Goal: Task Accomplishment & Management: Complete application form

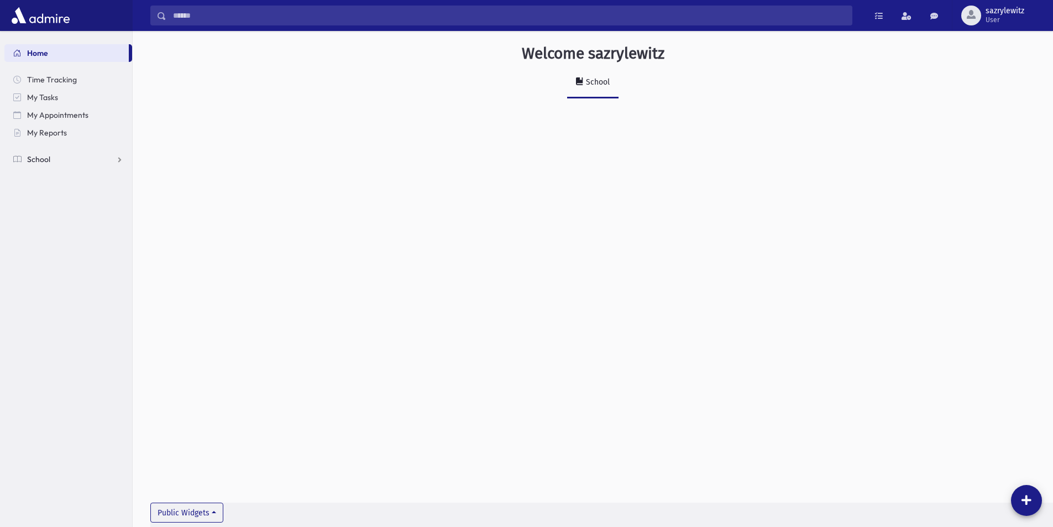
click at [51, 161] on link "School" at bounding box center [68, 159] width 128 height 18
click at [122, 195] on link "Attendance" at bounding box center [68, 195] width 128 height 18
click at [124, 193] on link "Attendance" at bounding box center [68, 195] width 128 height 18
click at [65, 210] on link "Entry" at bounding box center [68, 212] width 128 height 18
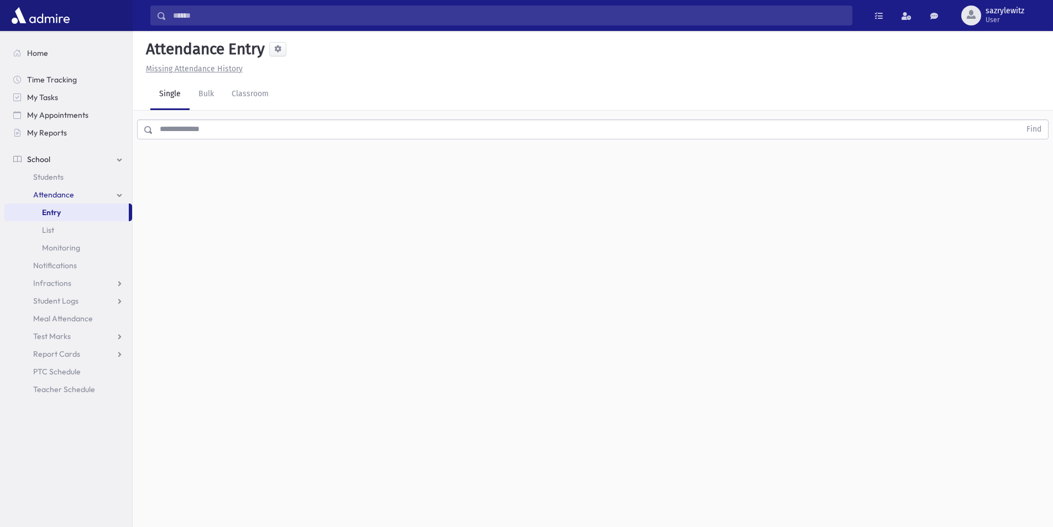
click at [189, 129] on input "text" at bounding box center [586, 129] width 867 height 20
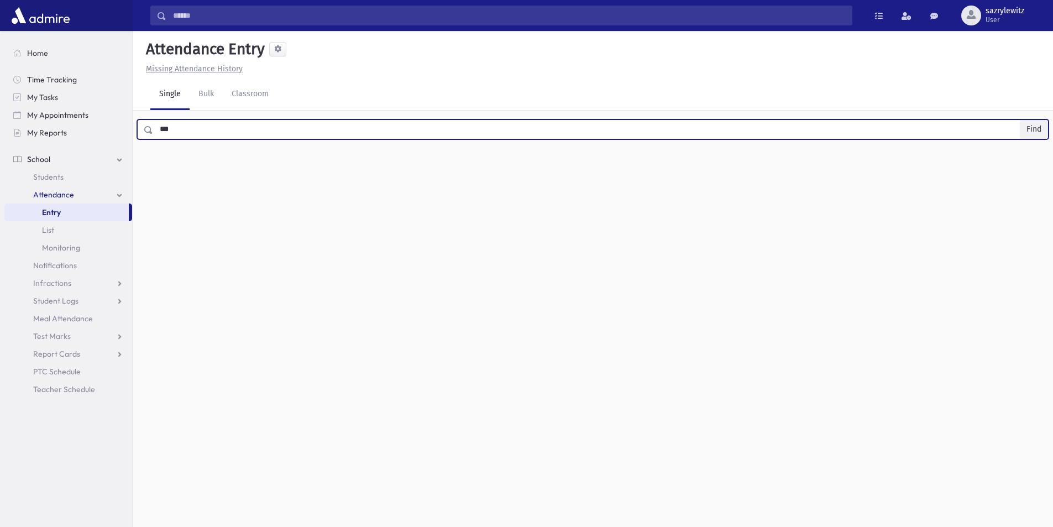
type input "***"
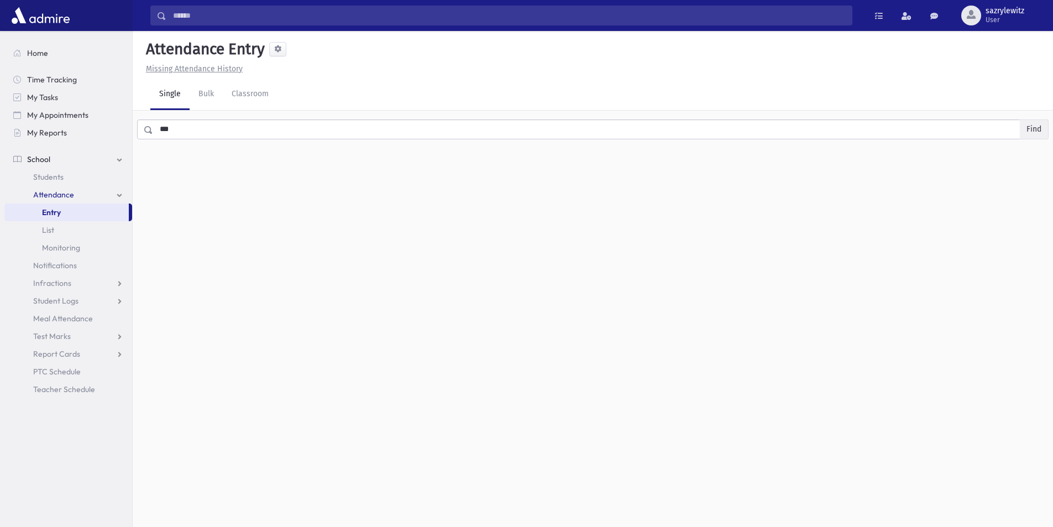
click at [1036, 127] on button "Find" at bounding box center [1033, 129] width 28 height 19
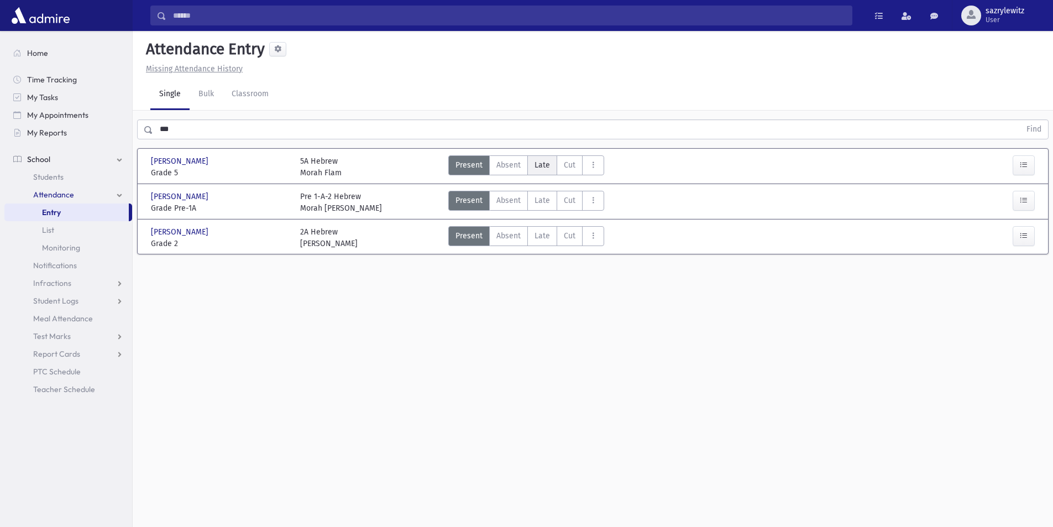
click at [544, 163] on span "Late" at bounding box center [541, 165] width 15 height 12
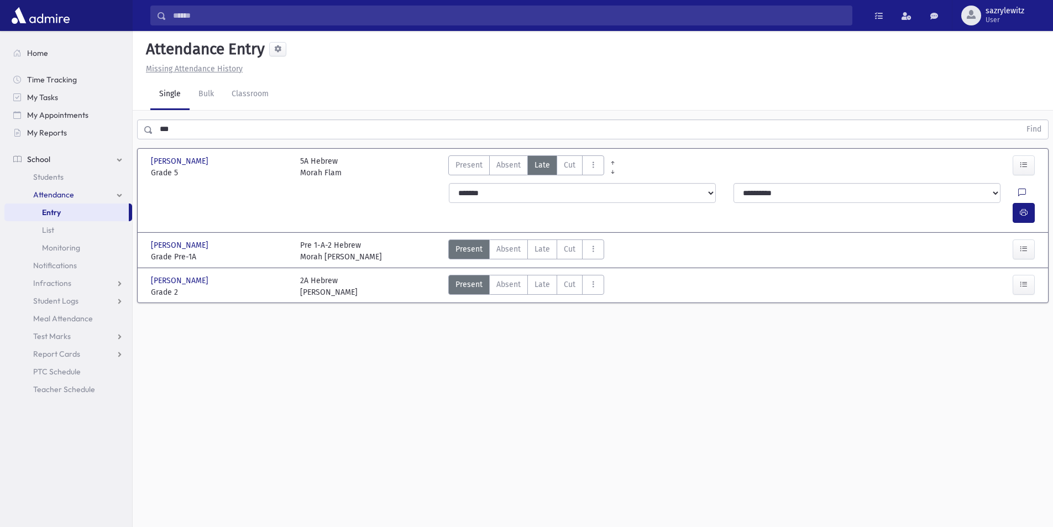
click at [1018, 192] on icon at bounding box center [1022, 192] width 8 height 9
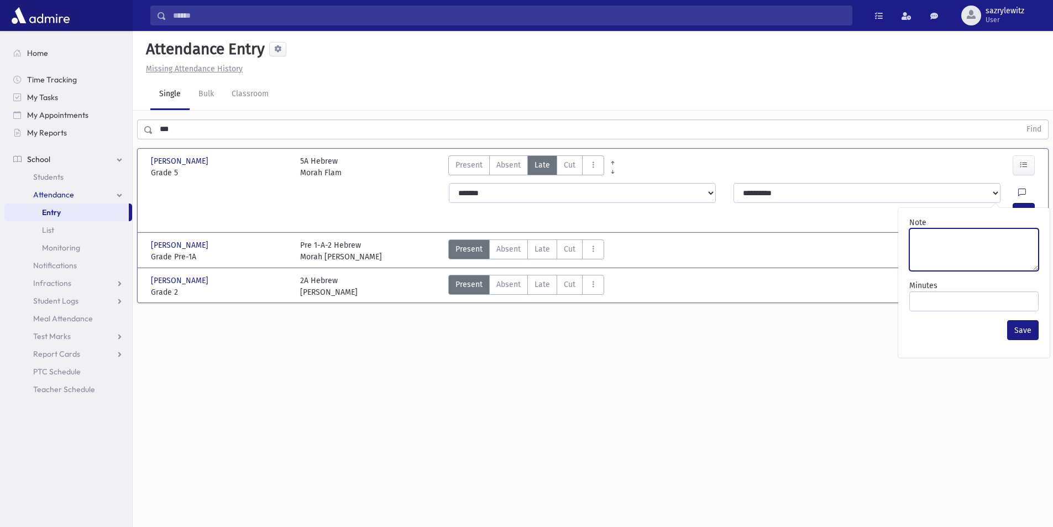
click at [951, 234] on textarea "Note" at bounding box center [973, 249] width 129 height 43
type textarea "*****"
click at [1019, 329] on button "Save" at bounding box center [1022, 330] width 31 height 20
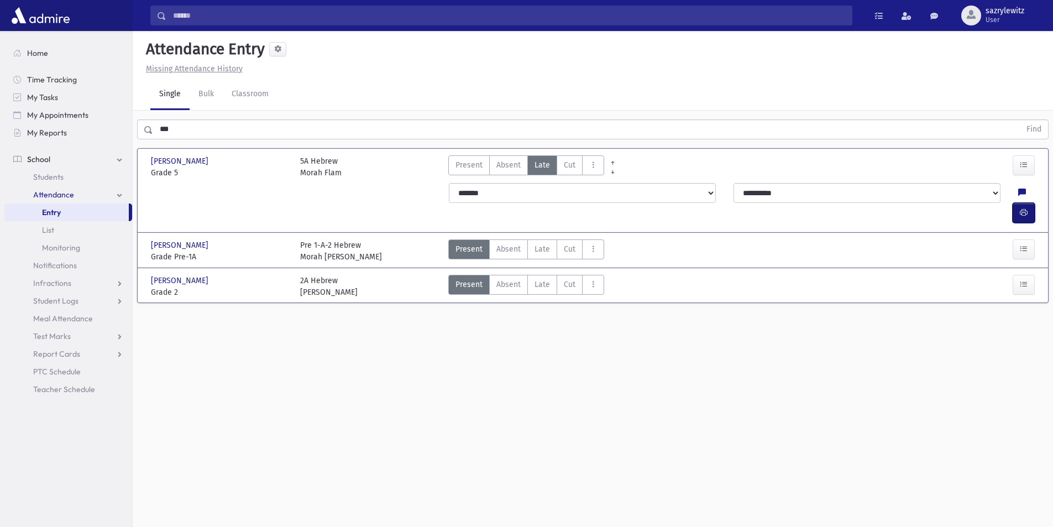
click at [1024, 208] on icon "button" at bounding box center [1023, 212] width 8 height 9
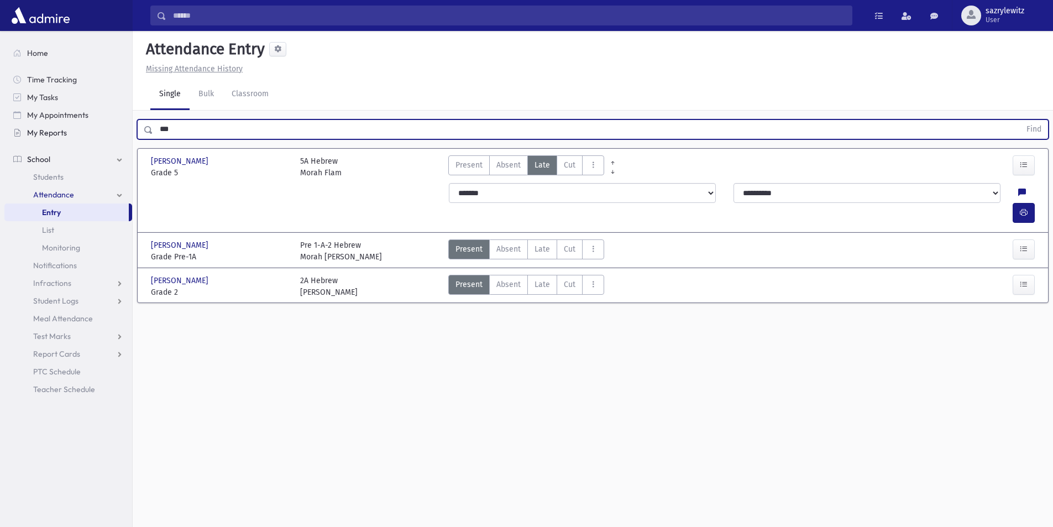
drag, startPoint x: 211, startPoint y: 130, endPoint x: 106, endPoint y: 127, distance: 104.5
click at [106, 127] on div "Search Results Students" at bounding box center [526, 275] width 1053 height 551
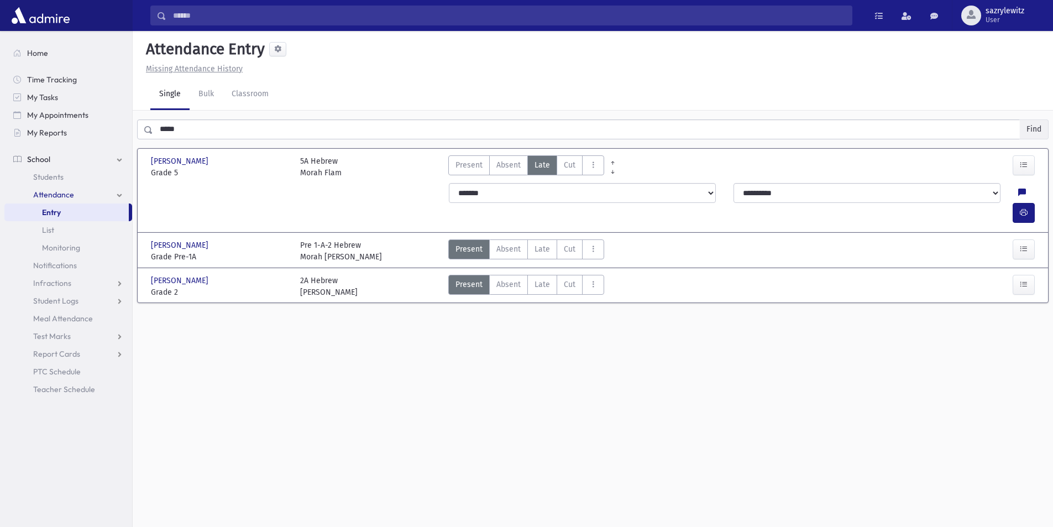
click at [1036, 134] on button "Find" at bounding box center [1033, 129] width 28 height 19
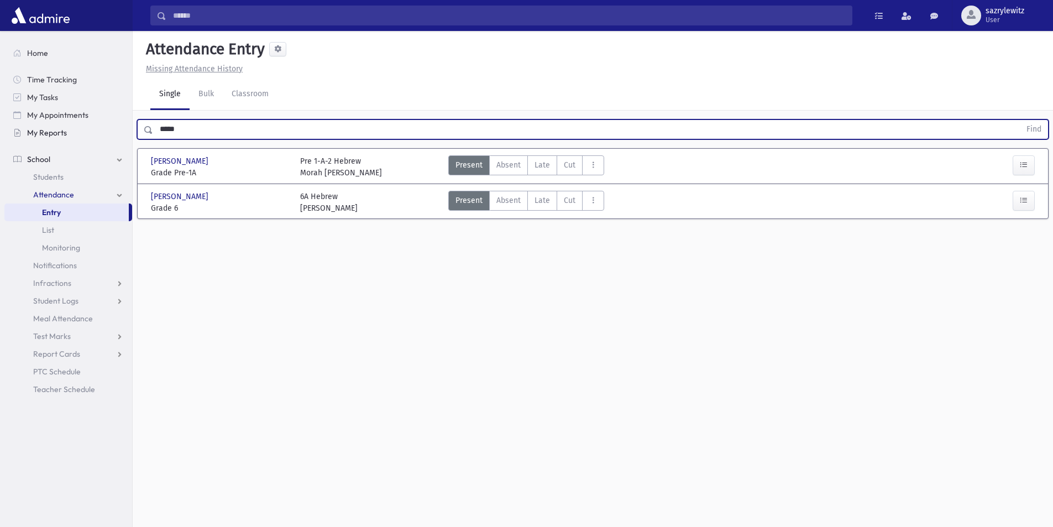
drag, startPoint x: 211, startPoint y: 126, endPoint x: 83, endPoint y: 125, distance: 127.6
click at [83, 125] on div "Search Results Students" at bounding box center [526, 275] width 1053 height 551
type input "**********"
click at [1027, 127] on button "Find" at bounding box center [1033, 129] width 28 height 19
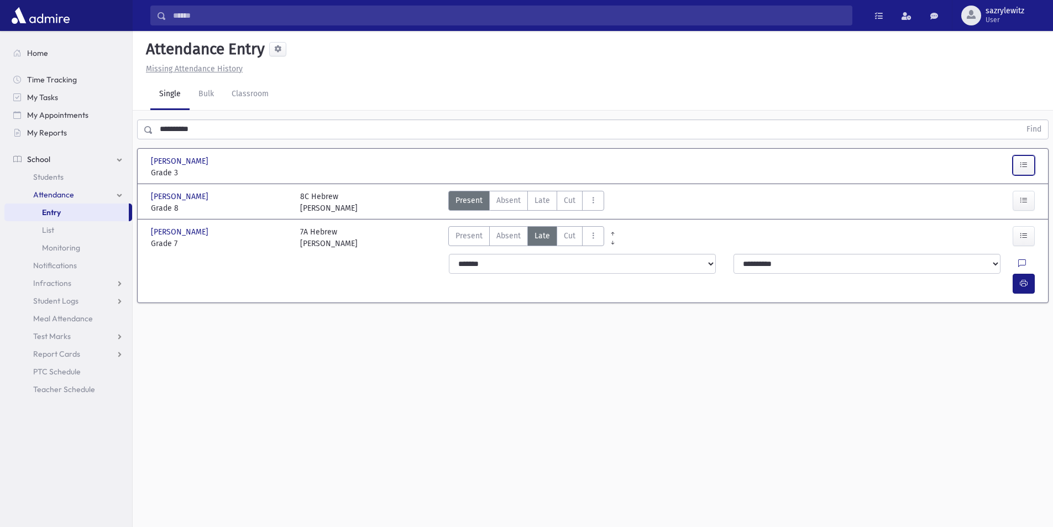
click at [1022, 167] on icon "button" at bounding box center [1023, 164] width 8 height 9
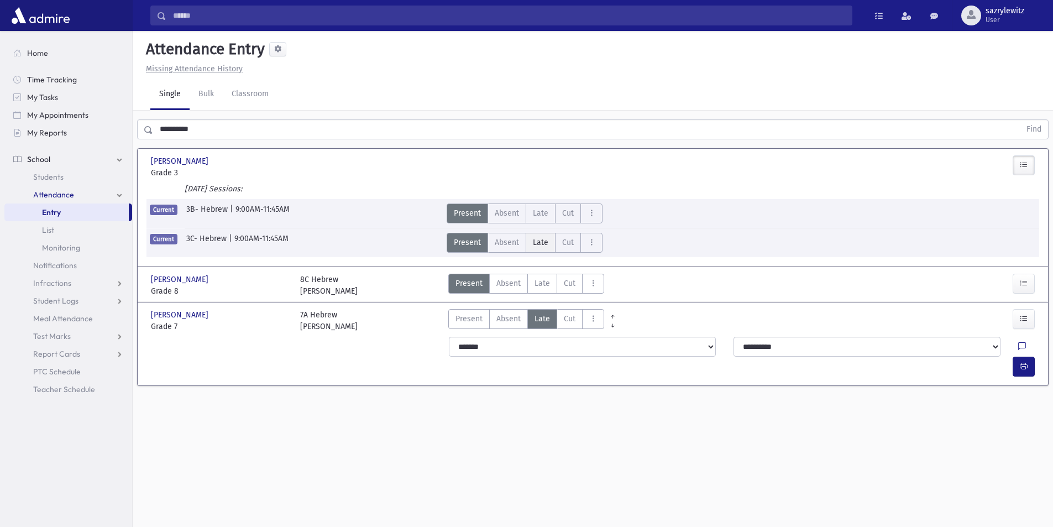
click at [548, 243] on label "Late L" at bounding box center [540, 243] width 30 height 20
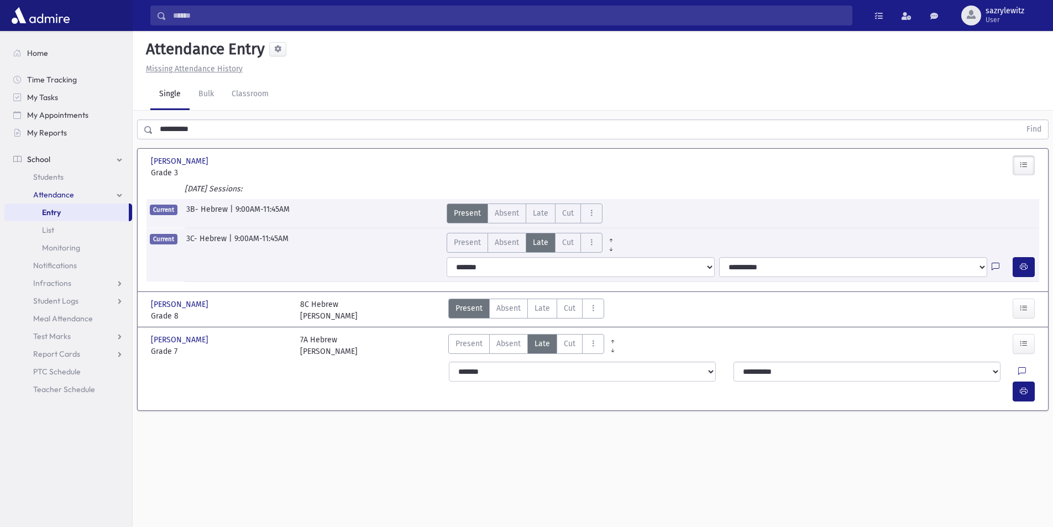
click at [995, 268] on icon at bounding box center [995, 266] width 8 height 9
click at [960, 318] on textarea "Note" at bounding box center [973, 319] width 129 height 43
type textarea "****"
click at [1018, 403] on button "Save" at bounding box center [1022, 400] width 31 height 20
click at [1022, 264] on icon "button" at bounding box center [1023, 266] width 8 height 9
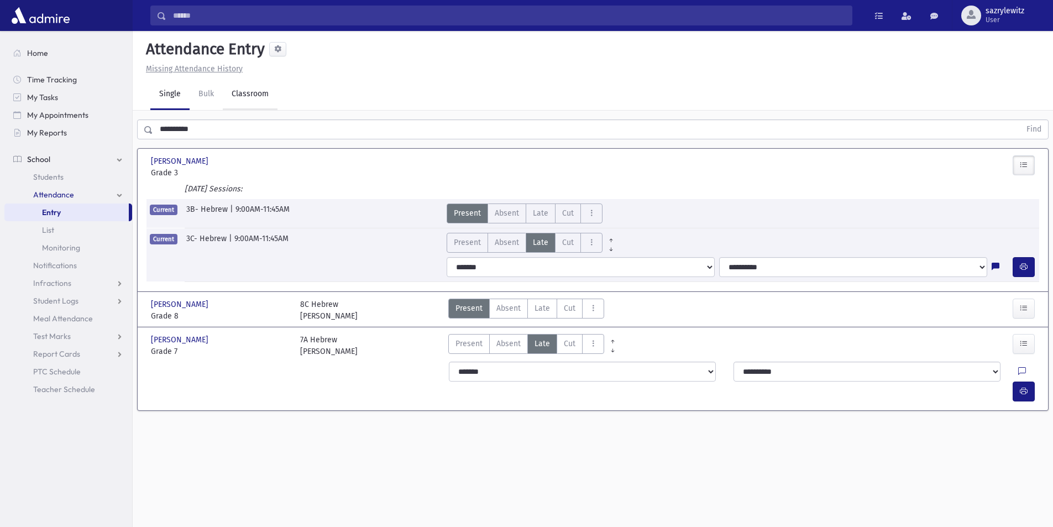
click at [258, 96] on link "Classroom" at bounding box center [250, 94] width 55 height 31
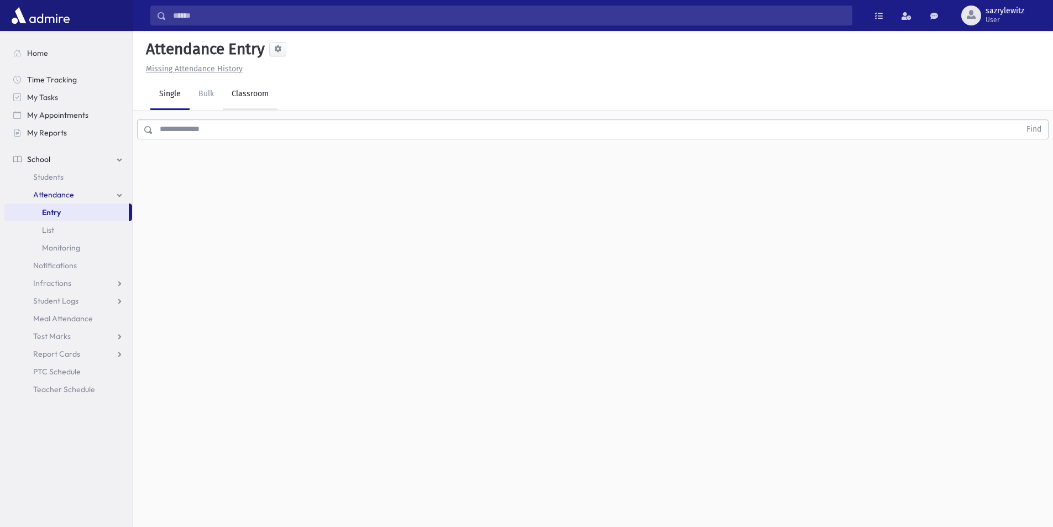
click at [255, 96] on link "Classroom" at bounding box center [250, 94] width 55 height 31
click at [301, 145] on div "--Select One--" at bounding box center [300, 143] width 109 height 12
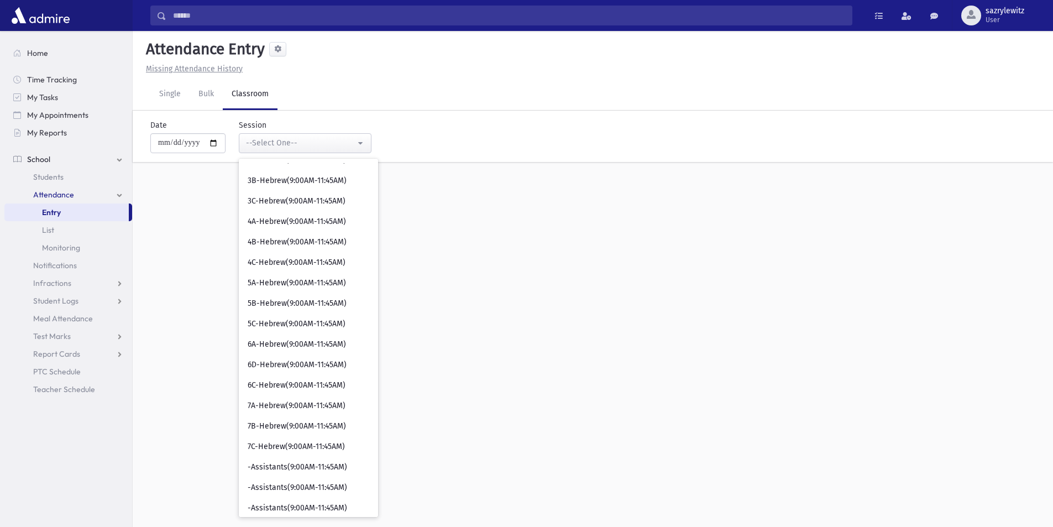
scroll to position [366, 0]
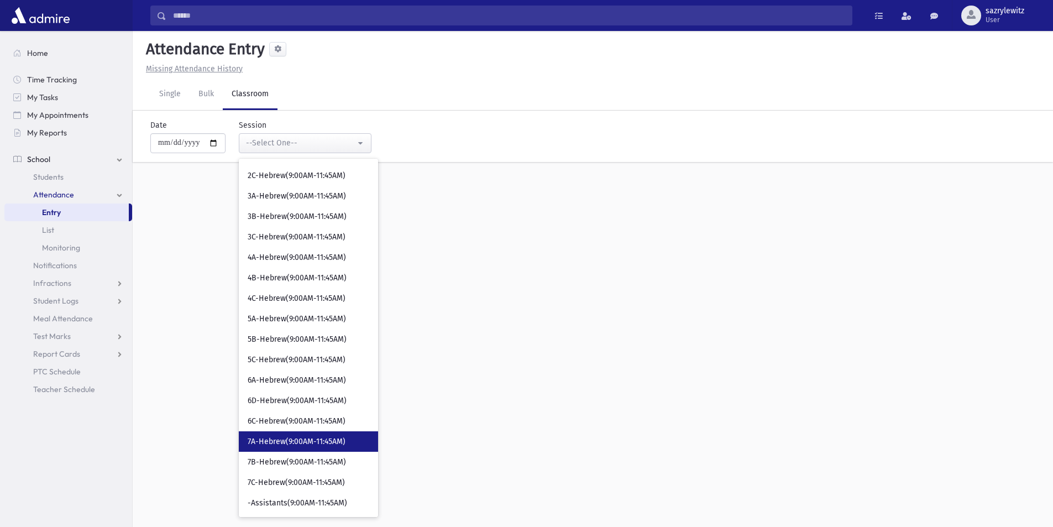
click at [311, 448] on link "7A-Hebrew(9:00AM-11:45AM)" at bounding box center [308, 441] width 139 height 20
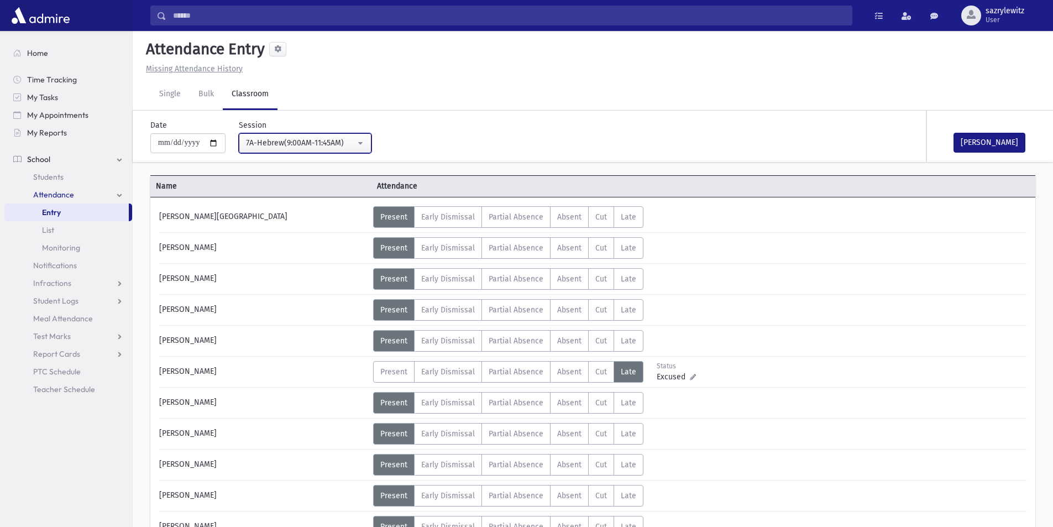
click at [296, 144] on div "7A-Hebrew(9:00AM-11:45AM)" at bounding box center [300, 143] width 109 height 12
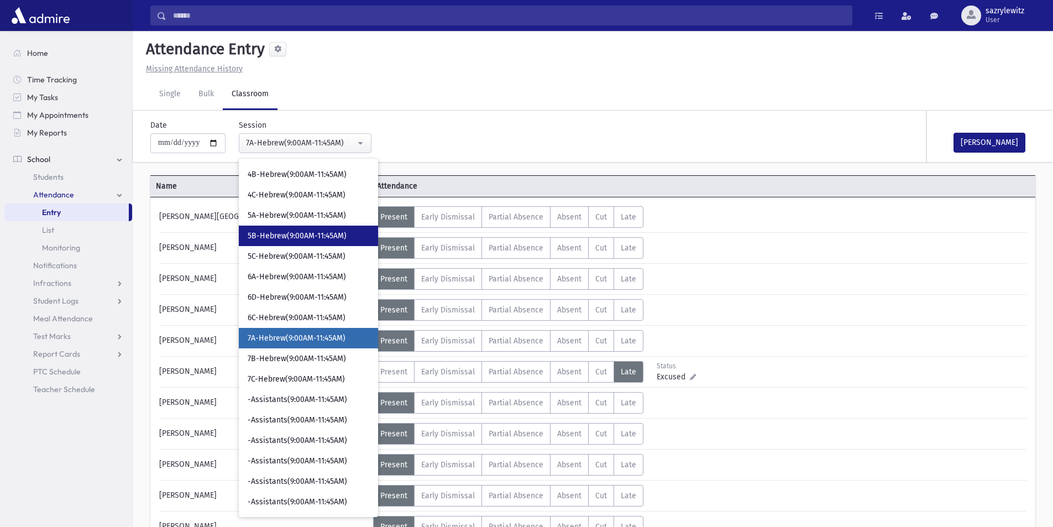
click at [286, 233] on span "5B-Hebrew(9:00AM-11:45AM)" at bounding box center [297, 235] width 99 height 11
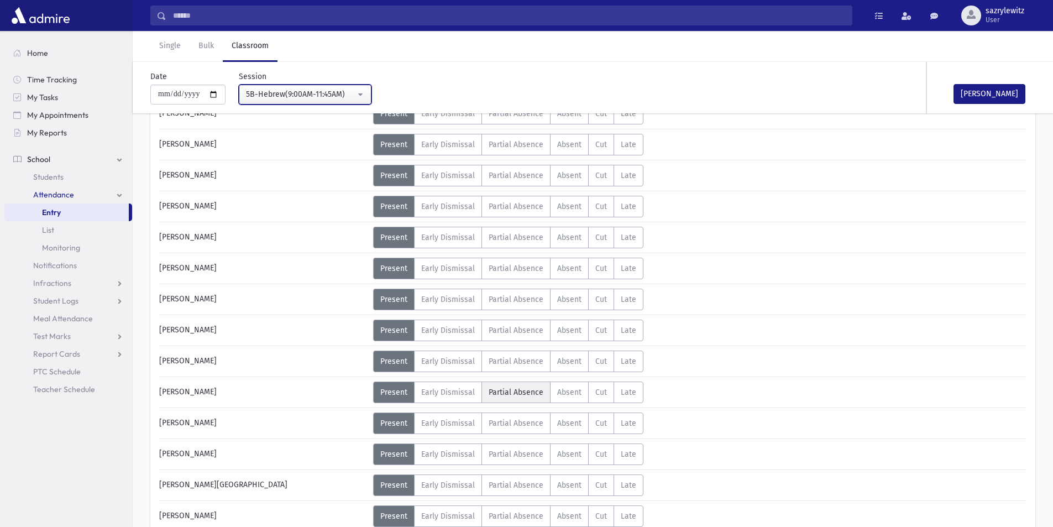
scroll to position [387, 0]
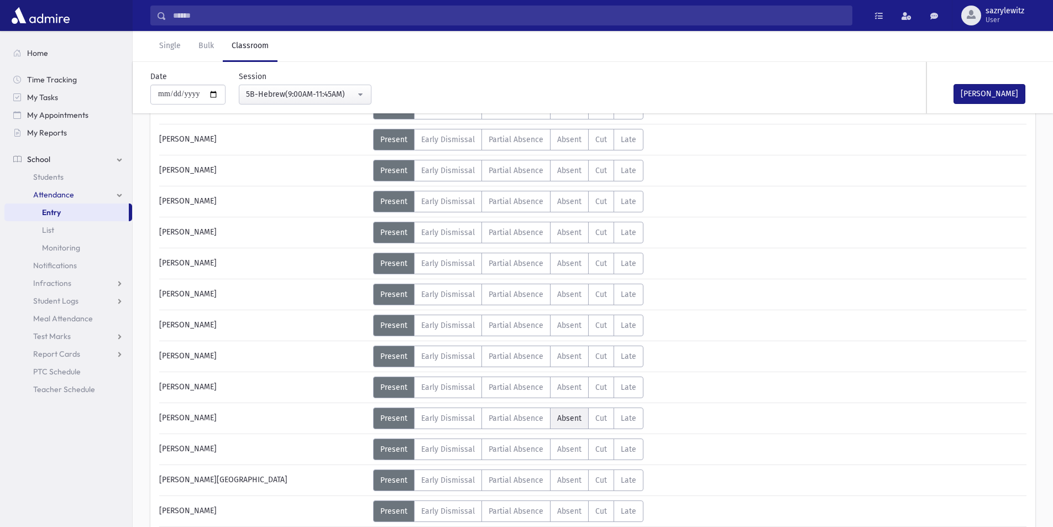
click at [566, 418] on span "Absent" at bounding box center [569, 417] width 24 height 9
click at [565, 453] on label "Absent A" at bounding box center [569, 449] width 39 height 22
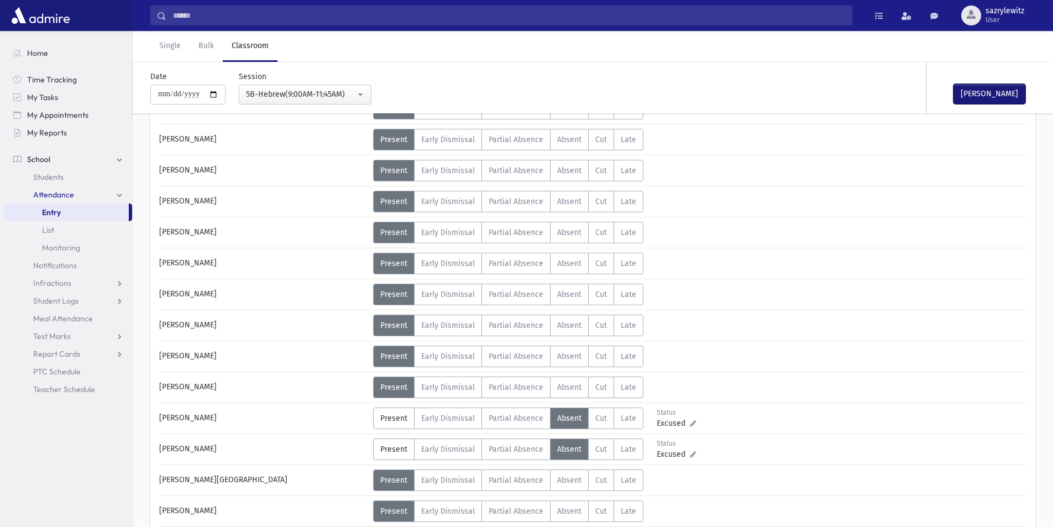
click at [986, 91] on button "Mark Done" at bounding box center [989, 94] width 72 height 20
click at [300, 94] on div "5B-Hebrew(9:00AM-11:45AM)" at bounding box center [300, 94] width 109 height 12
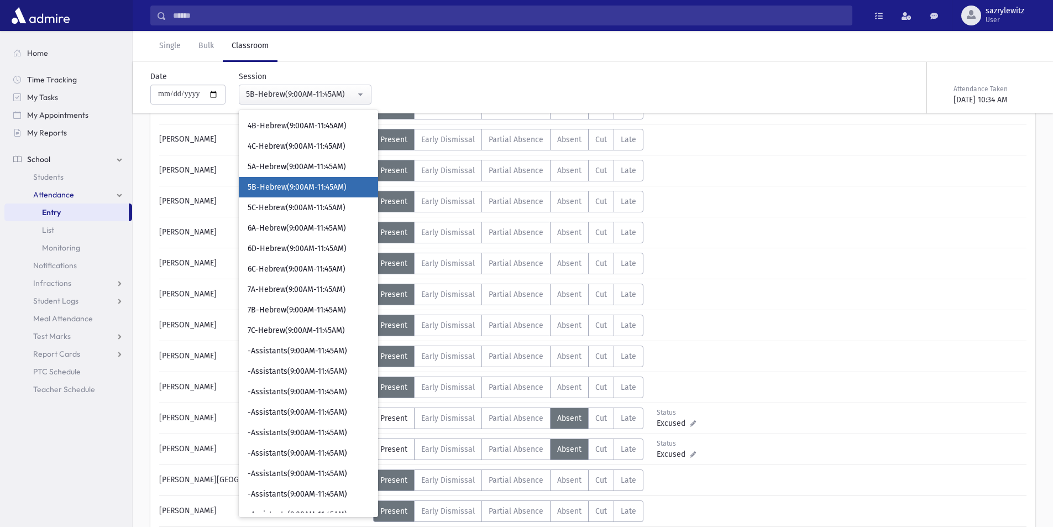
scroll to position [343, 0]
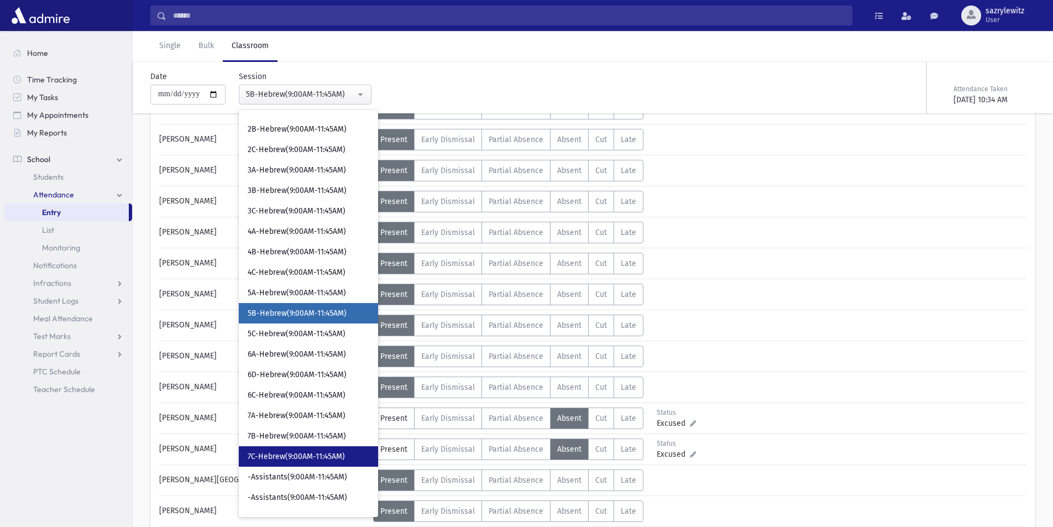
click at [287, 457] on span "7C-Hebrew(9:00AM-11:45AM)" at bounding box center [296, 456] width 97 height 11
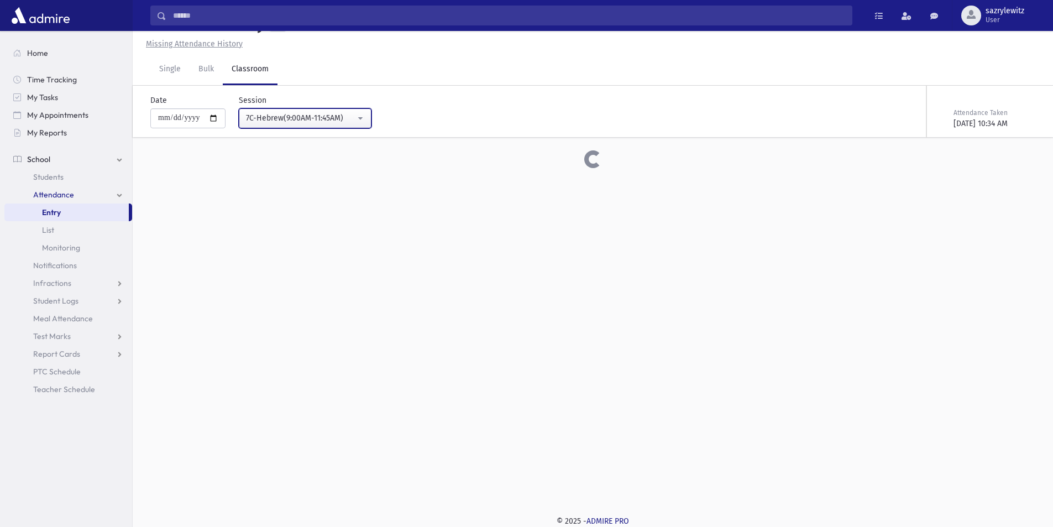
scroll to position [387, 0]
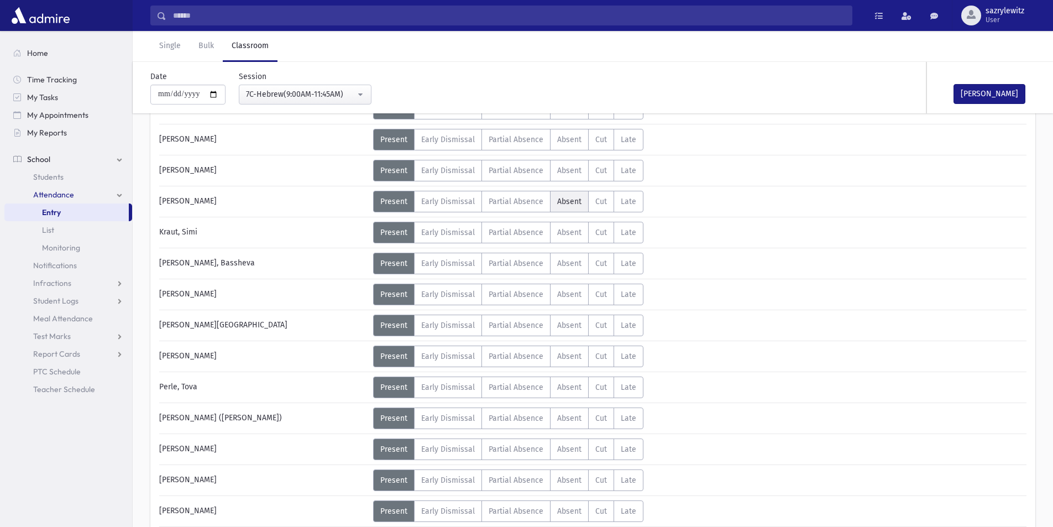
click at [562, 199] on span "Absent" at bounding box center [569, 201] width 24 height 9
click at [988, 87] on button "Mark Done" at bounding box center [989, 94] width 72 height 20
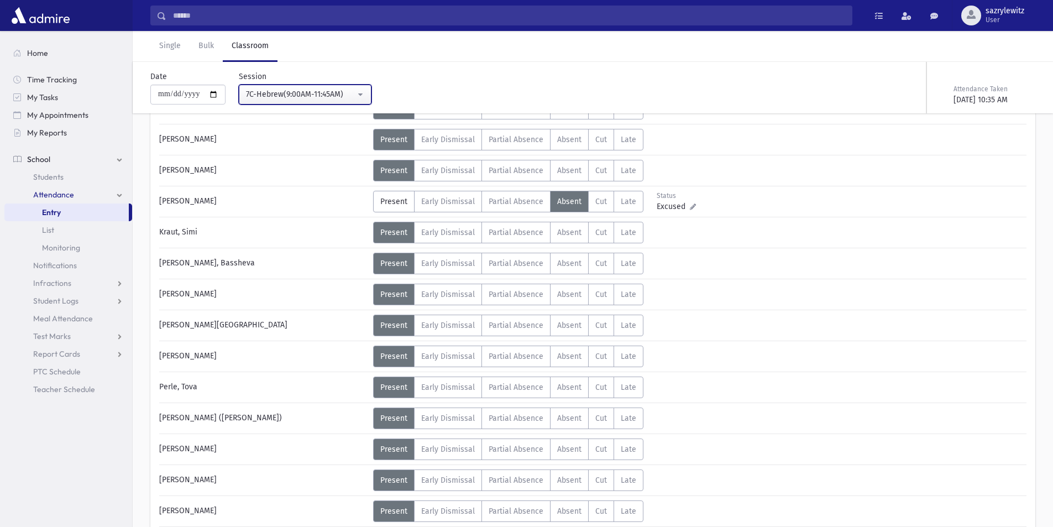
click at [286, 97] on div "7C-Hebrew(9:00AM-11:45AM)" at bounding box center [300, 94] width 109 height 12
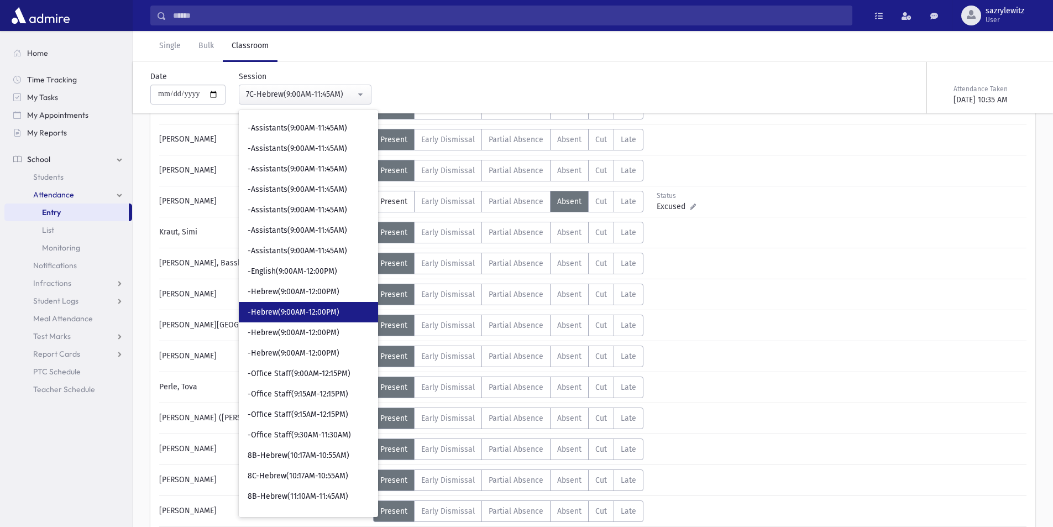
scroll to position [870, 0]
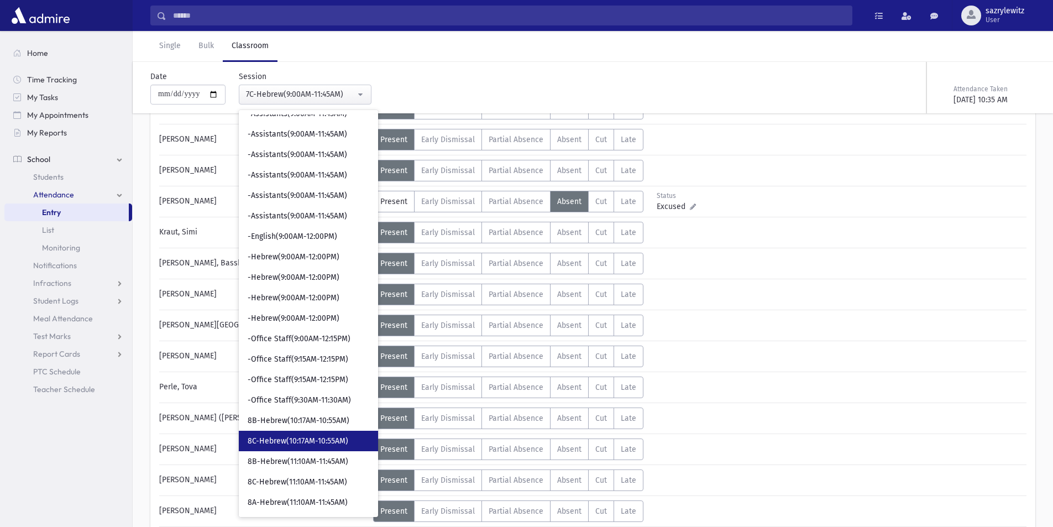
click at [297, 443] on span "8C-Hebrew(10:17AM-10:55AM)" at bounding box center [298, 440] width 101 height 11
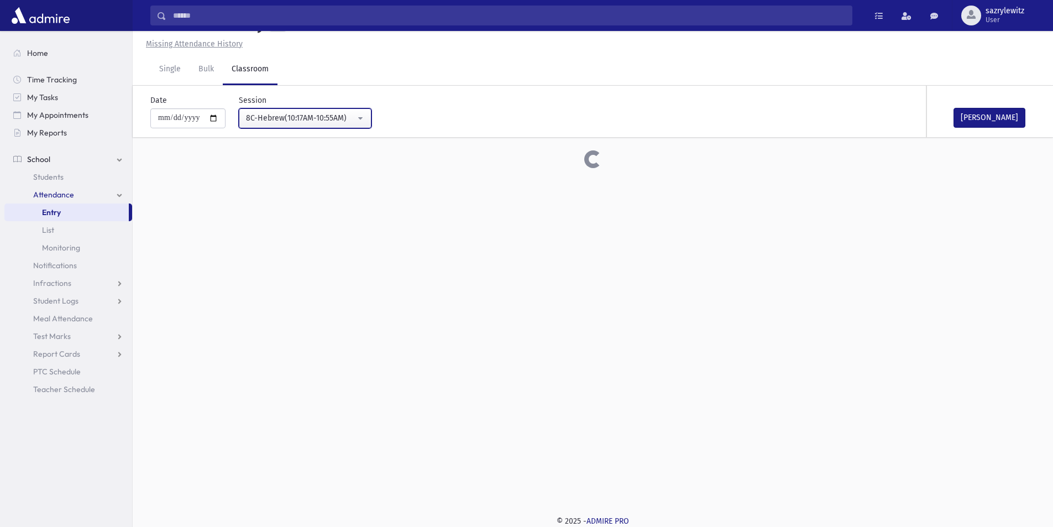
scroll to position [387, 0]
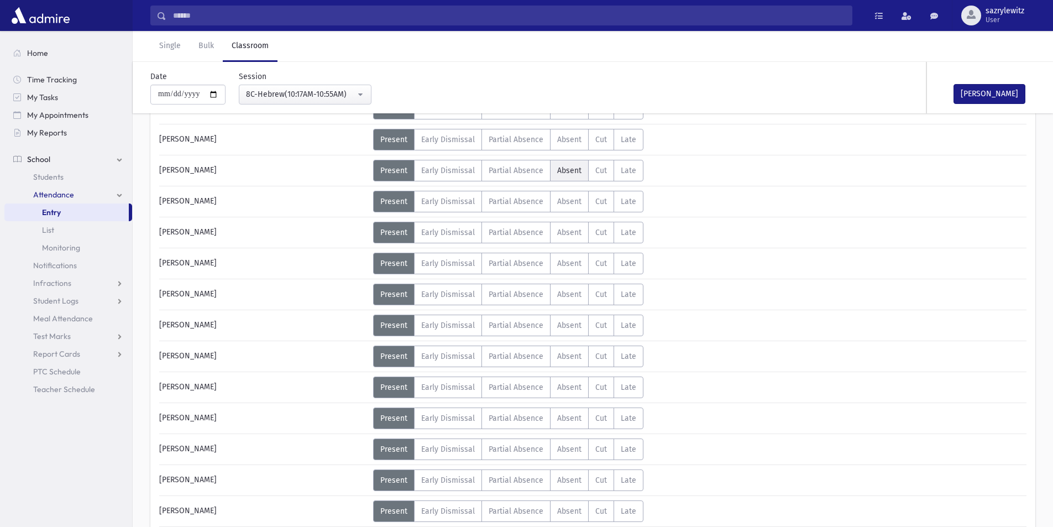
click at [567, 171] on span "Absent" at bounding box center [569, 170] width 24 height 9
click at [292, 92] on div "8C-Hebrew(10:17AM-10:55AM)" at bounding box center [300, 94] width 109 height 12
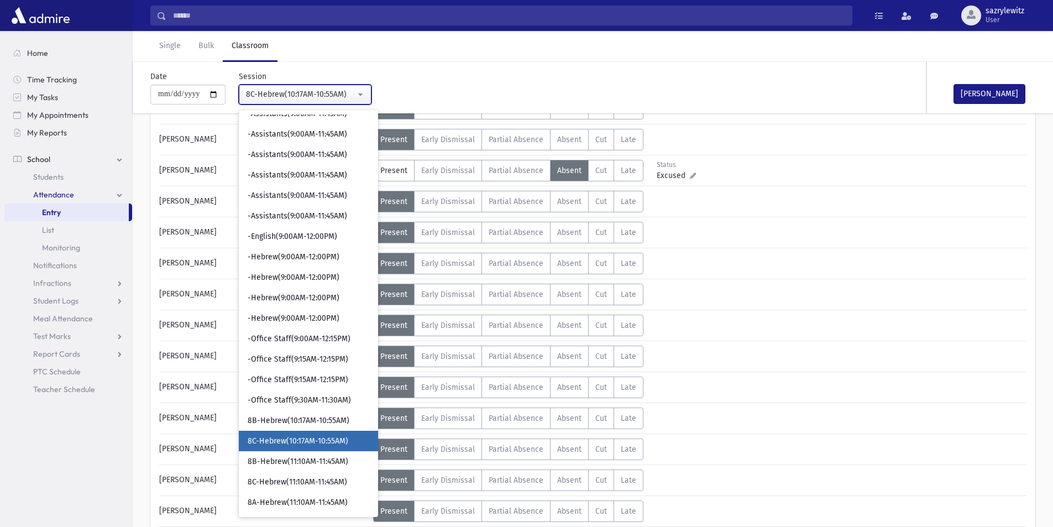
click at [282, 98] on div "8C-Hebrew(10:17AM-10:55AM)" at bounding box center [300, 94] width 109 height 12
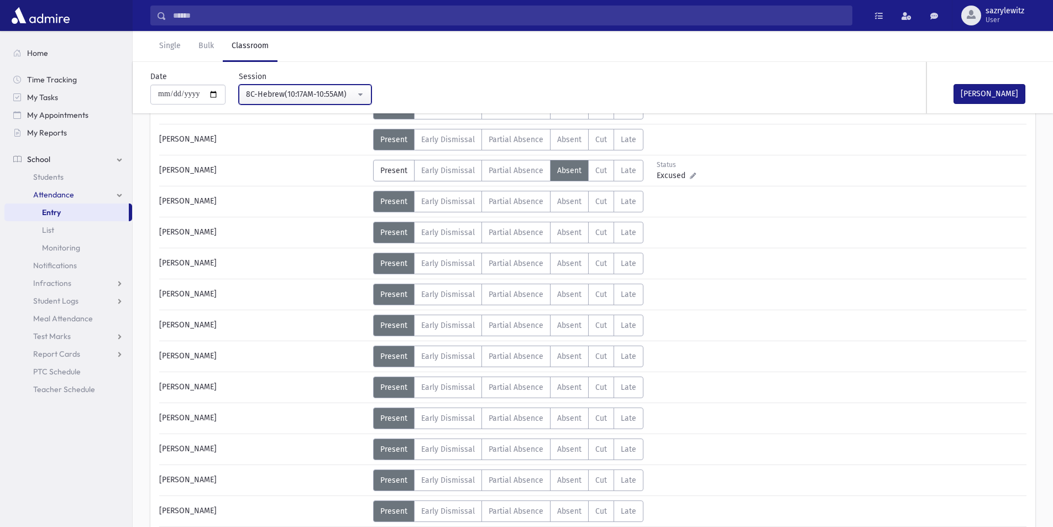
click at [286, 96] on div "8C-Hebrew(10:17AM-10:55AM)" at bounding box center [300, 94] width 109 height 12
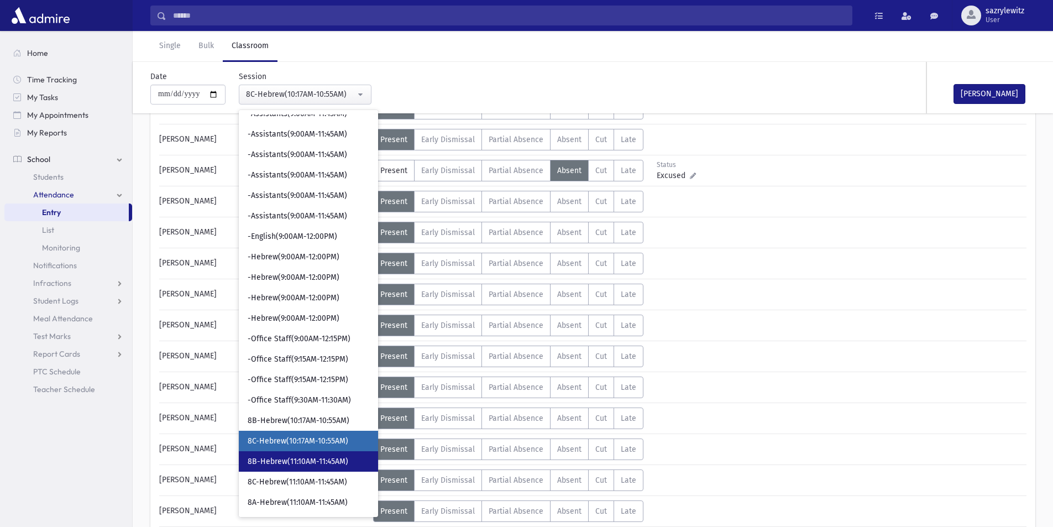
click at [285, 466] on span "8B-Hebrew(11:10AM-11:45AM)" at bounding box center [298, 461] width 101 height 11
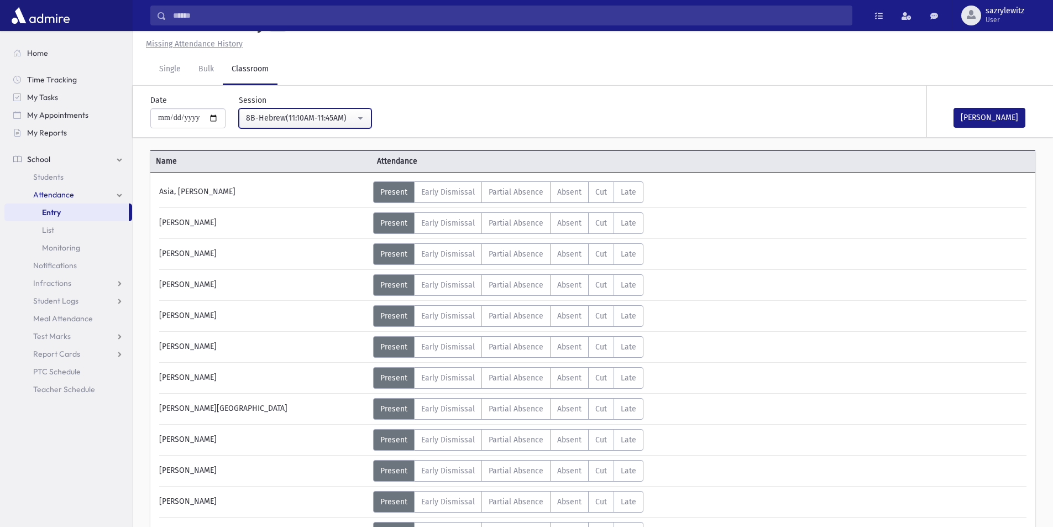
scroll to position [387, 0]
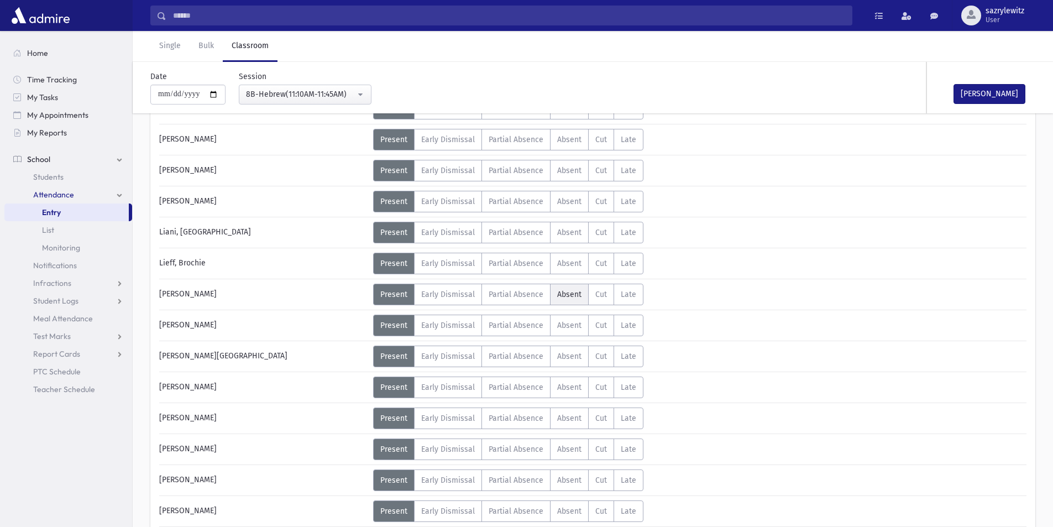
click at [563, 294] on span "Absent" at bounding box center [569, 294] width 24 height 9
click at [971, 94] on button "Mark Done" at bounding box center [989, 94] width 72 height 20
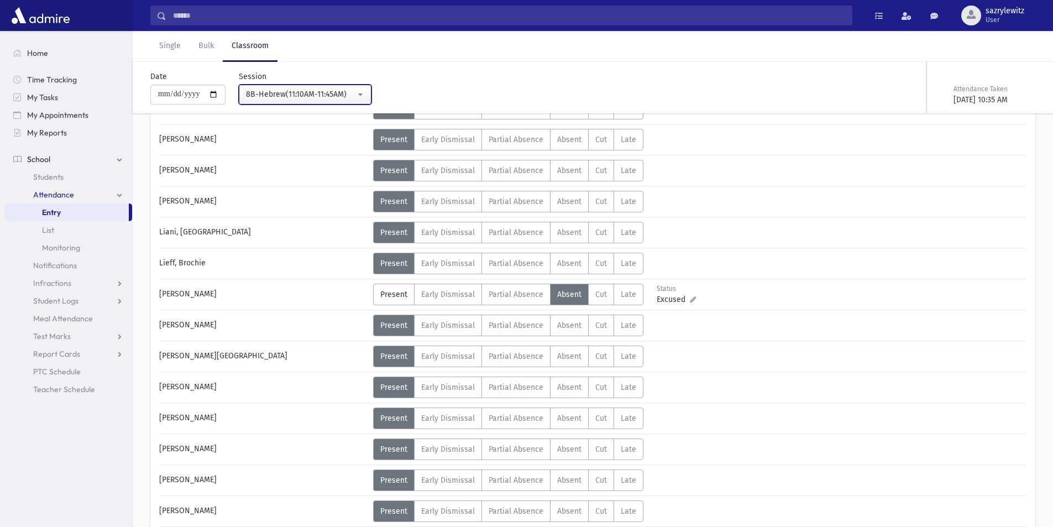
click at [319, 96] on div "8B-Hebrew(11:10AM-11:45AM)" at bounding box center [300, 94] width 109 height 12
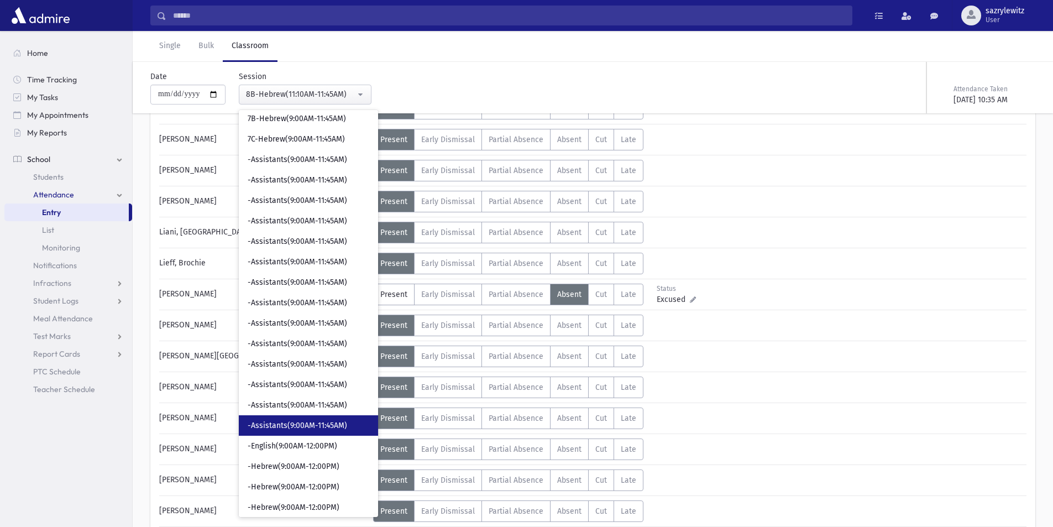
scroll to position [483, 0]
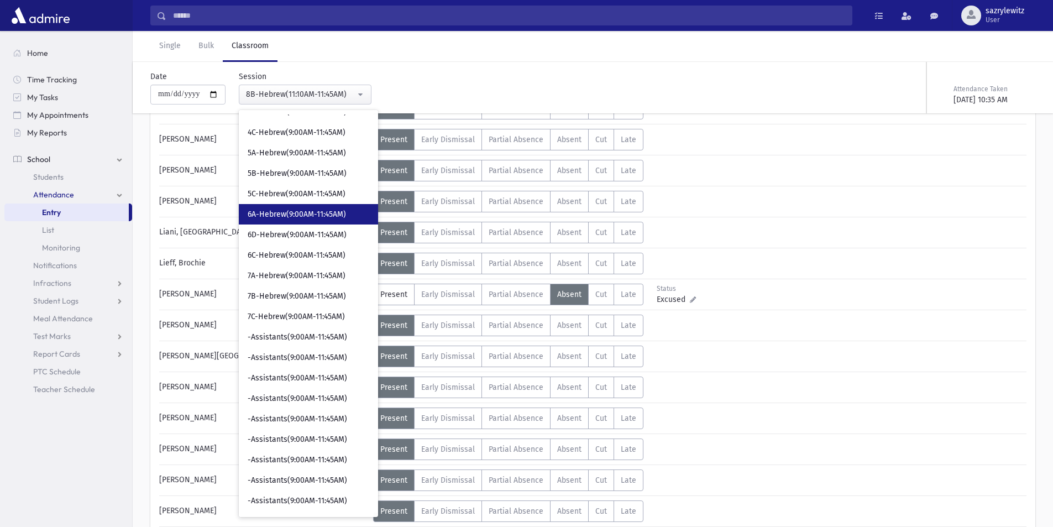
click at [296, 218] on span "6A-Hebrew(9:00AM-11:45AM)" at bounding box center [297, 214] width 98 height 11
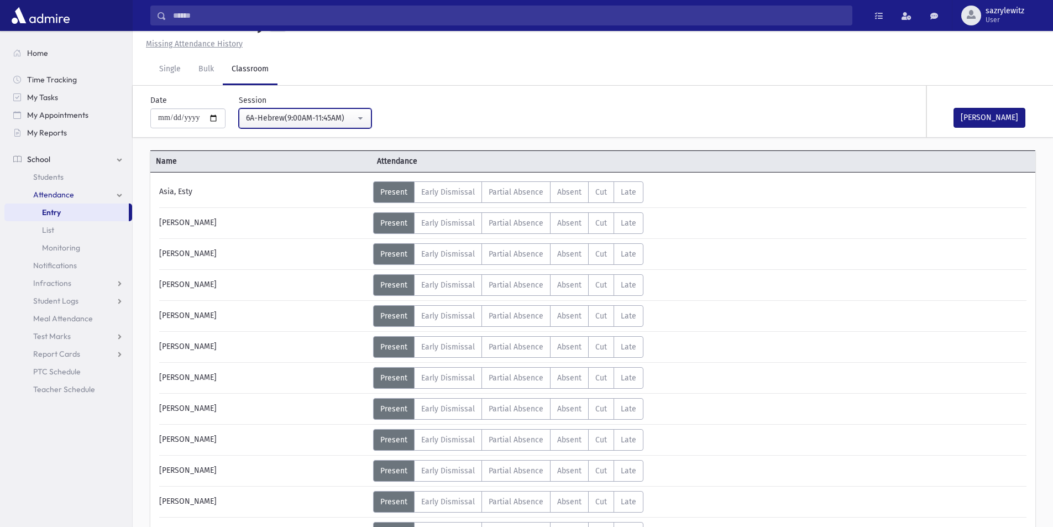
scroll to position [387, 0]
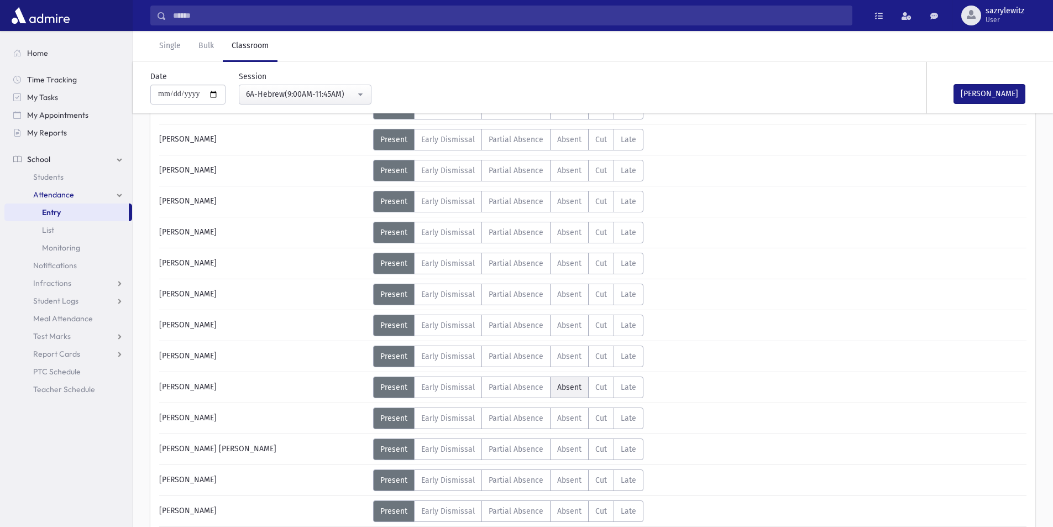
click at [569, 387] on span "Absent" at bounding box center [569, 386] width 24 height 9
click at [974, 93] on button "Mark Done" at bounding box center [989, 94] width 72 height 20
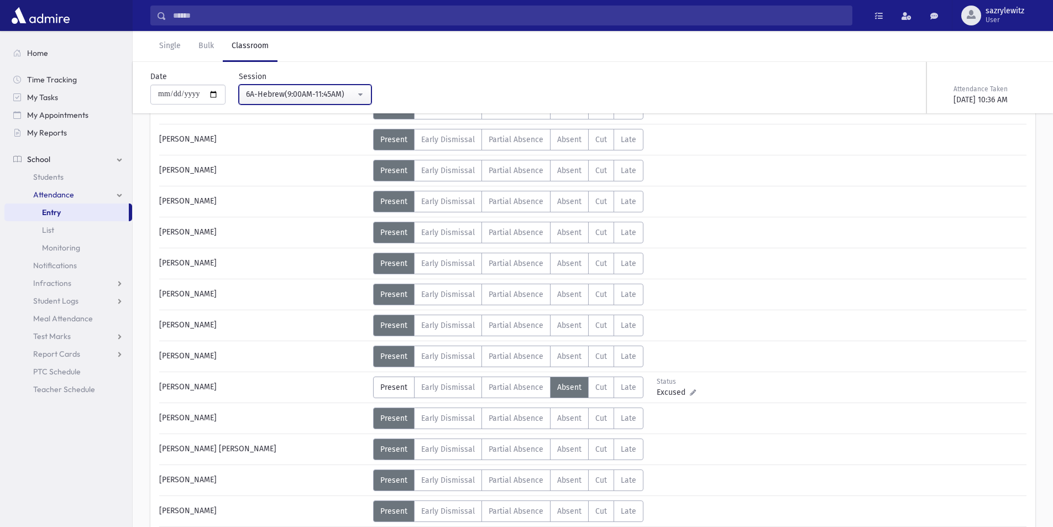
click at [278, 91] on div "6A-Hebrew(9:00AM-11:45AM)" at bounding box center [300, 94] width 109 height 12
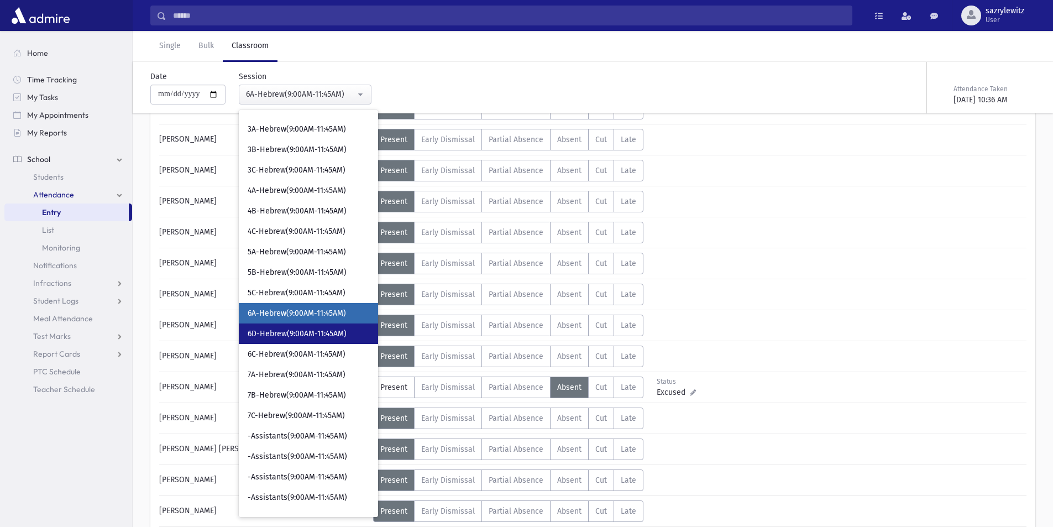
click at [311, 334] on span "6D-Hebrew(9:00AM-11:45AM)" at bounding box center [297, 333] width 99 height 11
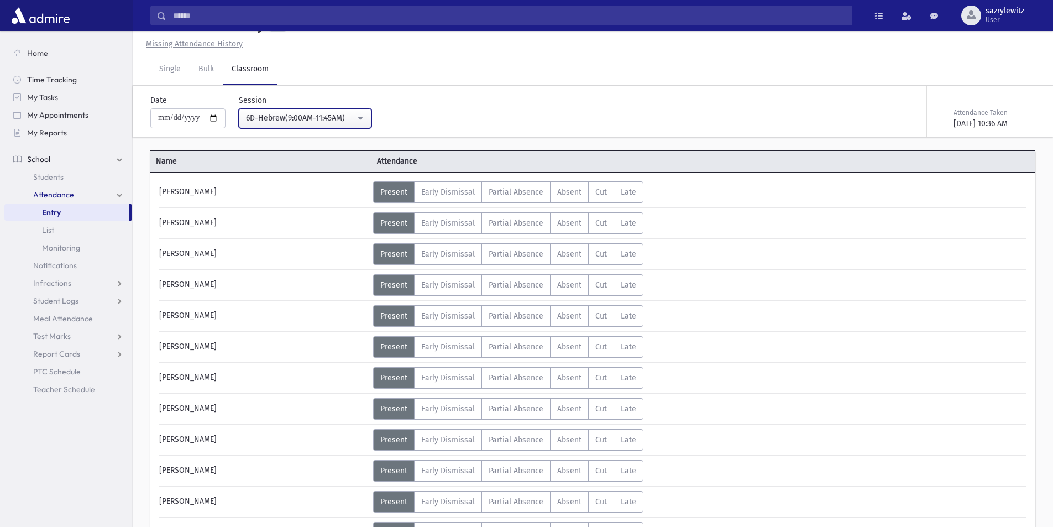
scroll to position [387, 0]
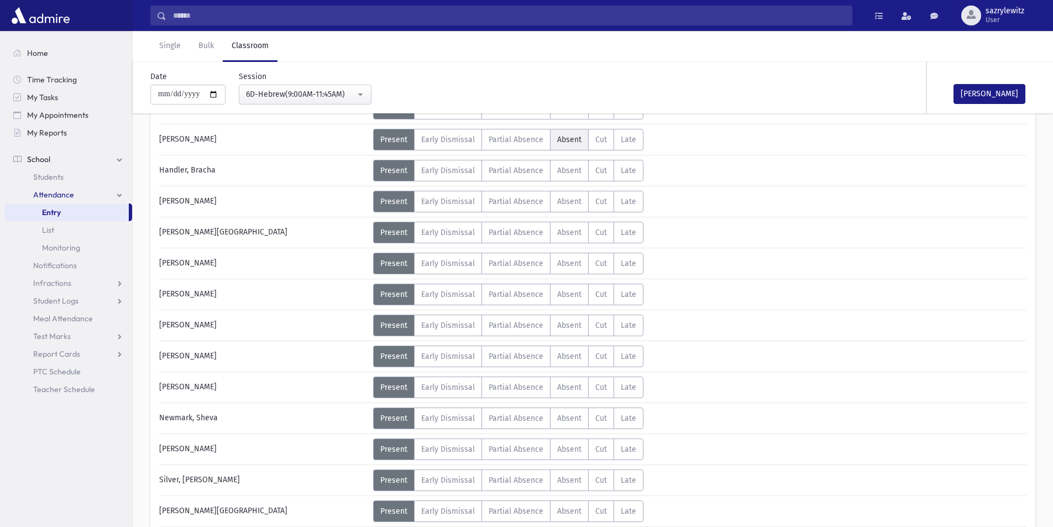
click at [566, 138] on span "Absent" at bounding box center [569, 139] width 24 height 9
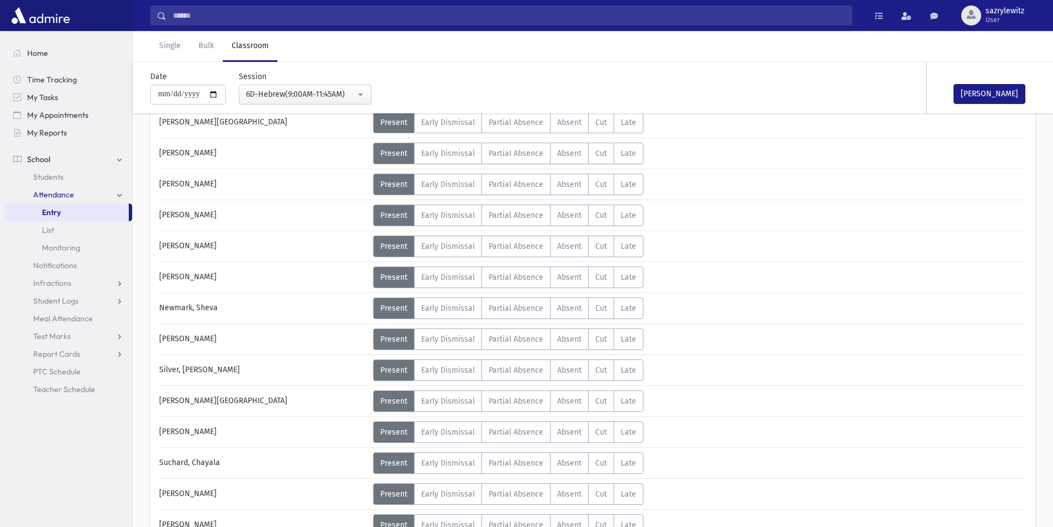
scroll to position [497, 0]
click at [575, 494] on div "Error ×" at bounding box center [592, 491] width 155 height 20
click at [975, 94] on button "Mark Done" at bounding box center [989, 94] width 72 height 20
click at [304, 94] on div "6D-Hebrew(9:00AM-11:45AM)" at bounding box center [300, 94] width 109 height 12
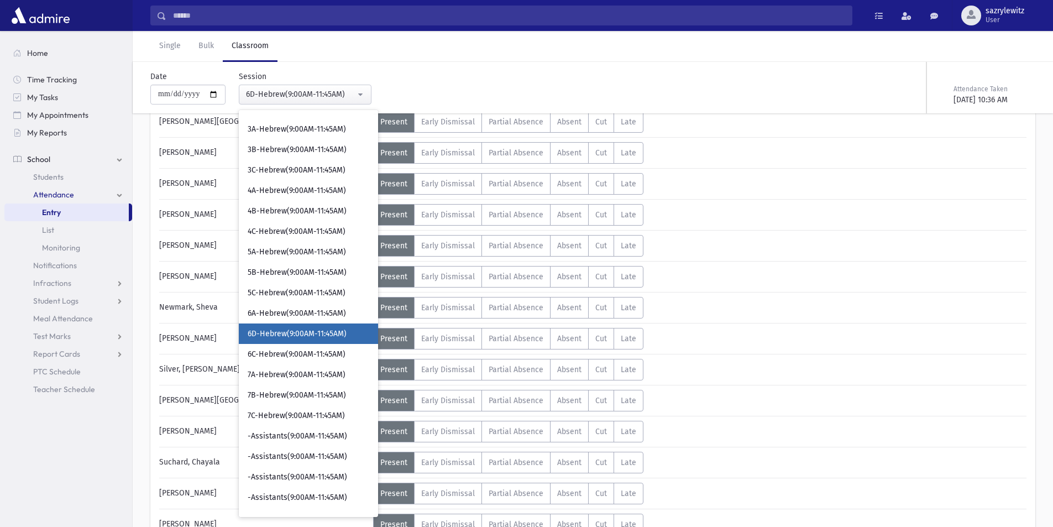
scroll to position [404, 0]
click at [292, 335] on span "6C-Hebrew(9:00AM-11:45AM)" at bounding box center [297, 333] width 98 height 11
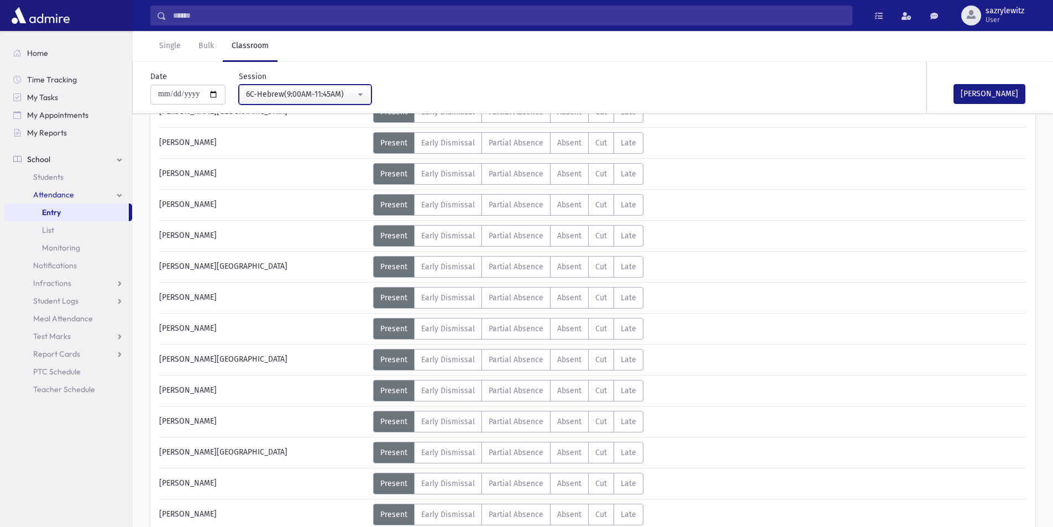
scroll to position [352, 0]
click at [570, 233] on span "Absent" at bounding box center [569, 235] width 24 height 9
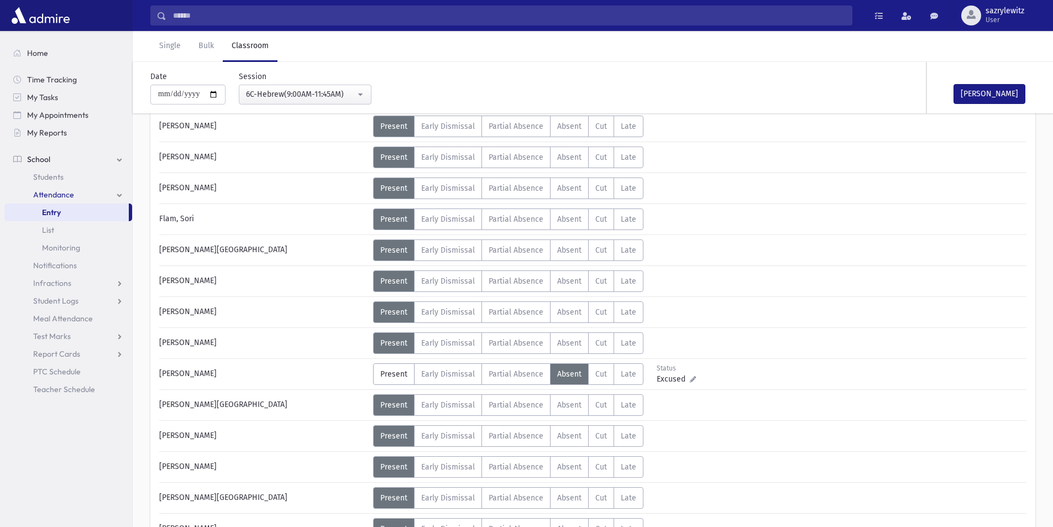
scroll to position [186, 0]
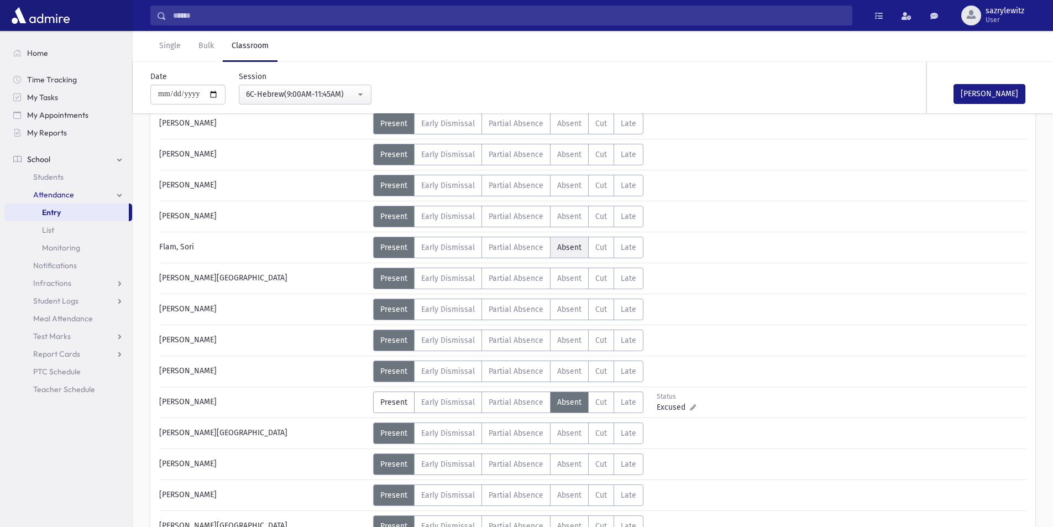
click at [566, 248] on span "Absent" at bounding box center [569, 247] width 24 height 9
click at [977, 90] on button "Mark Done" at bounding box center [989, 94] width 72 height 20
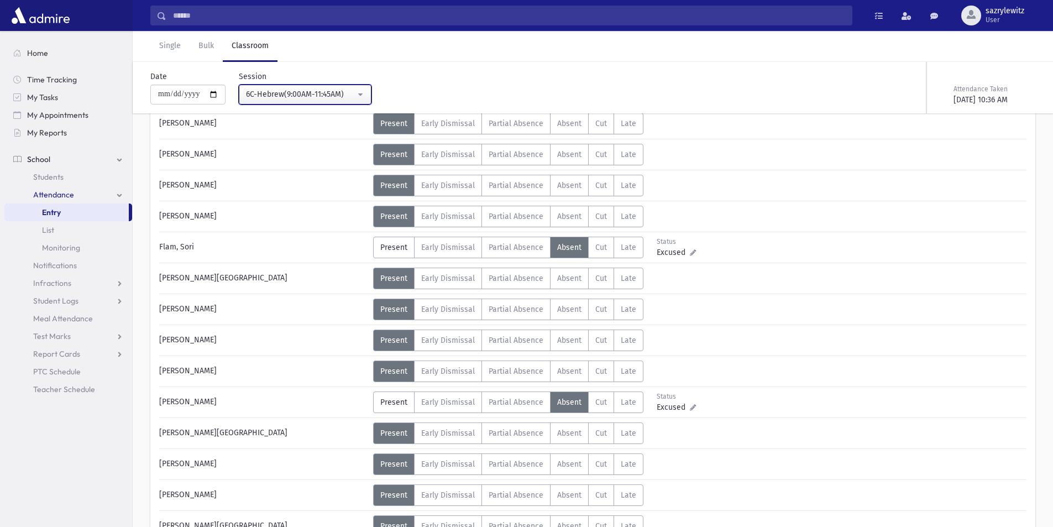
click at [301, 94] on div "6C-Hebrew(9:00AM-11:45AM)" at bounding box center [300, 94] width 109 height 12
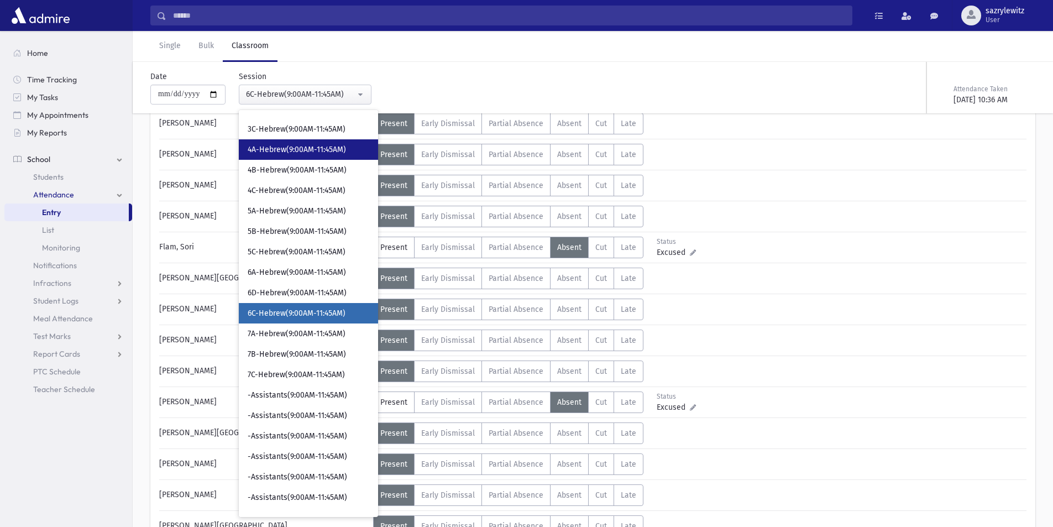
click at [286, 155] on span "4A-Hebrew(9:00AM-11:45AM)" at bounding box center [297, 149] width 98 height 11
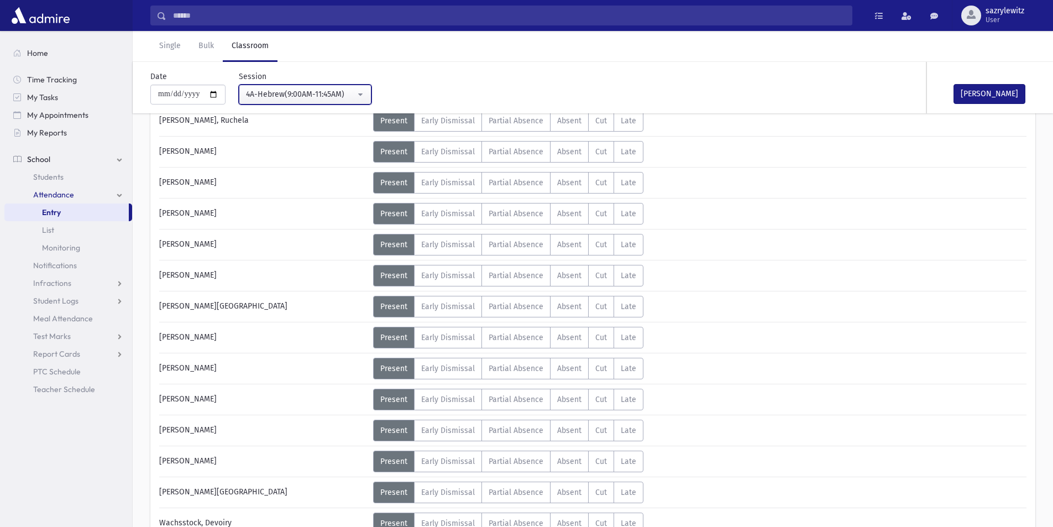
scroll to position [573, 0]
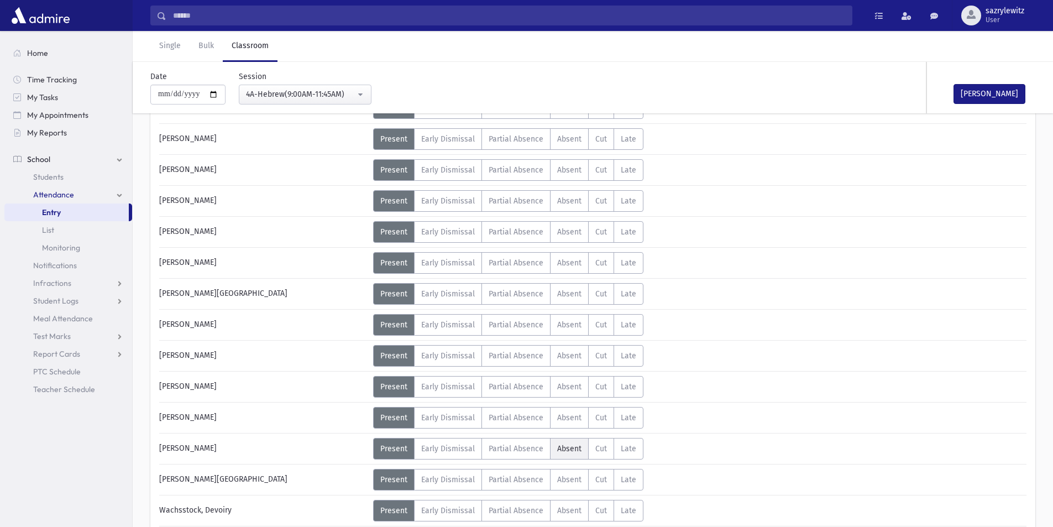
click at [571, 448] on span "Absent" at bounding box center [569, 448] width 24 height 9
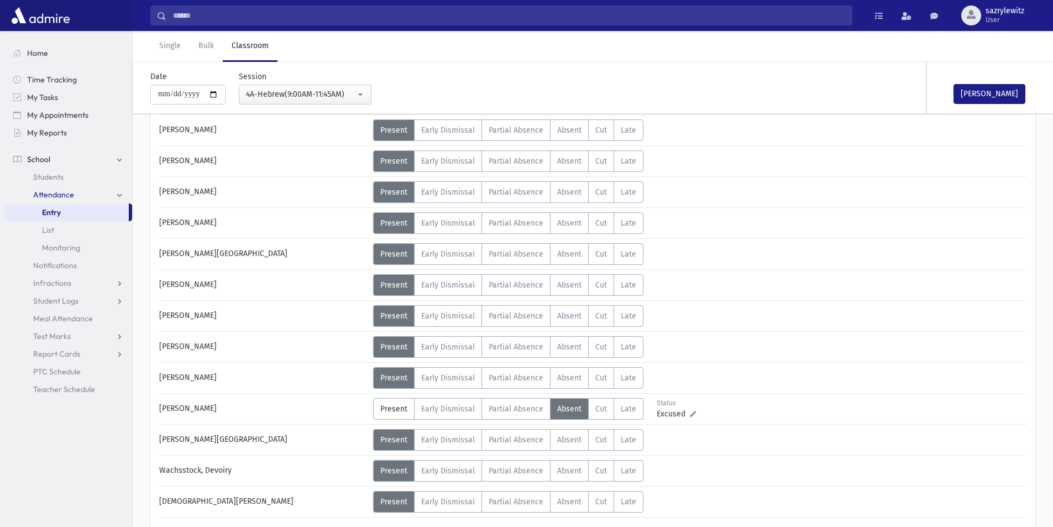
scroll to position [666, 0]
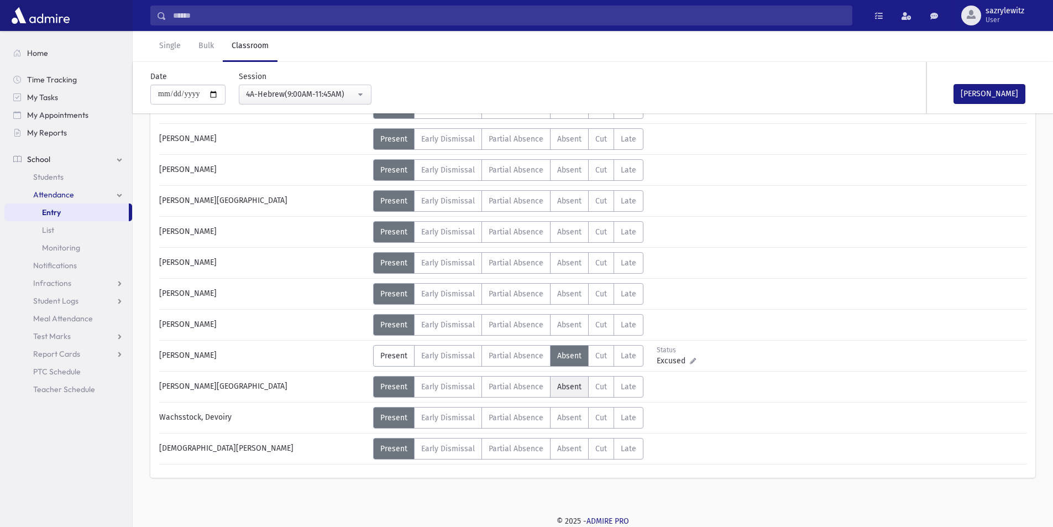
click at [572, 389] on span "Absent" at bounding box center [569, 386] width 24 height 9
click at [968, 90] on button "Mark Done" at bounding box center [989, 94] width 72 height 20
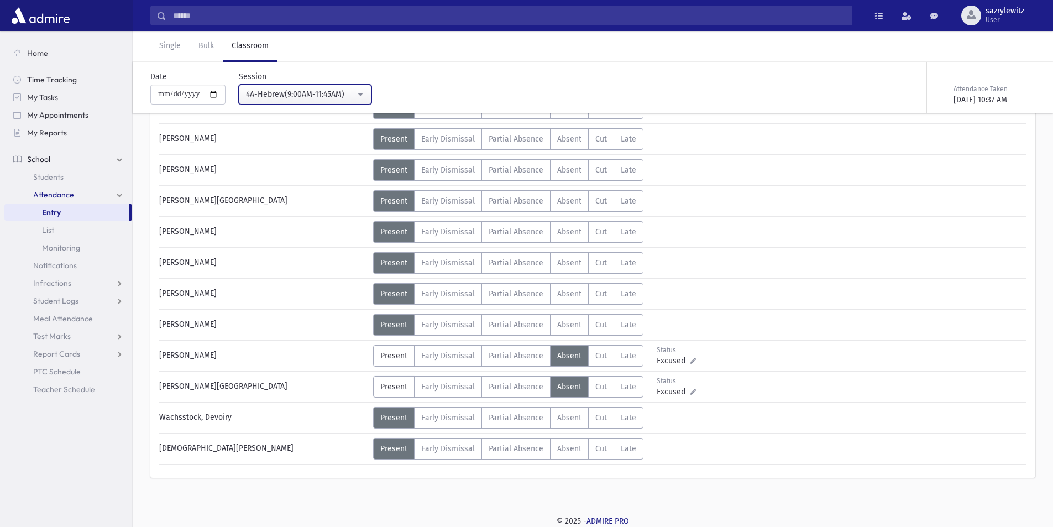
click at [265, 98] on div "4A-Hebrew(9:00AM-11:45AM)" at bounding box center [300, 94] width 109 height 12
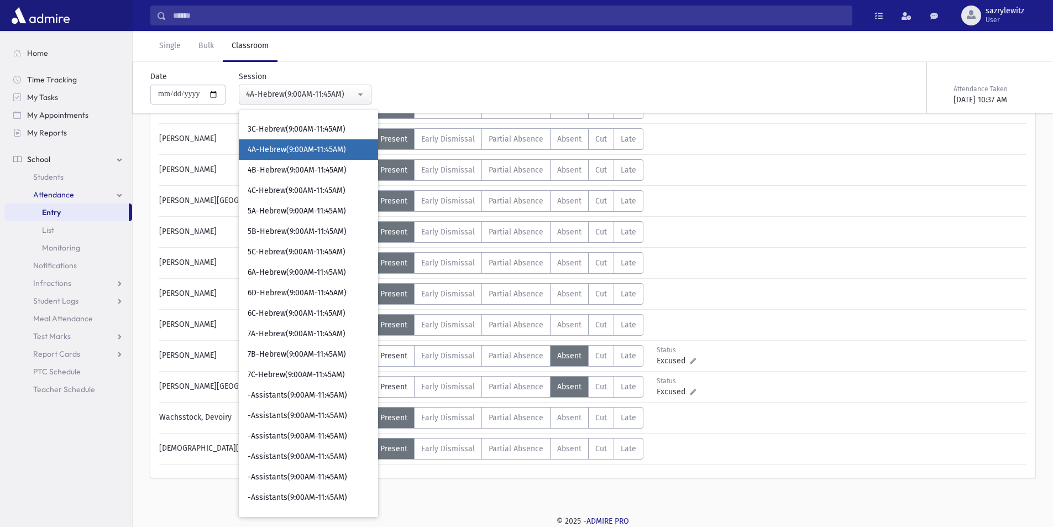
scroll to position [261, 0]
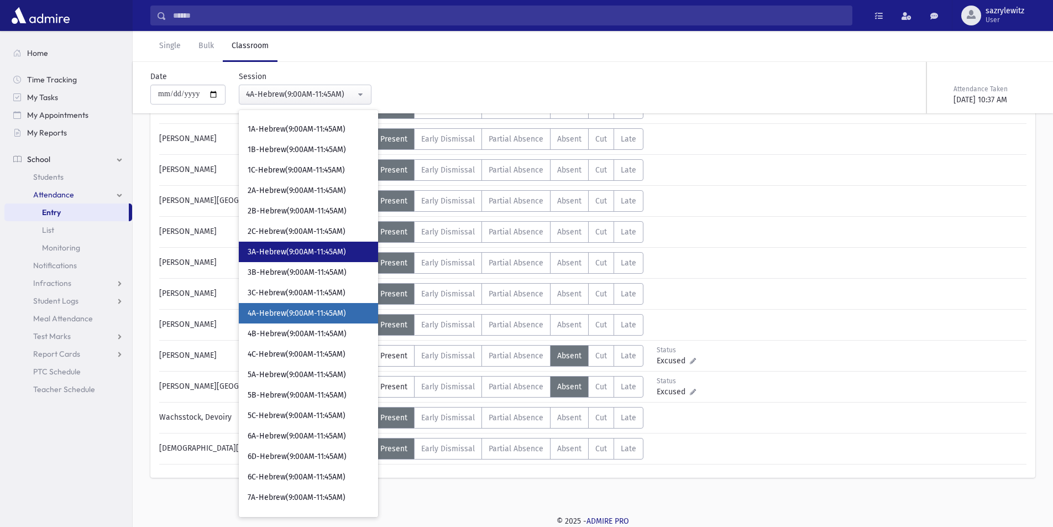
click at [258, 255] on span "3A-Hebrew(9:00AM-11:45AM)" at bounding box center [297, 251] width 98 height 11
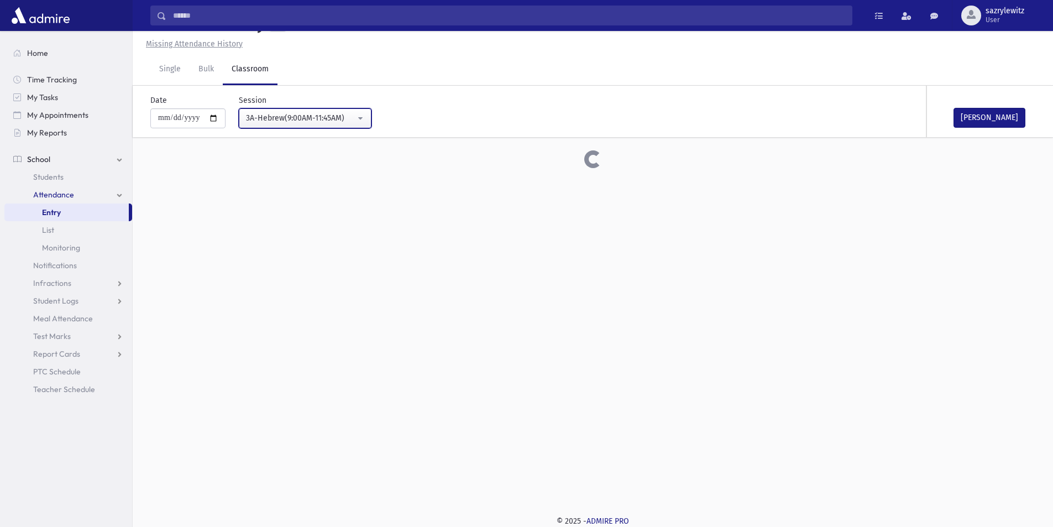
scroll to position [573, 0]
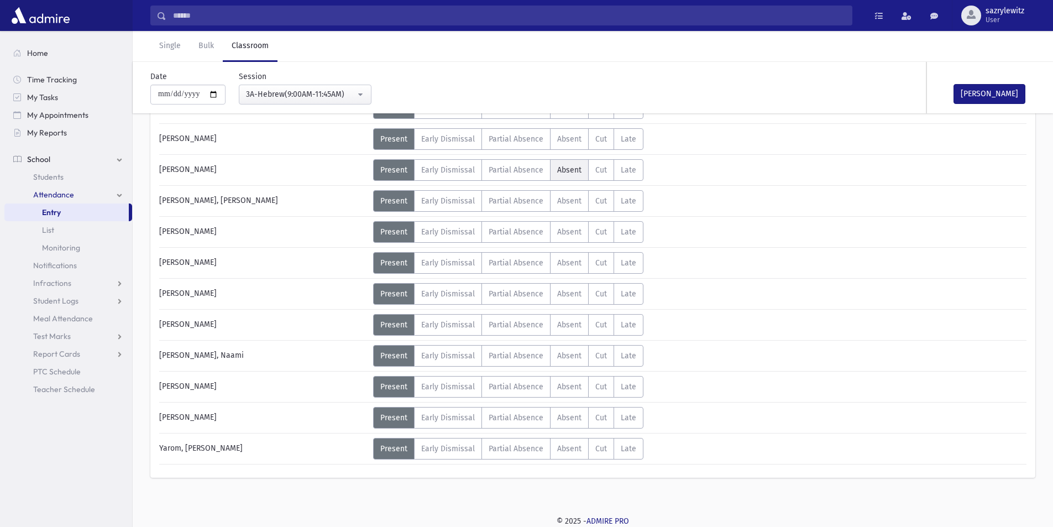
click at [571, 172] on span "Absent" at bounding box center [569, 169] width 24 height 9
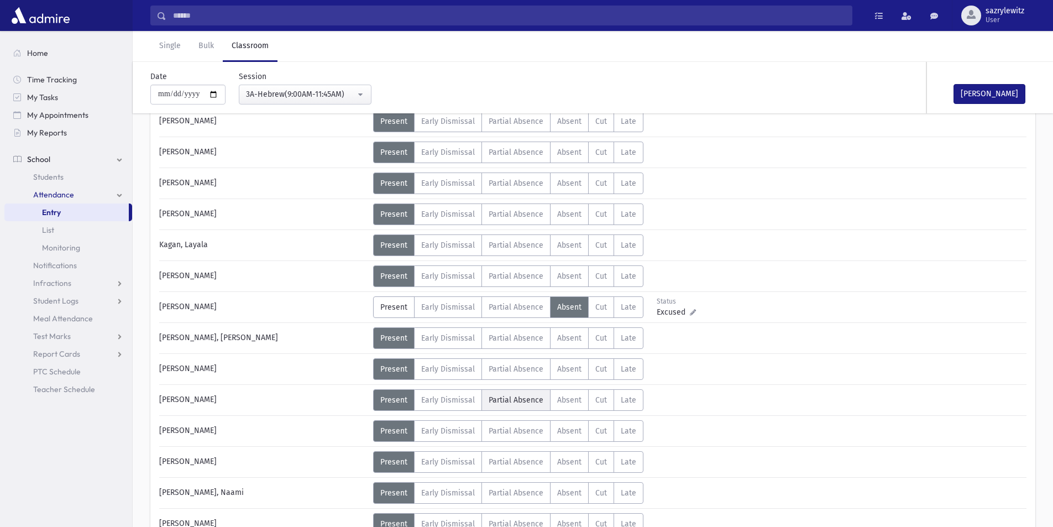
scroll to position [407, 0]
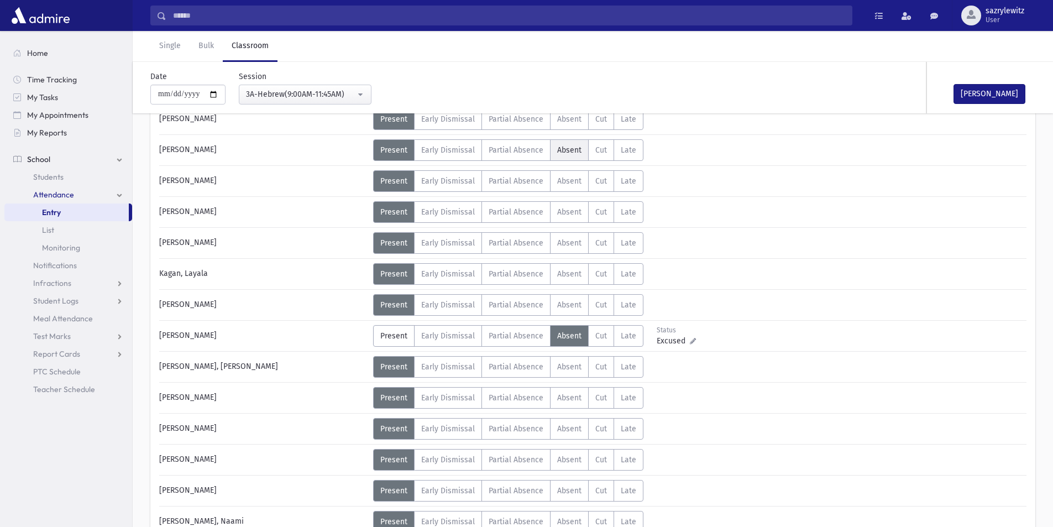
click at [576, 154] on span "Absent" at bounding box center [569, 149] width 24 height 9
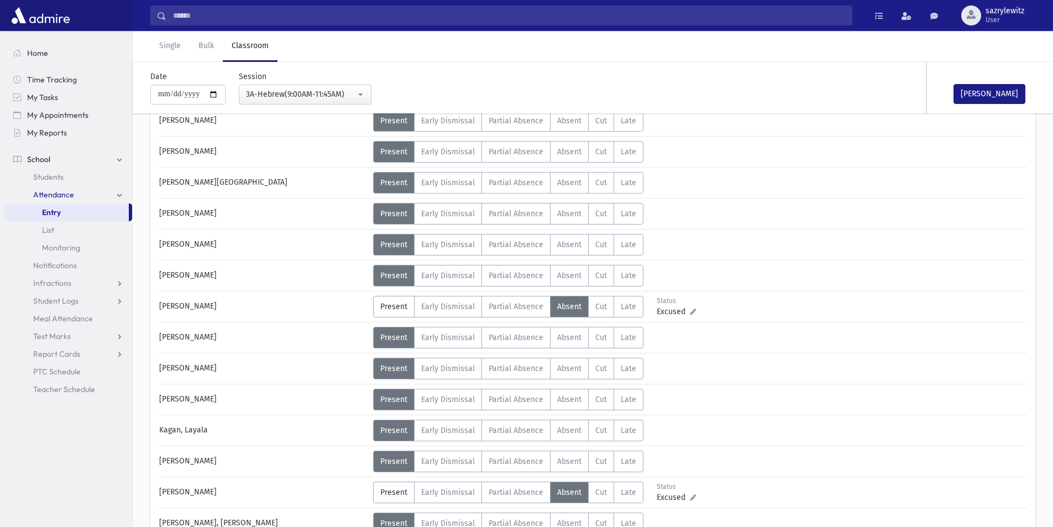
scroll to position [241, 0]
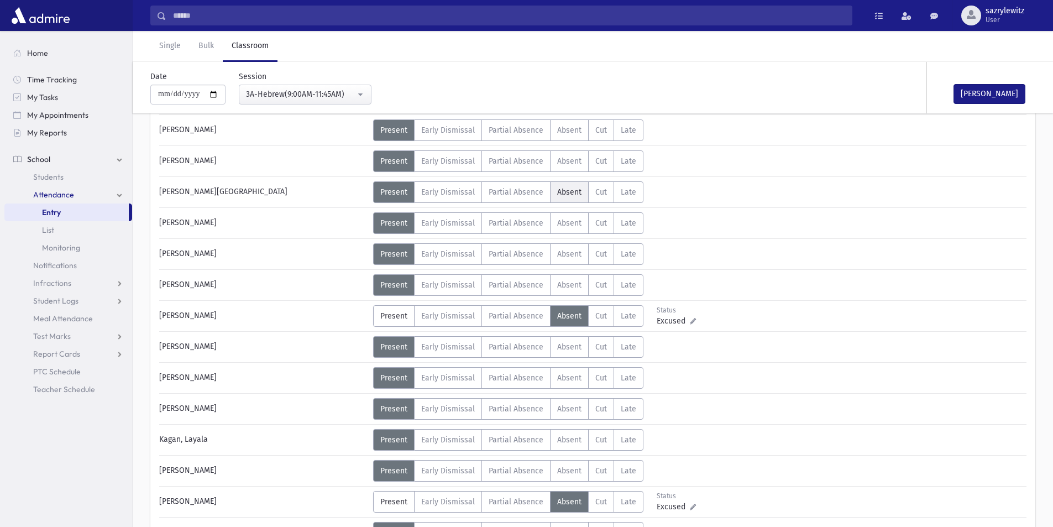
click at [564, 192] on span "Absent" at bounding box center [569, 191] width 24 height 9
click at [284, 93] on div "3A-Hebrew(9:00AM-11:45AM)" at bounding box center [300, 94] width 109 height 12
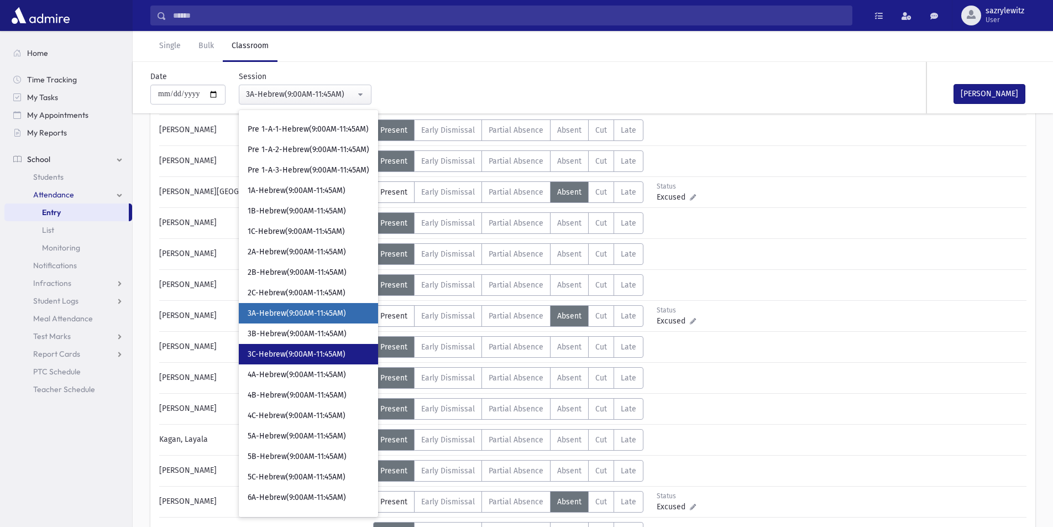
click at [302, 357] on span "3C-Hebrew(9:00AM-11:45AM)" at bounding box center [297, 354] width 98 height 11
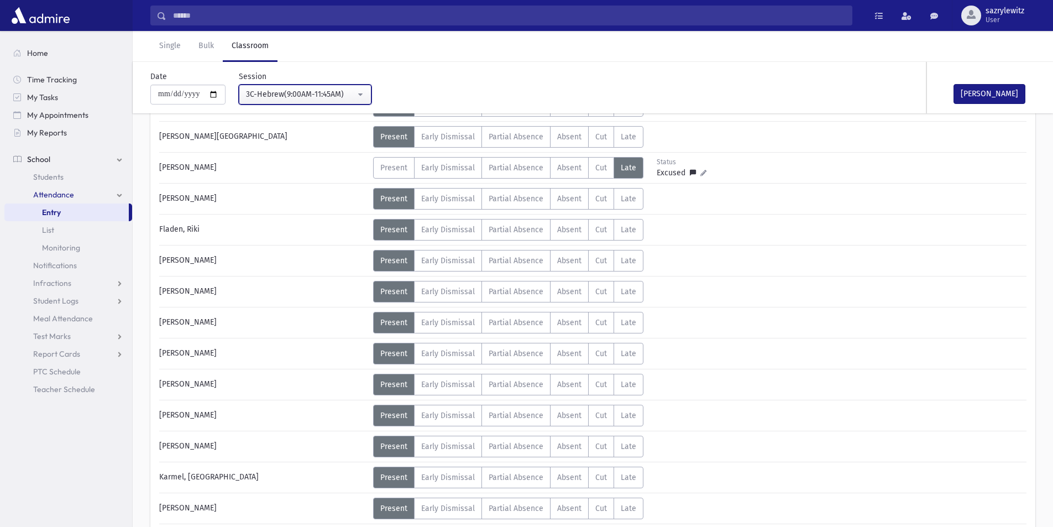
scroll to position [186, 0]
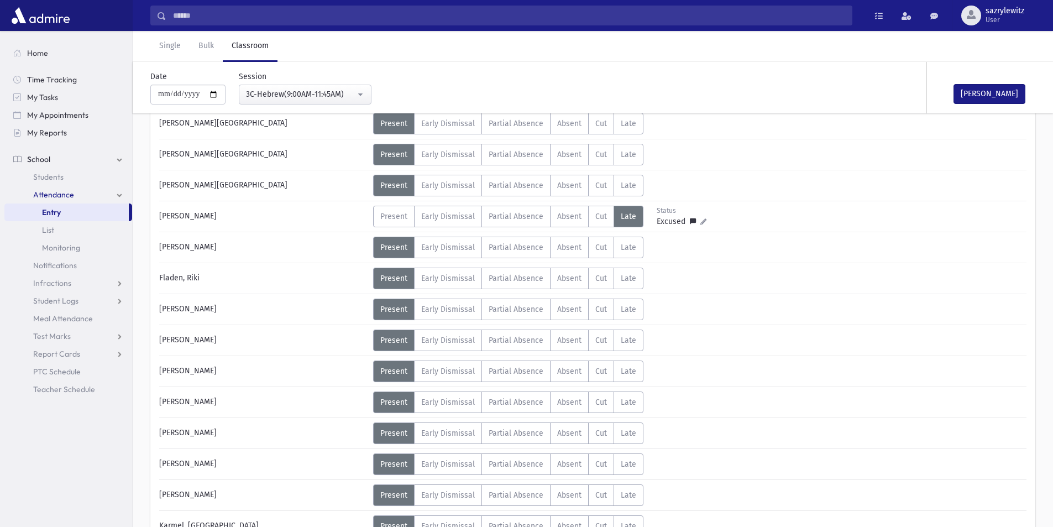
click at [298, 82] on div "**********" at bounding box center [298, 88] width 146 height 34
click at [291, 92] on div "3C-Hebrew(9:00AM-11:45AM)" at bounding box center [300, 94] width 109 height 12
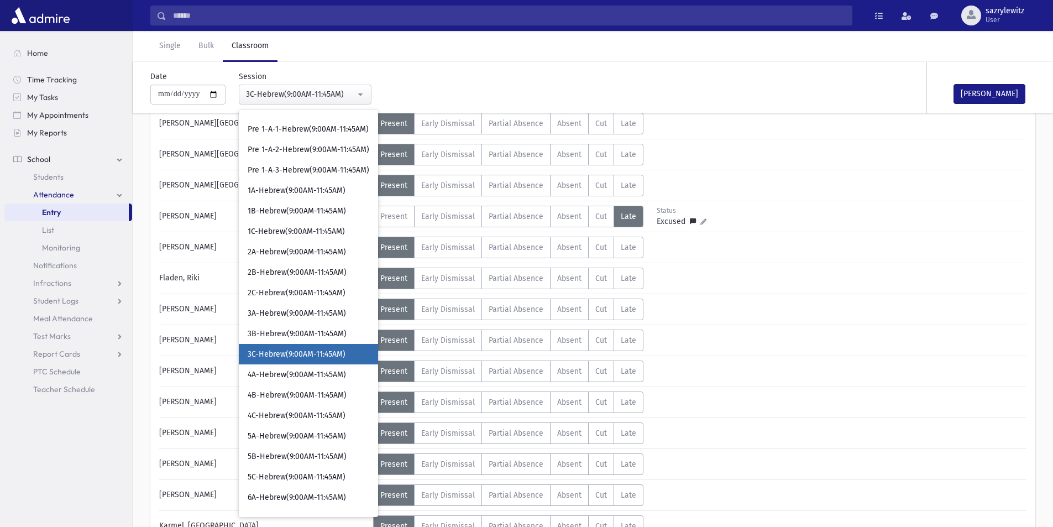
scroll to position [241, 0]
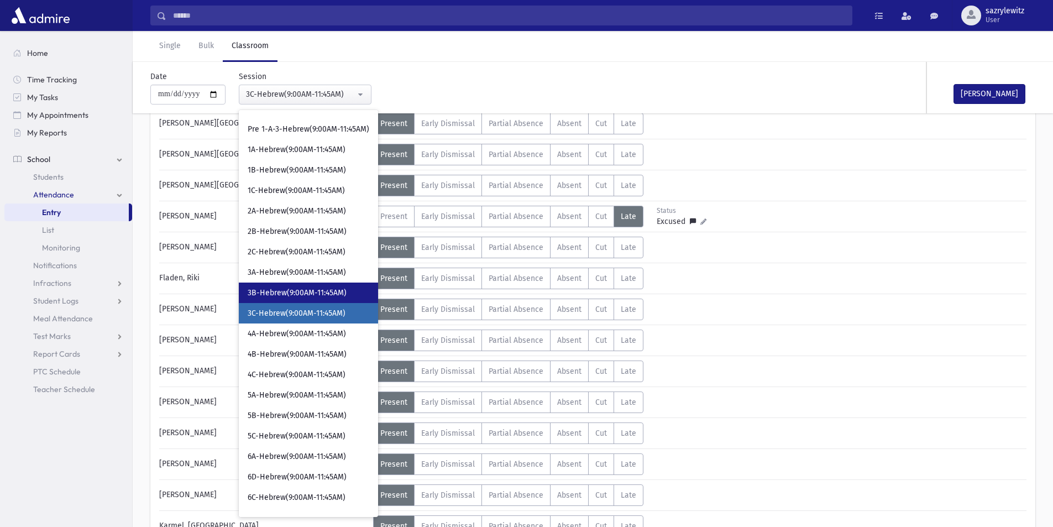
click at [287, 292] on span "3B-Hebrew(9:00AM-11:45AM)" at bounding box center [297, 292] width 99 height 11
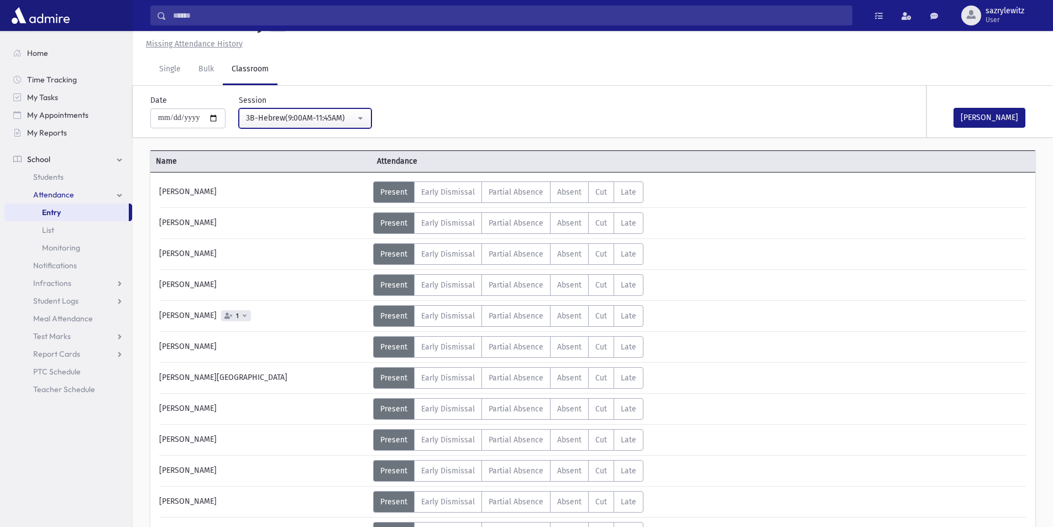
scroll to position [186, 0]
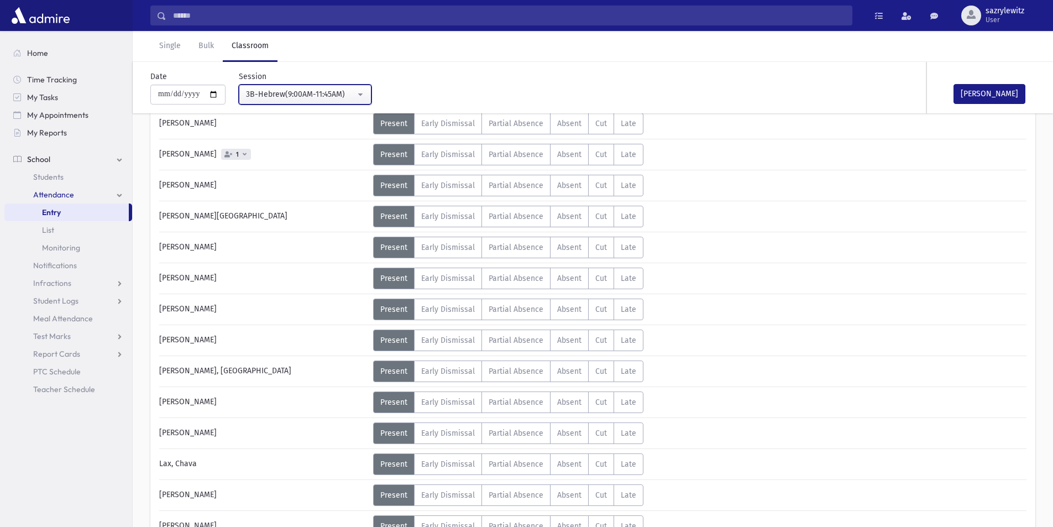
click at [271, 95] on div "3B-Hebrew(9:00AM-11:45AM)" at bounding box center [300, 94] width 109 height 12
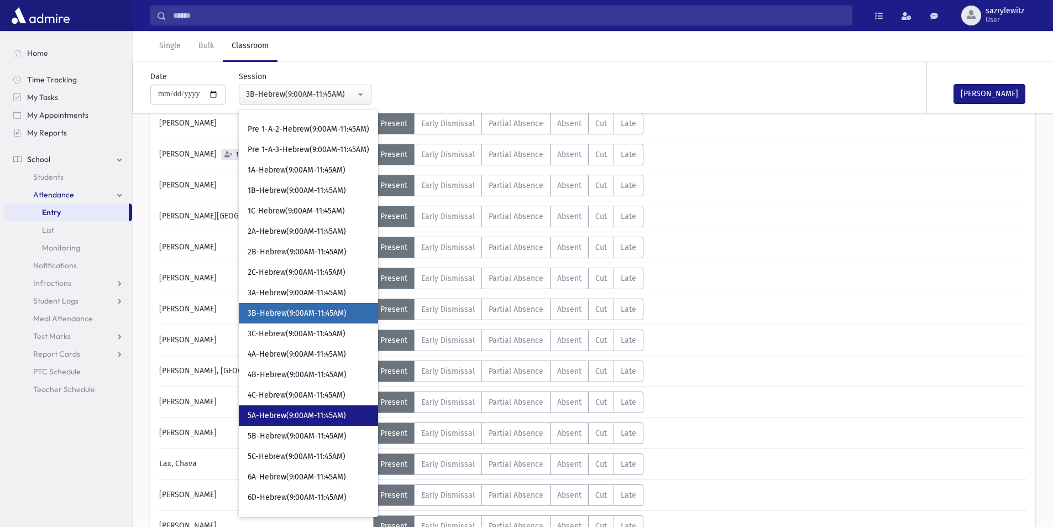
click at [297, 415] on span "5A-Hebrew(9:00AM-11:45AM)" at bounding box center [297, 415] width 98 height 11
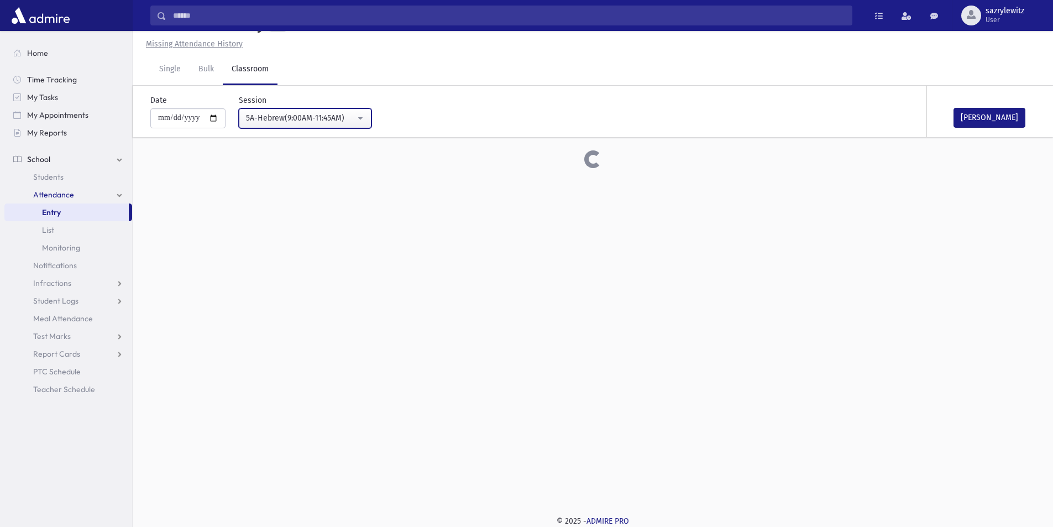
scroll to position [186, 0]
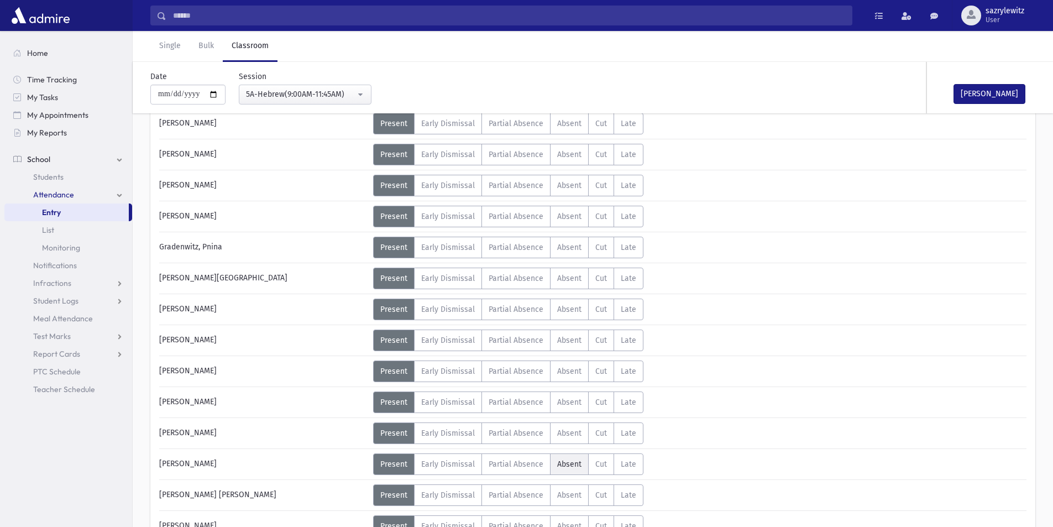
click at [572, 467] on span "Absent" at bounding box center [569, 463] width 24 height 9
click at [1004, 90] on button "Mark Done" at bounding box center [989, 94] width 72 height 20
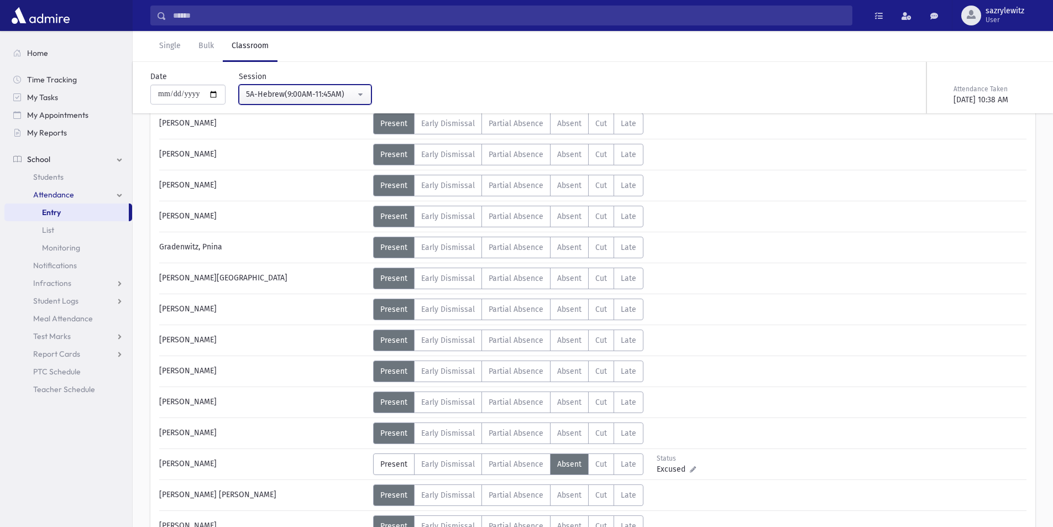
click at [294, 92] on div "5A-Hebrew(9:00AM-11:45AM)" at bounding box center [300, 94] width 109 height 12
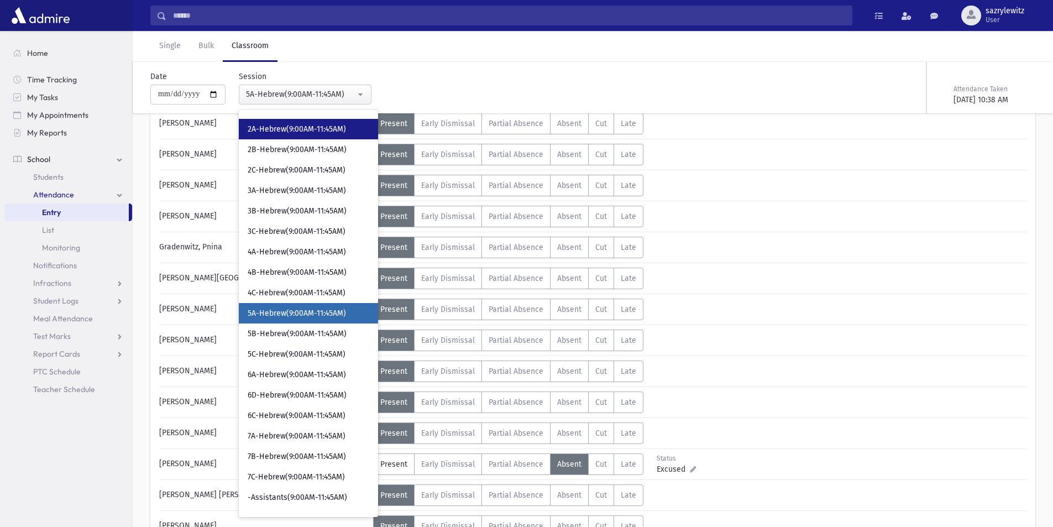
drag, startPoint x: 285, startPoint y: 131, endPoint x: 291, endPoint y: 132, distance: 6.1
click at [287, 131] on span "2A-Hebrew(9:00AM-11:45AM)" at bounding box center [297, 129] width 98 height 11
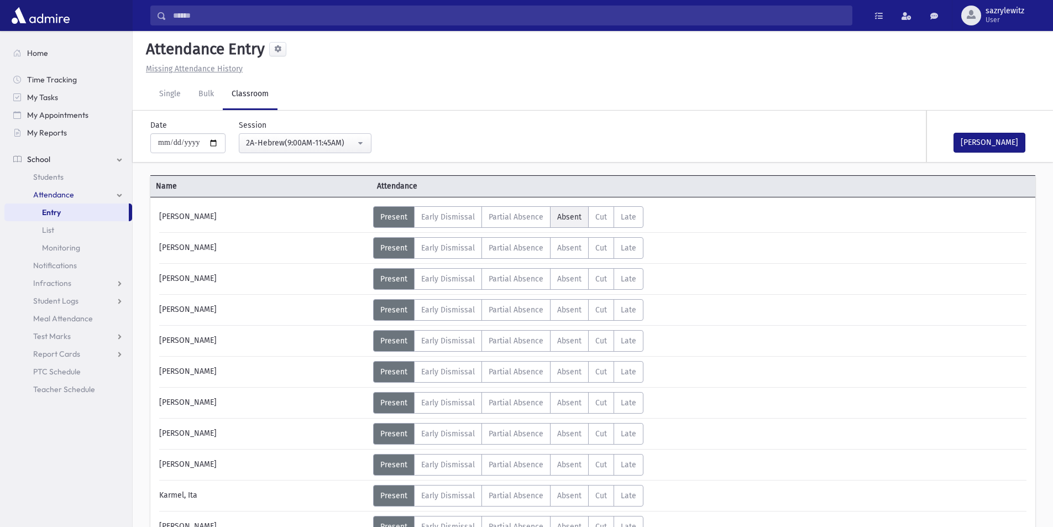
click at [569, 216] on span "Absent" at bounding box center [569, 216] width 24 height 9
click at [289, 145] on div "2A-Hebrew(9:00AM-11:45AM)" at bounding box center [300, 143] width 109 height 12
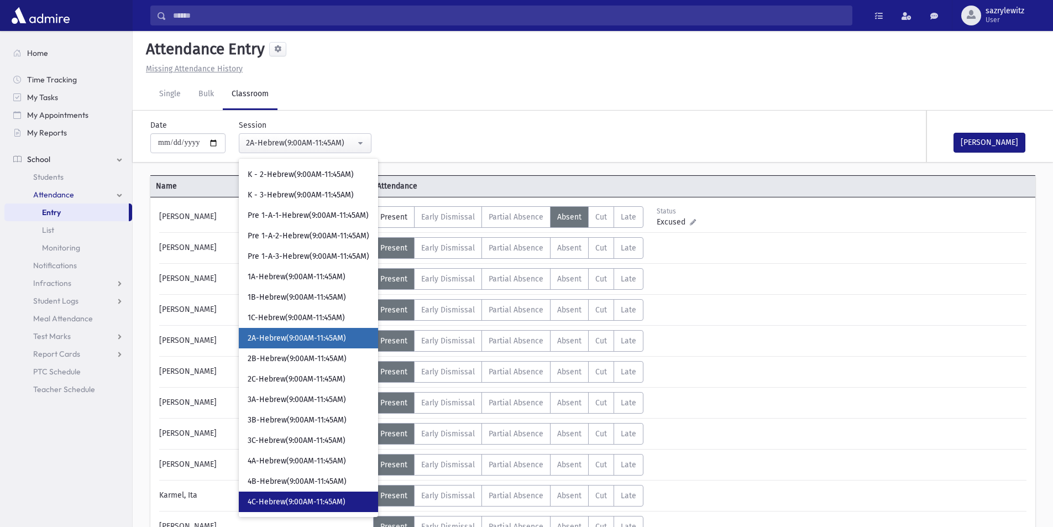
click at [267, 502] on span "4C-Hebrew(9:00AM-11:45AM)" at bounding box center [297, 501] width 98 height 11
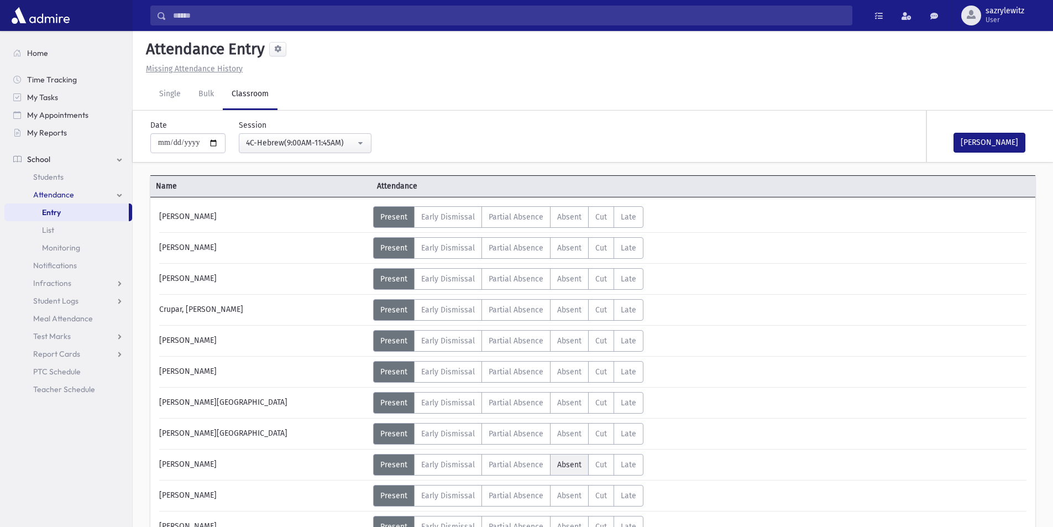
click at [565, 467] on span "Absent" at bounding box center [569, 464] width 24 height 9
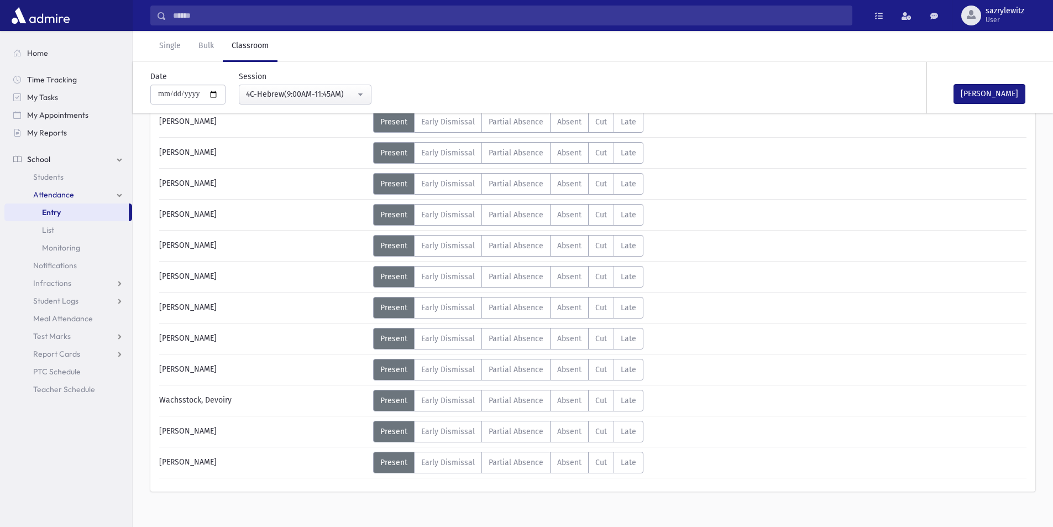
scroll to position [635, 0]
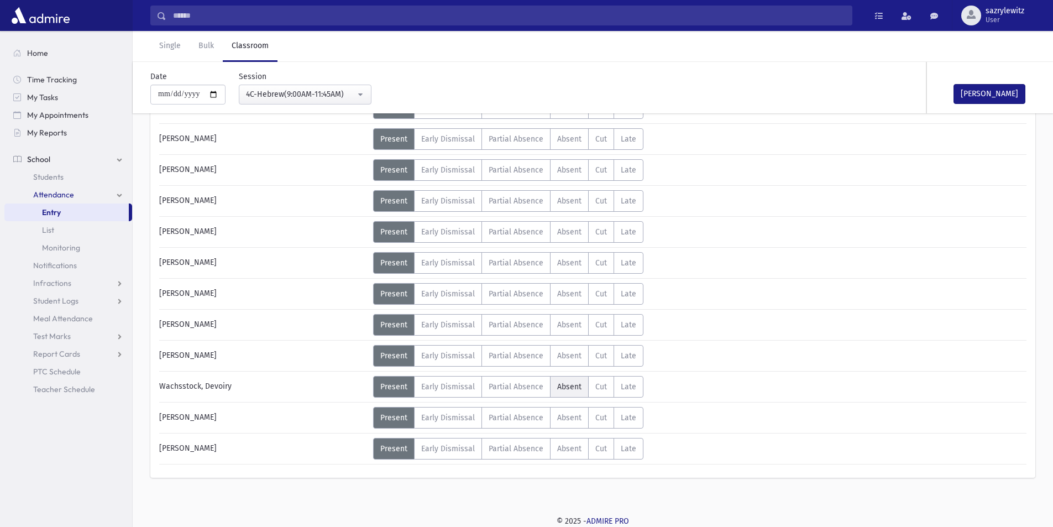
click at [573, 393] on label "Absent A" at bounding box center [569, 387] width 39 height 22
click at [309, 99] on div "4C-Hebrew(9:00AM-11:45AM)" at bounding box center [300, 94] width 109 height 12
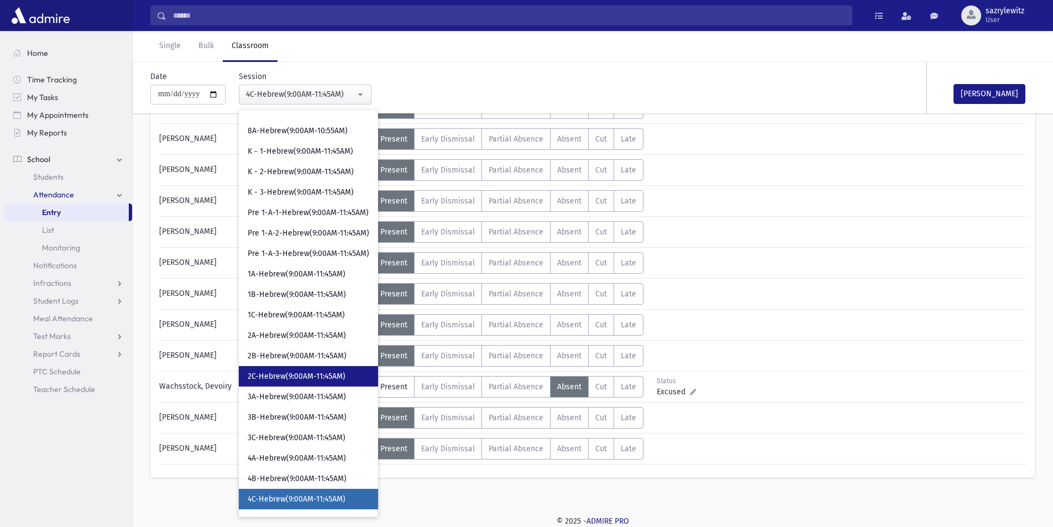
scroll to position [136, 0]
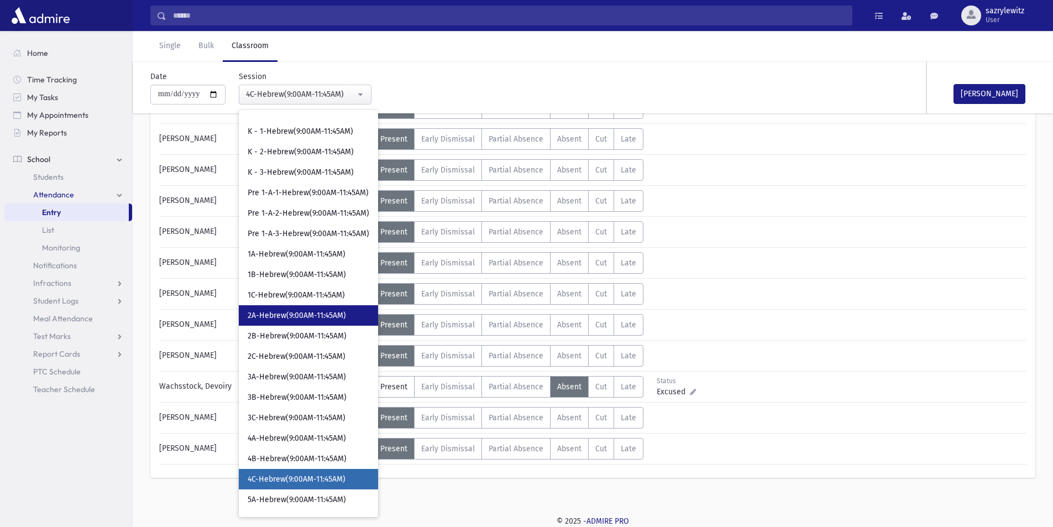
click at [303, 316] on span "2A-Hebrew(9:00AM-11:45AM)" at bounding box center [297, 315] width 98 height 11
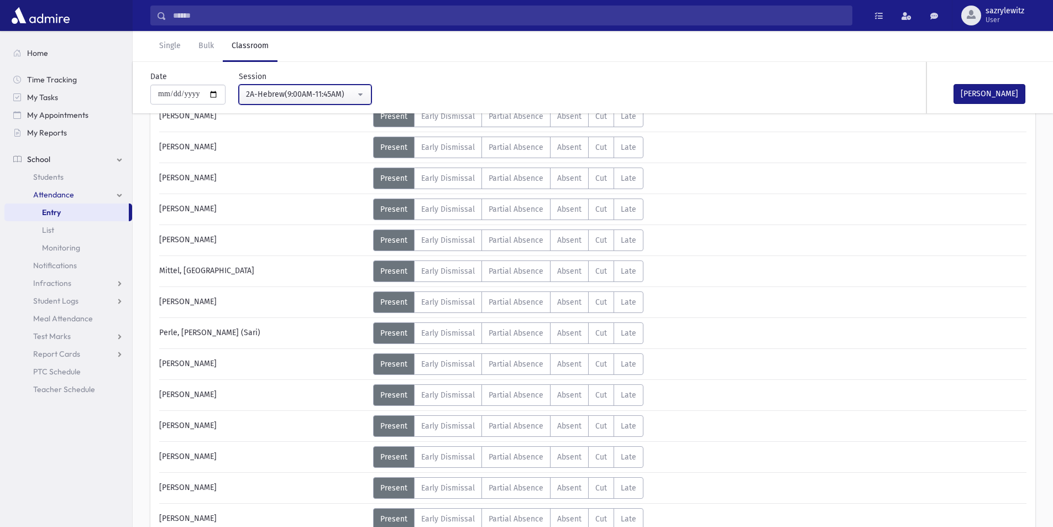
scroll to position [407, 0]
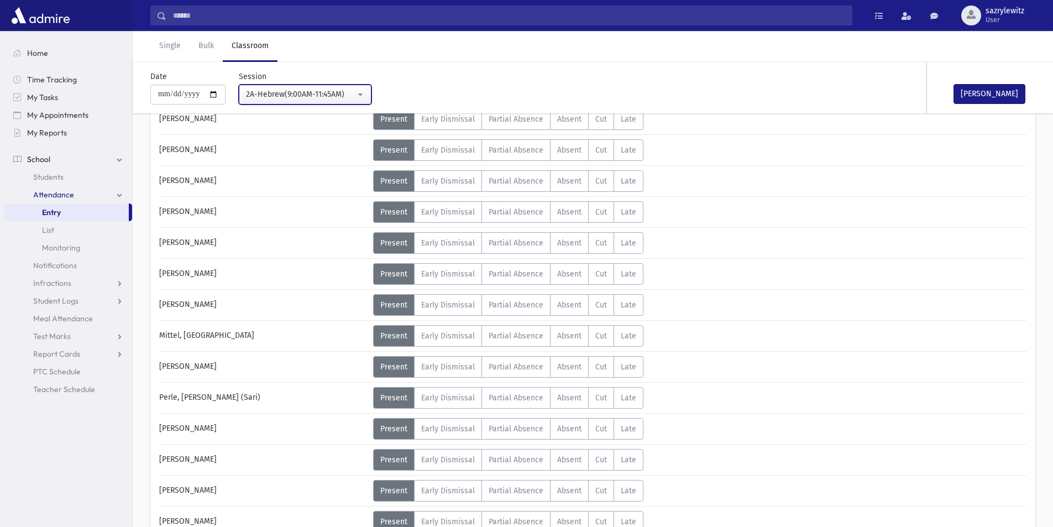
click at [295, 97] on div "2A-Hebrew(9:00AM-11:45AM)" at bounding box center [300, 94] width 109 height 12
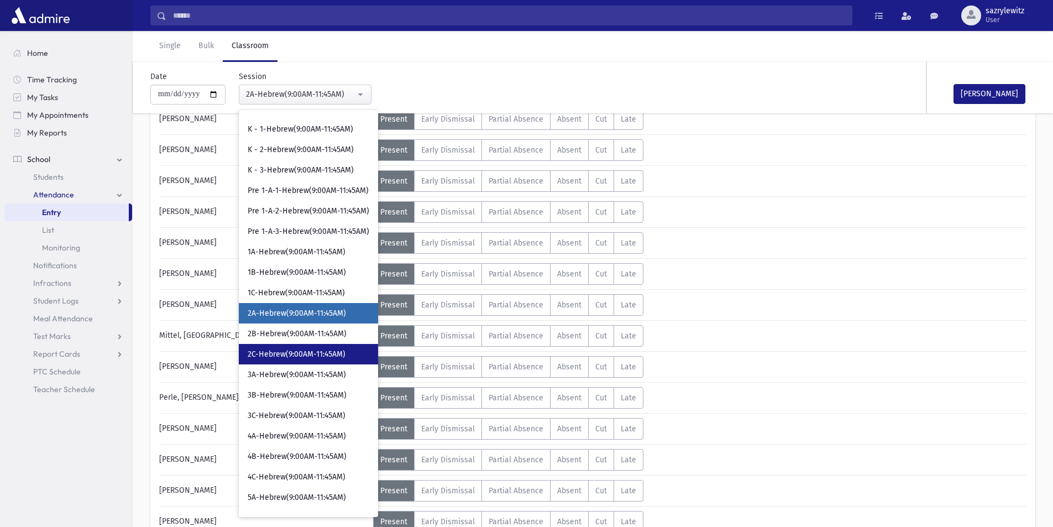
click at [282, 355] on span "2C-Hebrew(9:00AM-11:45AM)" at bounding box center [297, 354] width 98 height 11
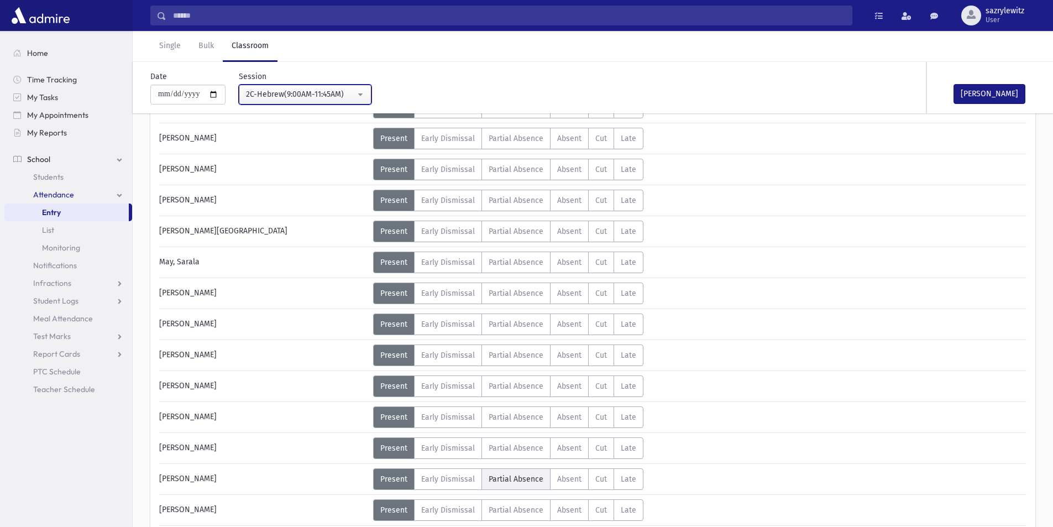
scroll to position [407, 0]
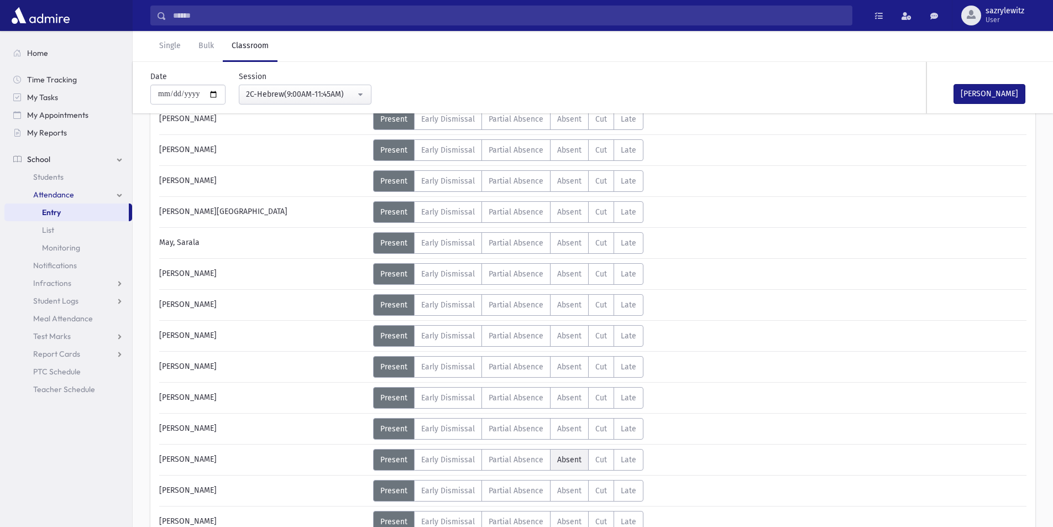
click at [562, 461] on span "Absent" at bounding box center [569, 459] width 24 height 9
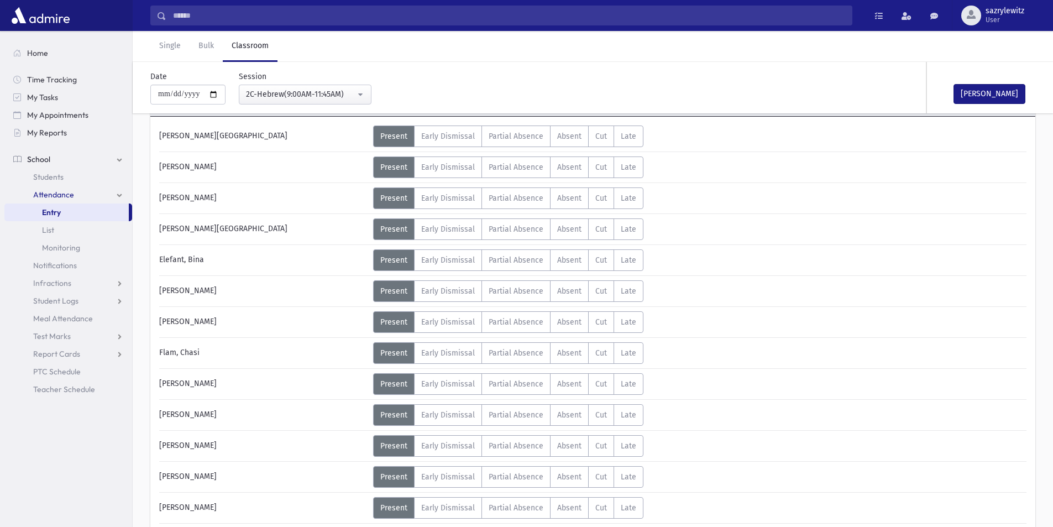
scroll to position [76, 0]
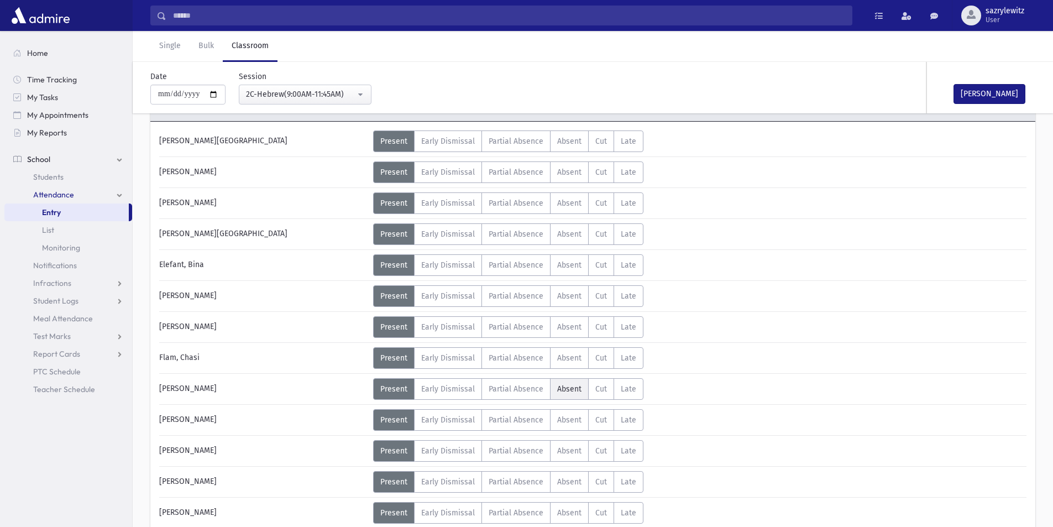
click at [564, 385] on span "Absent" at bounding box center [569, 388] width 24 height 9
click at [257, 93] on div "2C-Hebrew(9:00AM-11:45AM)" at bounding box center [300, 94] width 109 height 12
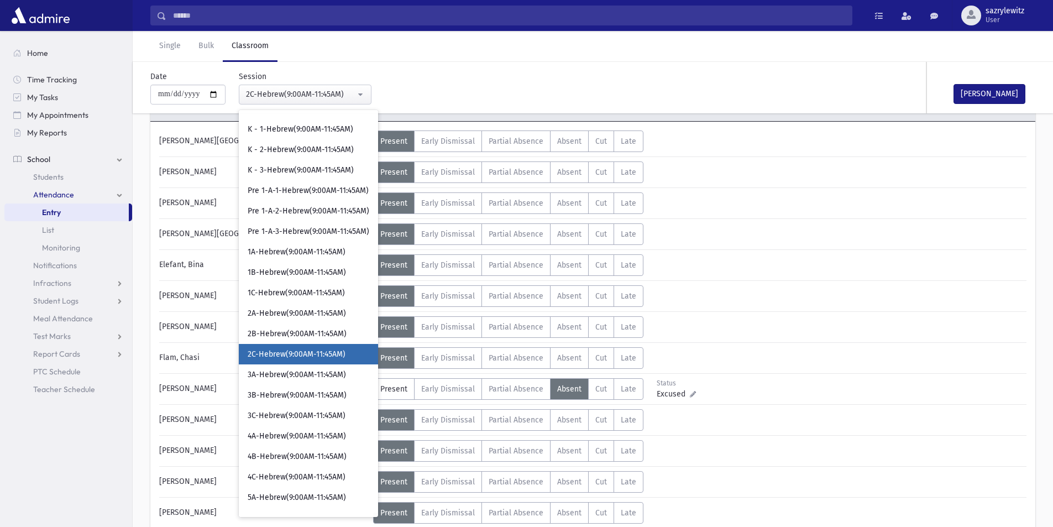
scroll to position [180, 0]
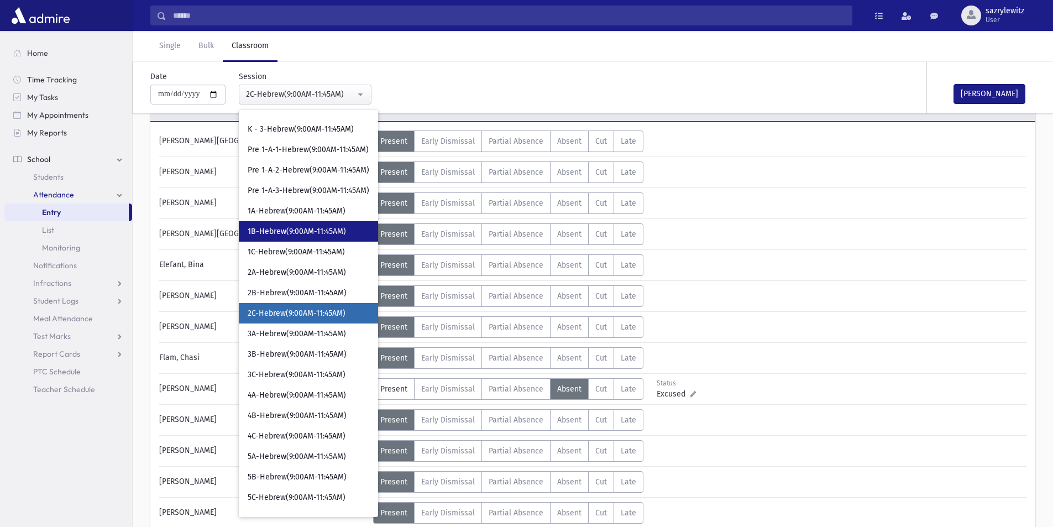
click at [265, 234] on span "1B-Hebrew(9:00AM-11:45AM)" at bounding box center [297, 231] width 98 height 11
select select "****"
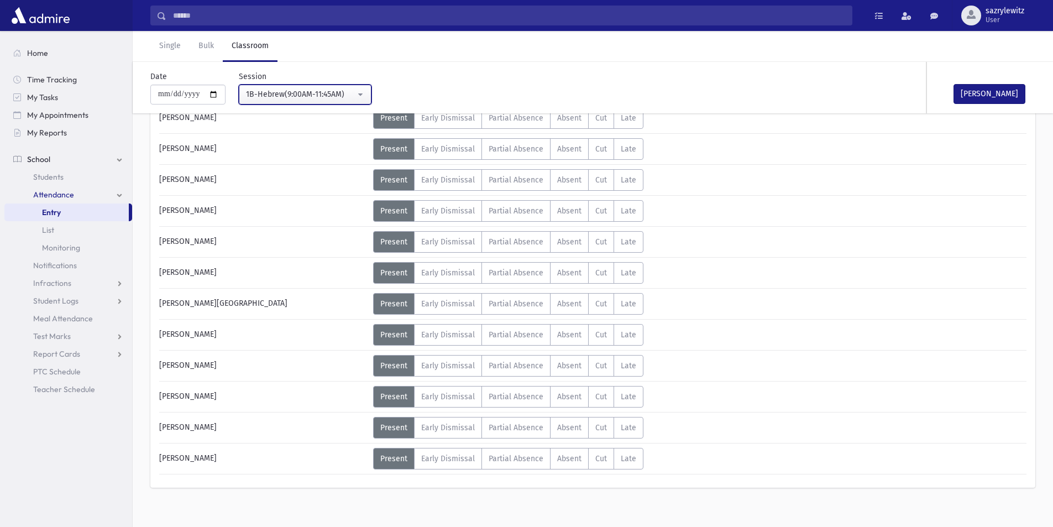
scroll to position [480, 0]
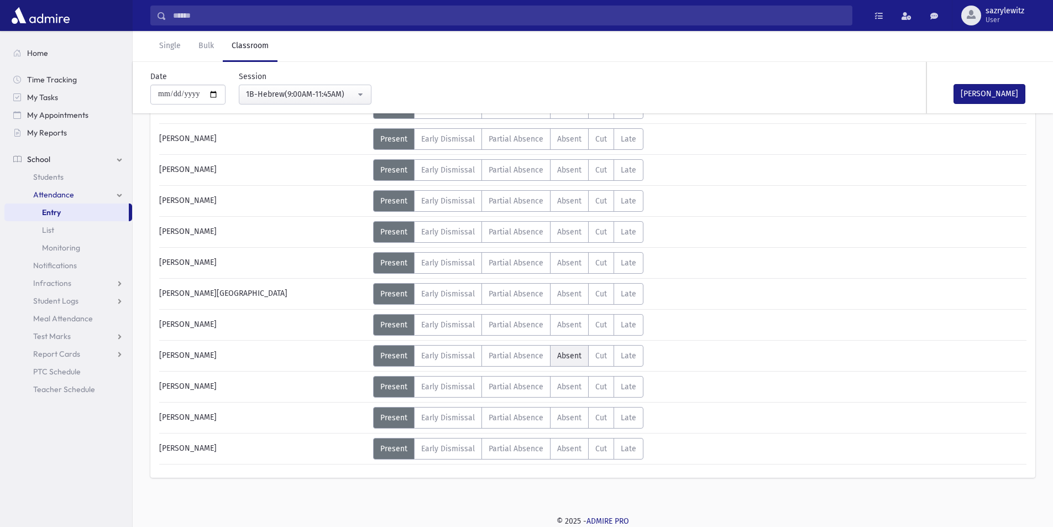
click at [565, 358] on span "Absent" at bounding box center [569, 355] width 24 height 9
click at [171, 43] on link "Single" at bounding box center [169, 46] width 39 height 31
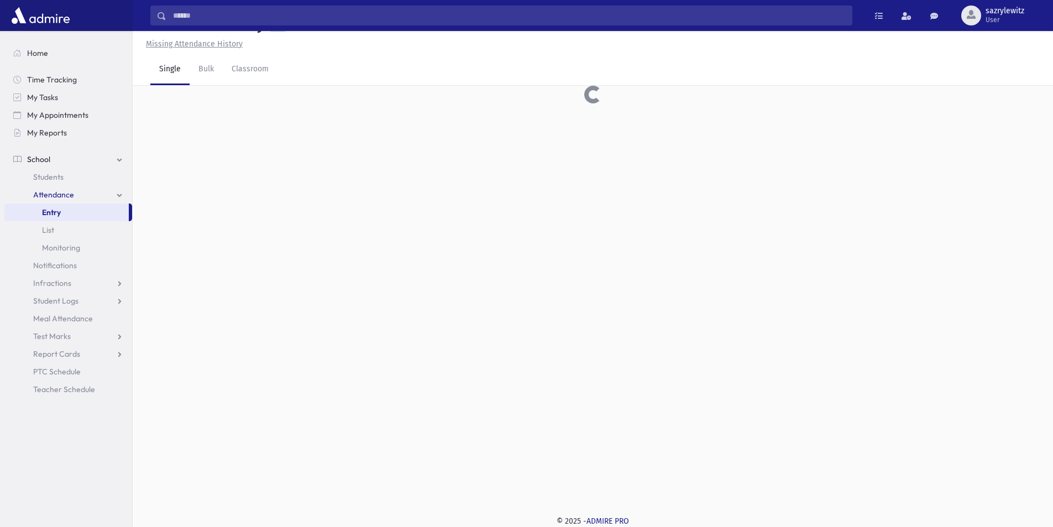
scroll to position [25, 0]
click at [217, 107] on input "text" at bounding box center [586, 104] width 867 height 20
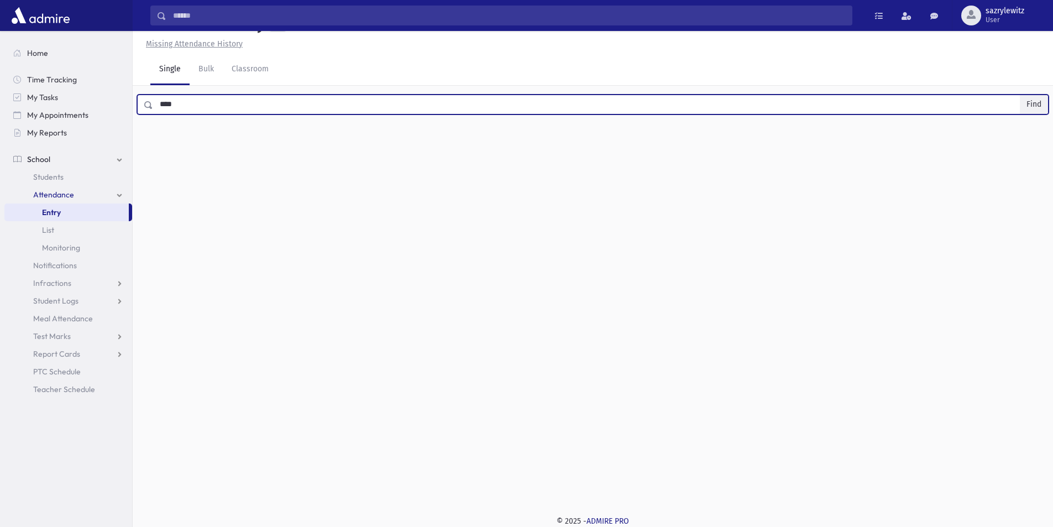
type input "****"
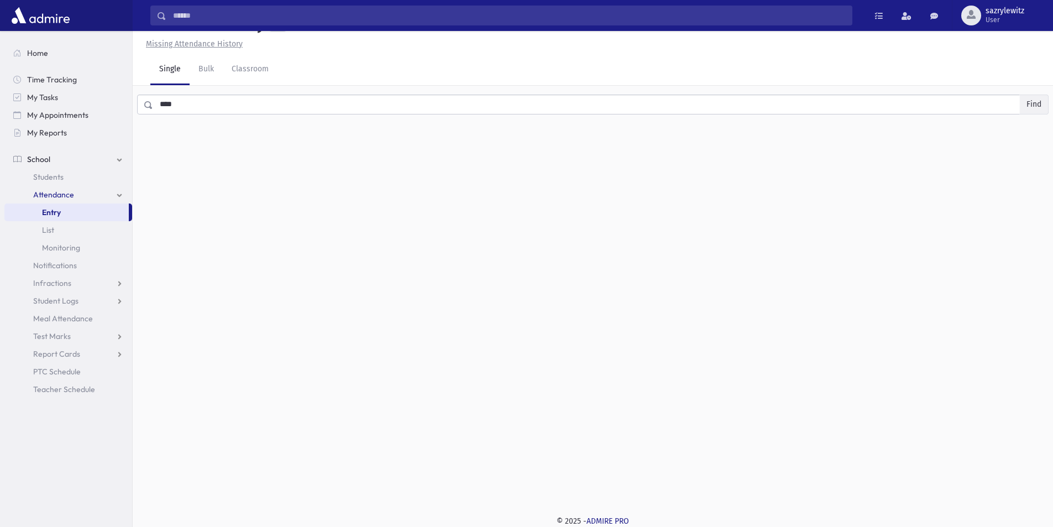
click at [1031, 99] on button "Find" at bounding box center [1033, 104] width 28 height 19
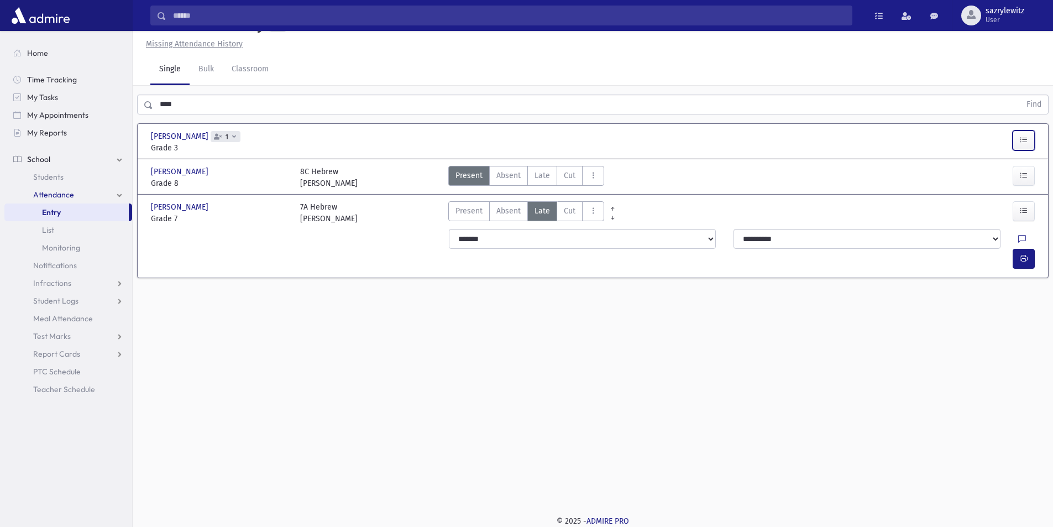
click at [1018, 139] on button "button" at bounding box center [1023, 140] width 22 height 20
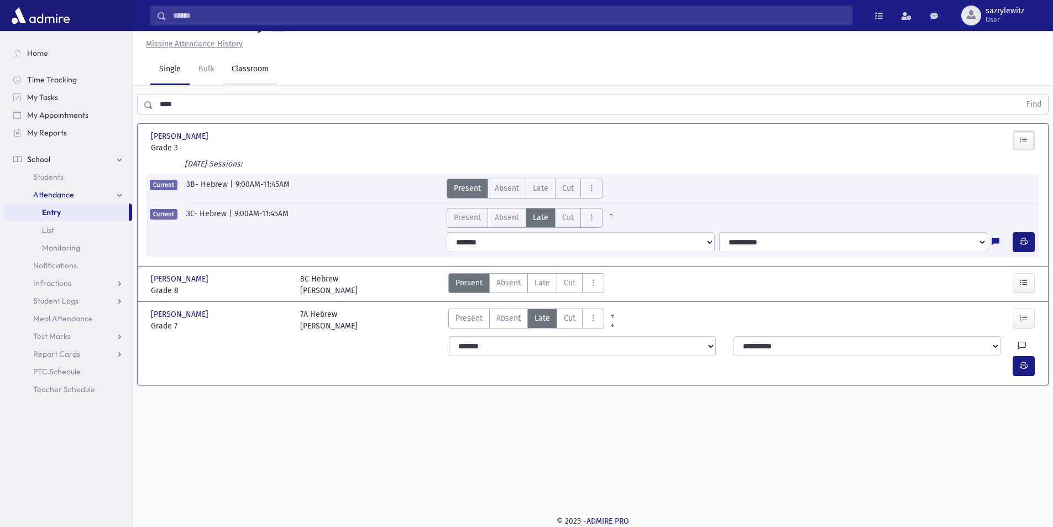
click at [242, 71] on link "Classroom" at bounding box center [250, 69] width 55 height 31
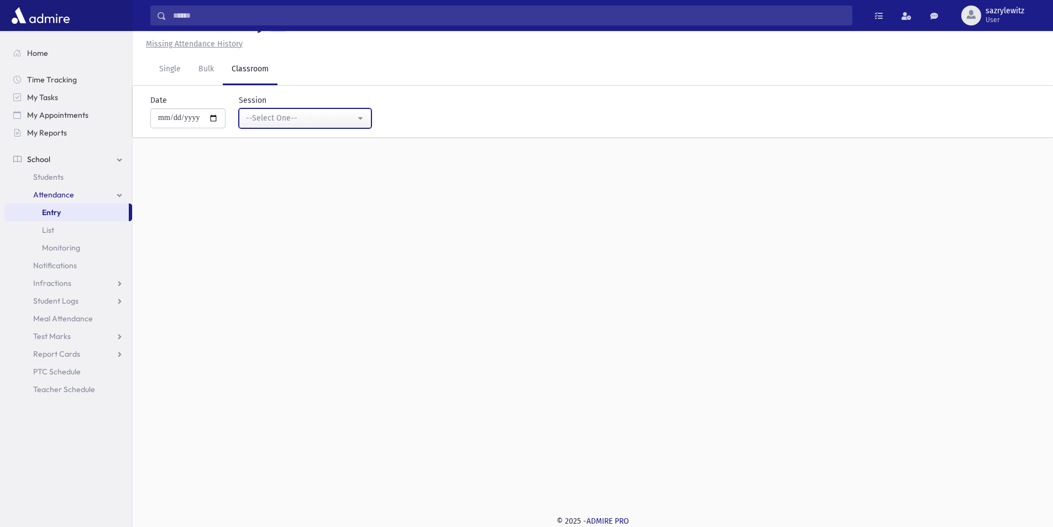
click at [304, 119] on div "--Select One--" at bounding box center [300, 118] width 109 height 12
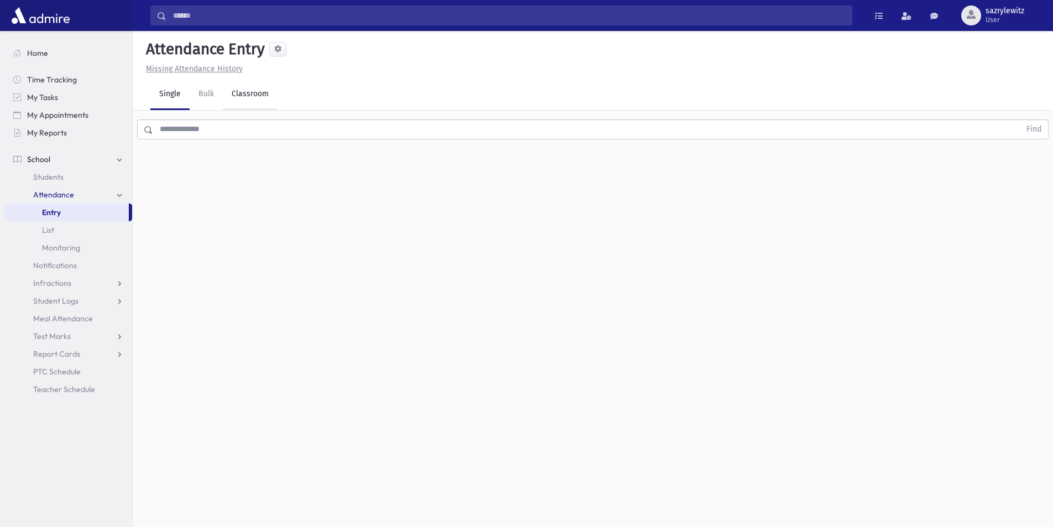
click at [236, 91] on link "Classroom" at bounding box center [250, 94] width 55 height 31
click at [272, 145] on div "--Select One--" at bounding box center [300, 143] width 109 height 12
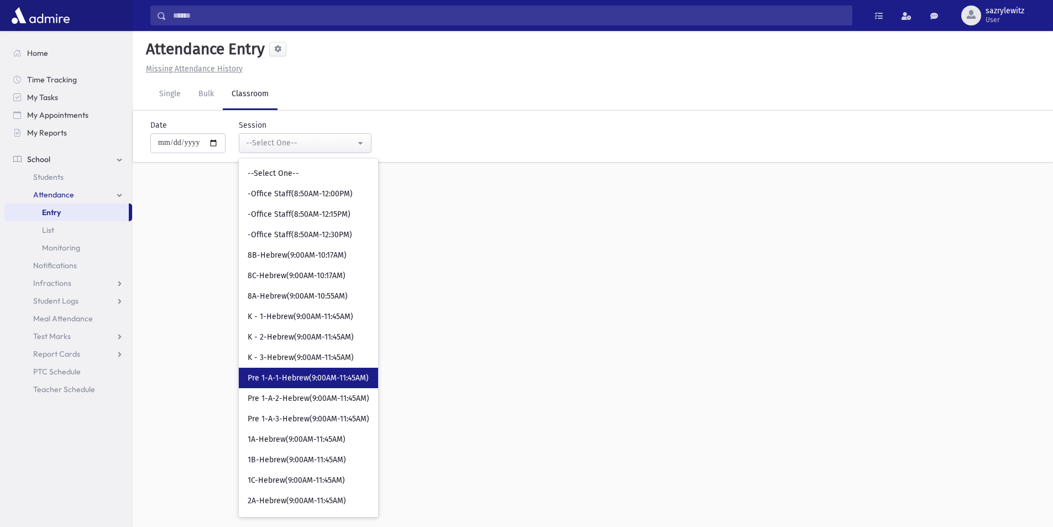
click at [302, 375] on span "Pre 1-A-1-Hebrew(9:00AM-11:45AM)" at bounding box center [308, 377] width 121 height 11
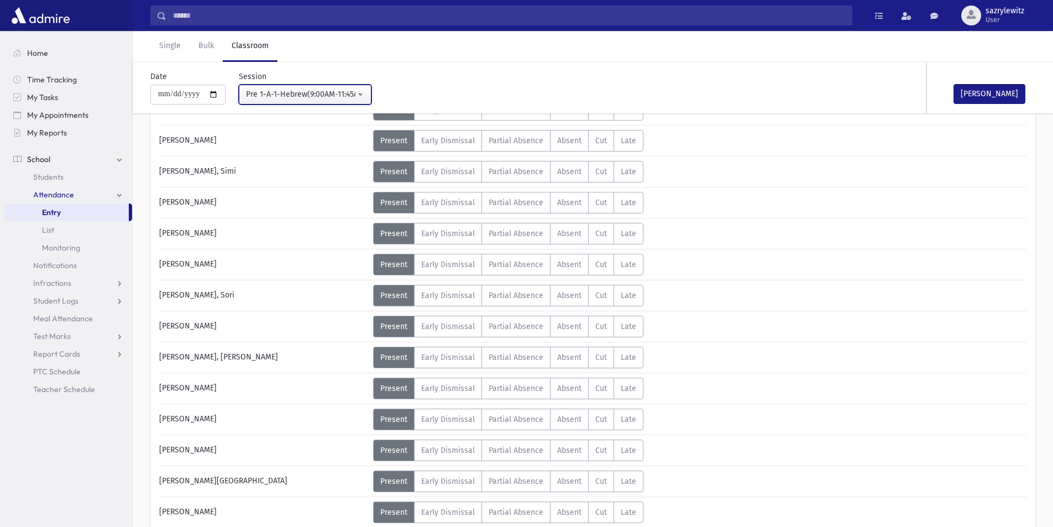
scroll to position [442, 0]
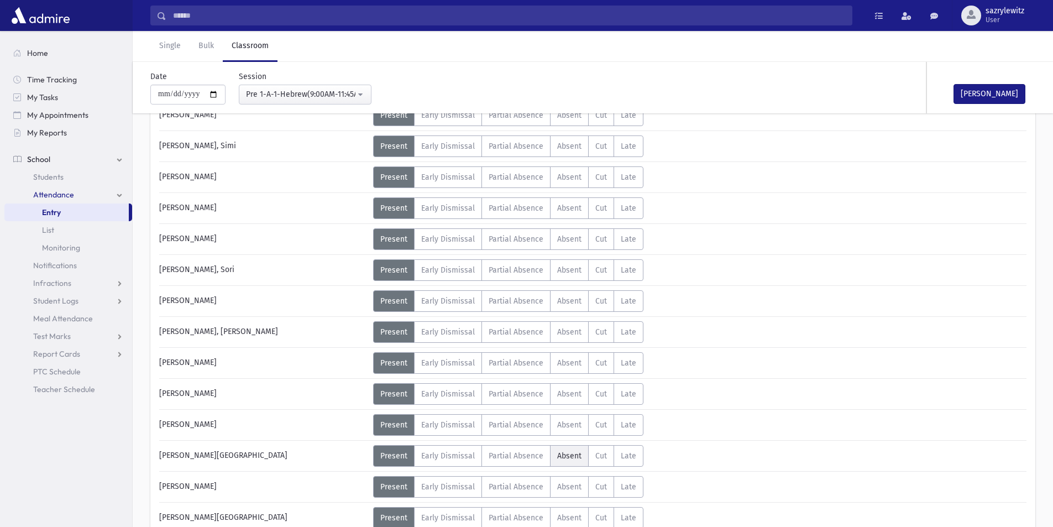
click at [571, 457] on span "Absent" at bounding box center [569, 455] width 24 height 9
click at [258, 96] on div "Pre 1-A-1-Hebrew(9:00AM-11:45AM)" at bounding box center [300, 94] width 109 height 12
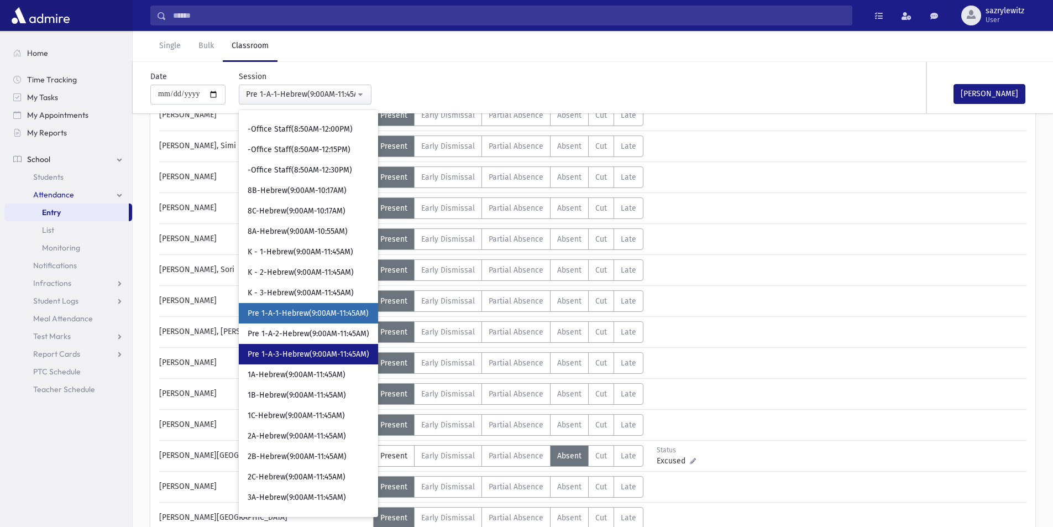
click at [309, 359] on span "Pre 1-A-3-Hebrew(9:00AM-11:45AM)" at bounding box center [309, 354] width 122 height 11
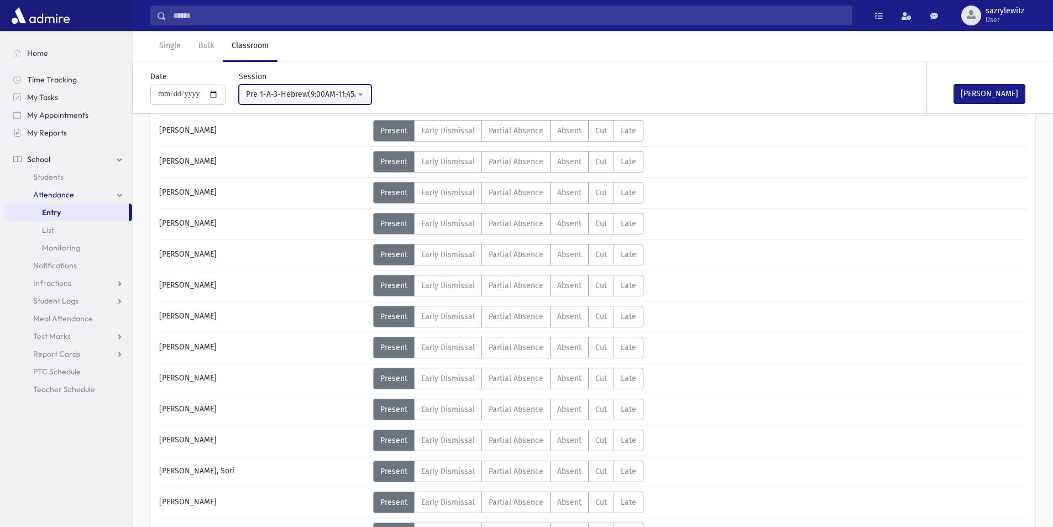
scroll to position [332, 0]
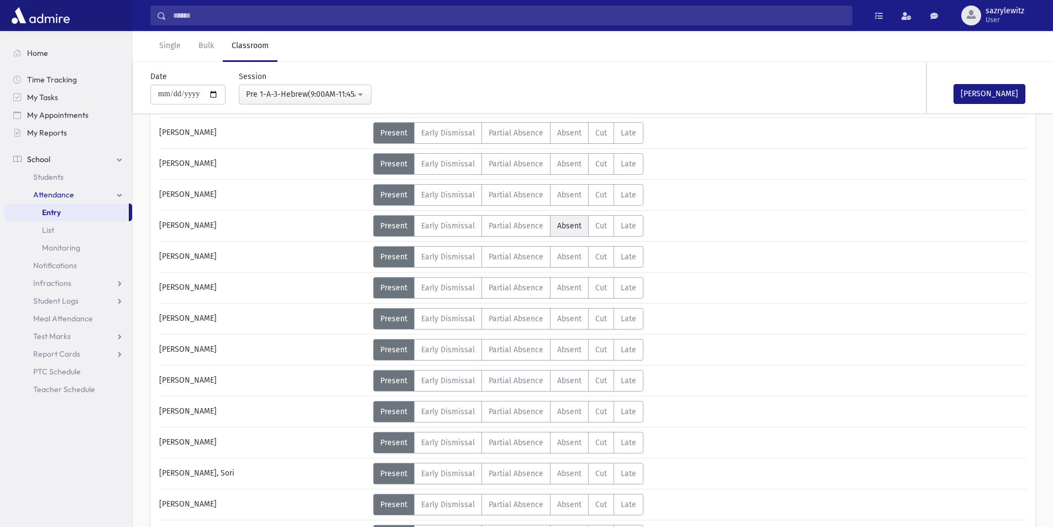
click at [567, 228] on span "Absent" at bounding box center [569, 225] width 24 height 9
click at [567, 349] on span "Absent" at bounding box center [569, 349] width 24 height 9
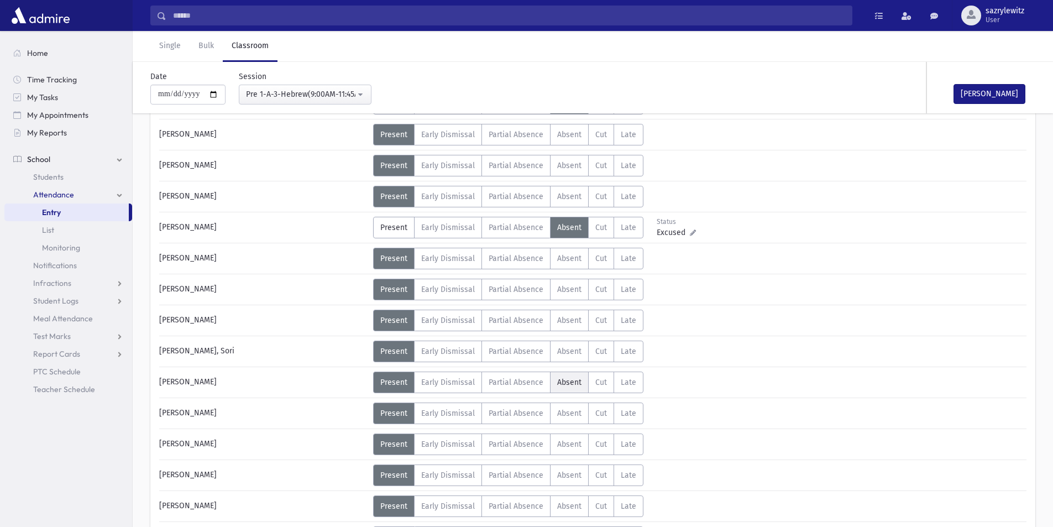
scroll to position [497, 0]
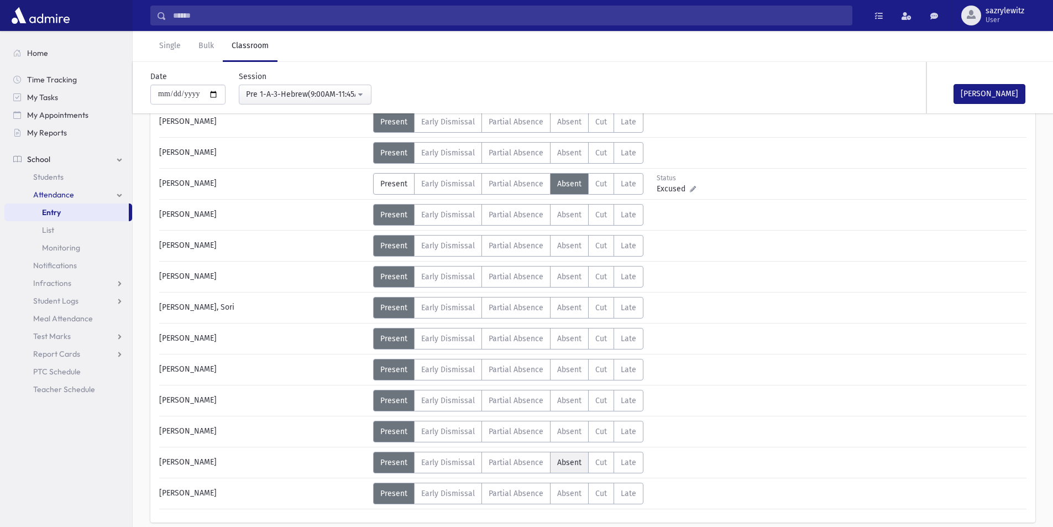
click at [570, 465] on span "Absent" at bounding box center [569, 461] width 24 height 9
click at [573, 462] on span "Absent" at bounding box center [569, 461] width 24 height 9
click at [575, 466] on span "Absent" at bounding box center [569, 461] width 24 height 9
click at [394, 470] on label "Present P" at bounding box center [393, 462] width 41 height 22
click at [564, 403] on span "Absent" at bounding box center [569, 400] width 24 height 9
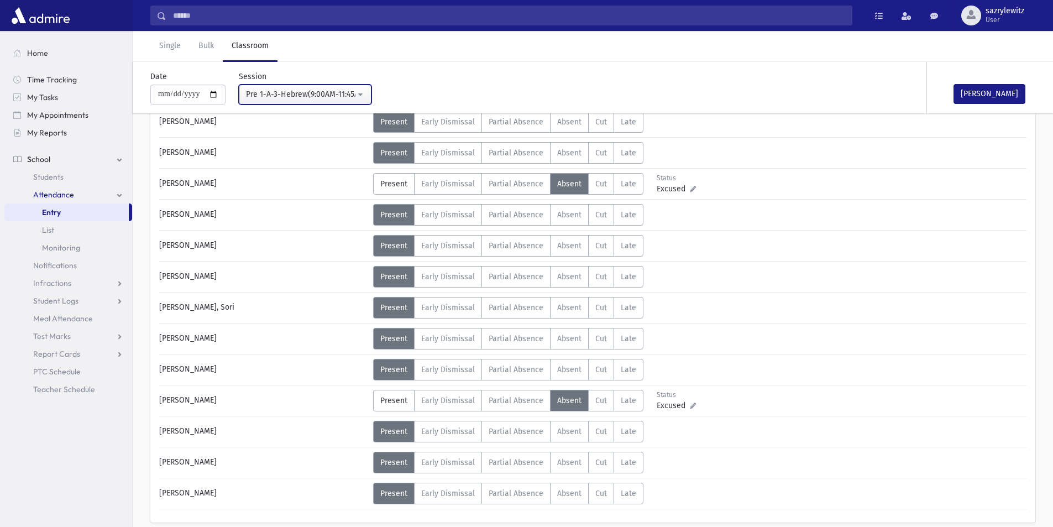
click at [288, 93] on div "Pre 1-A-3-Hebrew(9:00AM-11:45AM)" at bounding box center [300, 94] width 109 height 12
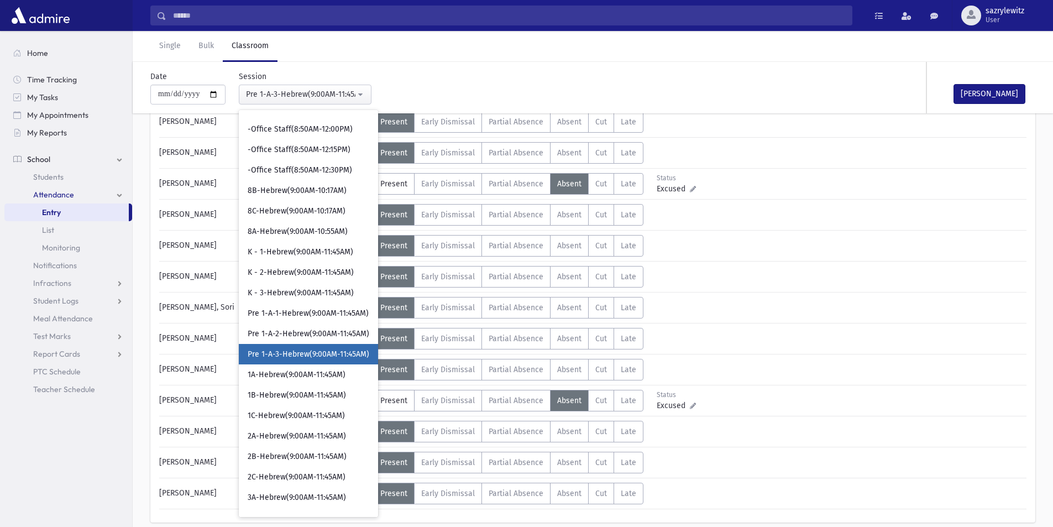
scroll to position [57, 0]
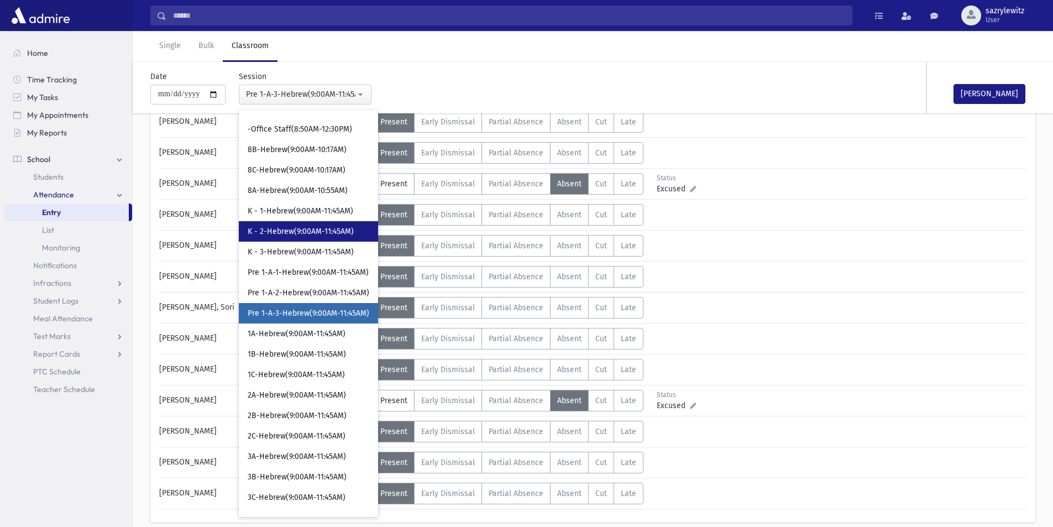
click at [284, 230] on span "K - 2-Hebrew(9:00AM-11:45AM)" at bounding box center [301, 231] width 106 height 11
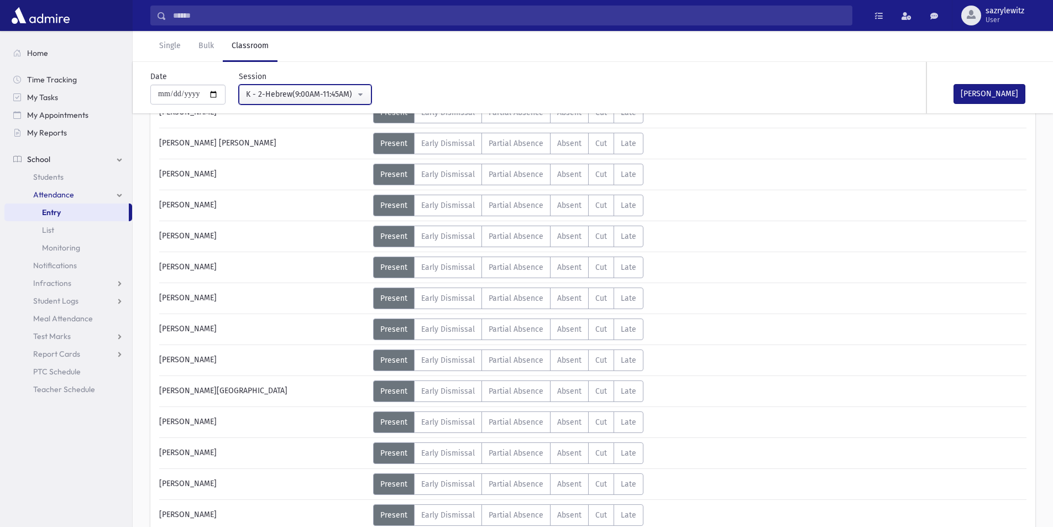
scroll to position [276, 0]
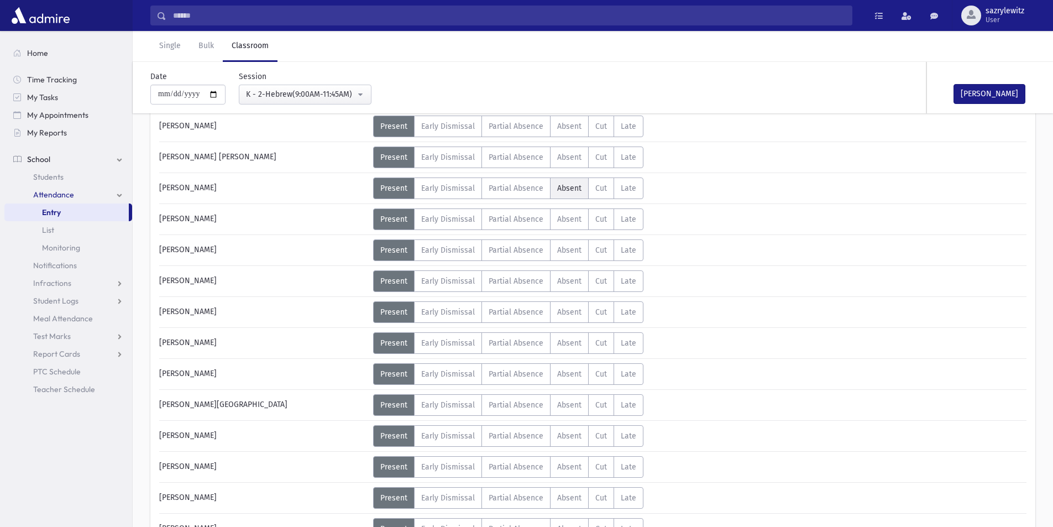
click at [567, 188] on span "Absent" at bounding box center [569, 187] width 24 height 9
click at [990, 93] on button "Mark Done" at bounding box center [989, 94] width 72 height 20
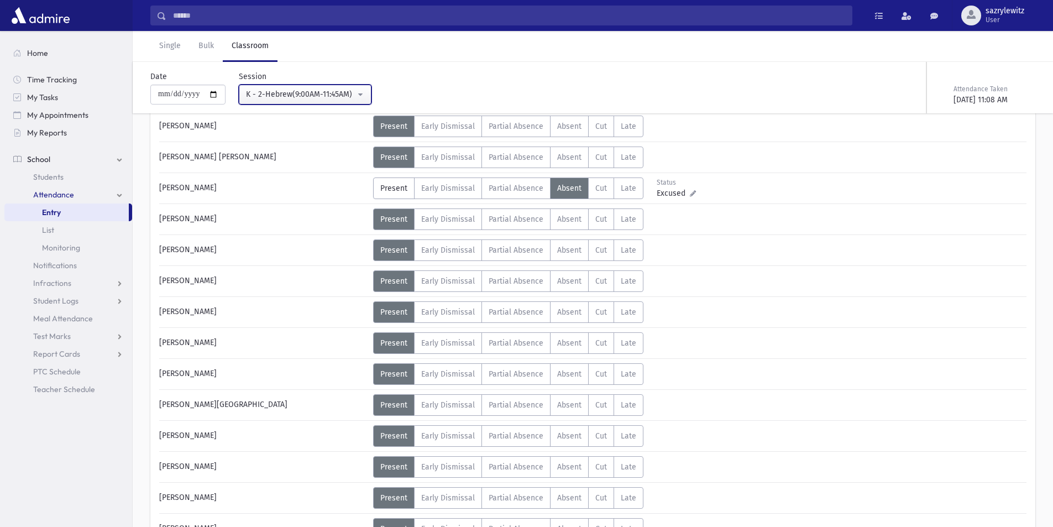
click at [286, 95] on div "K - 2-Hebrew(9:00AM-11:45AM)" at bounding box center [300, 94] width 109 height 12
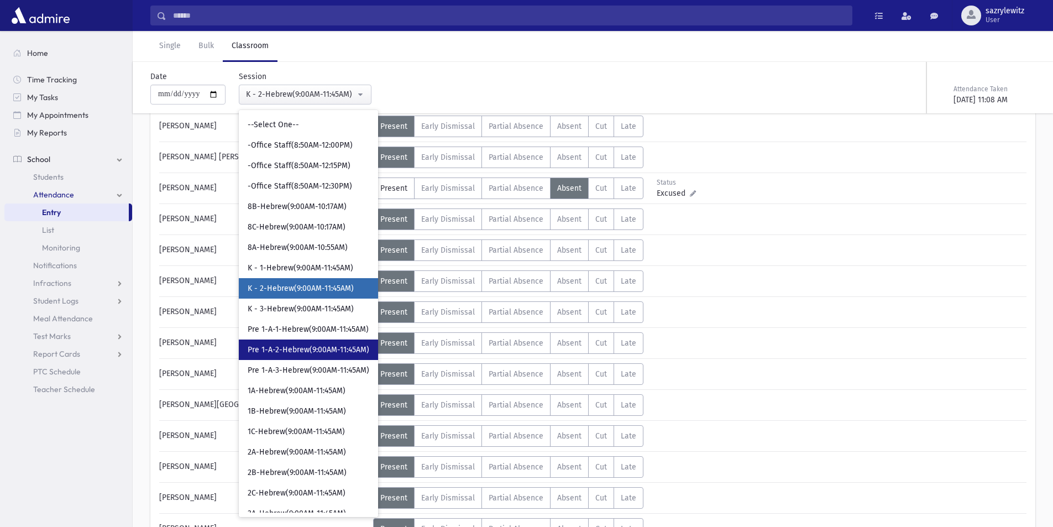
click at [302, 354] on span "Pre 1-A-2-Hebrew(9:00AM-11:45AM)" at bounding box center [309, 349] width 122 height 11
select select "****"
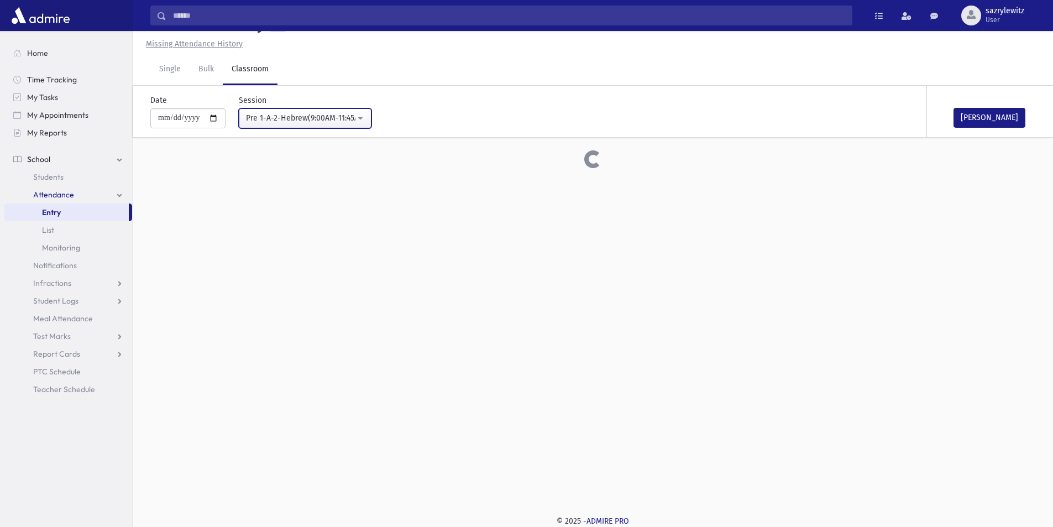
scroll to position [276, 0]
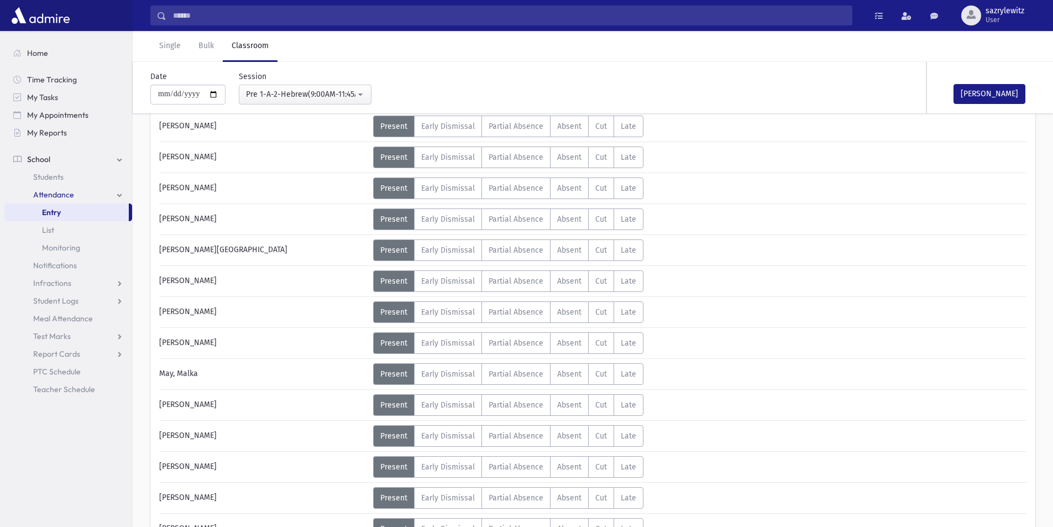
click at [570, 498] on div "Error ×" at bounding box center [592, 491] width 155 height 20
click at [559, 153] on span "Absent" at bounding box center [569, 156] width 24 height 9
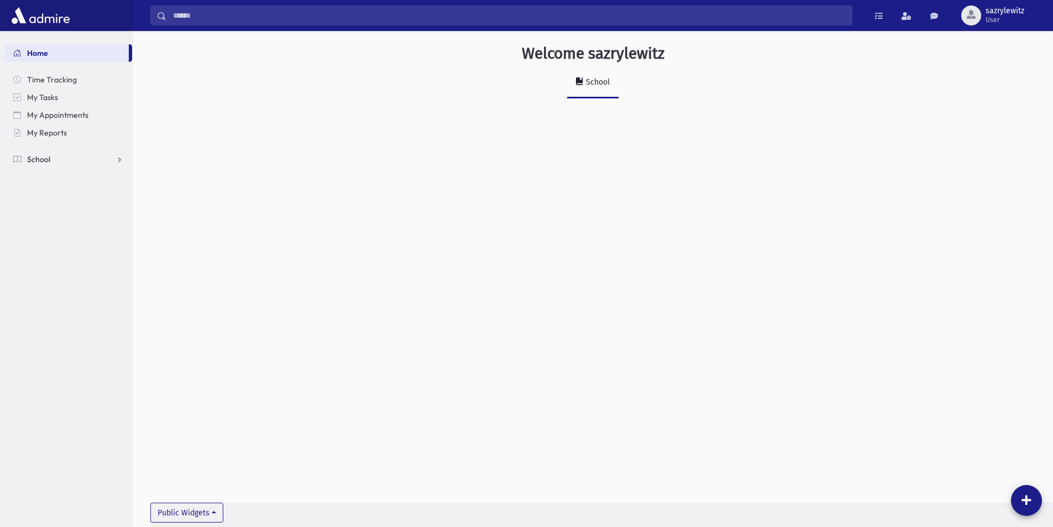
click at [119, 160] on link "School" at bounding box center [68, 159] width 128 height 18
click at [55, 176] on span "Students" at bounding box center [48, 177] width 30 height 10
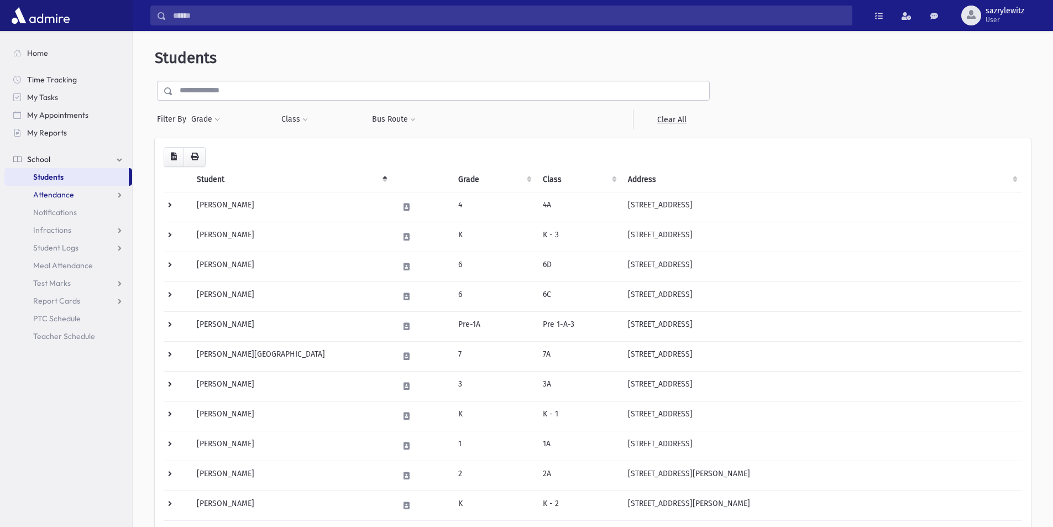
click at [115, 196] on link "Attendance" at bounding box center [68, 195] width 128 height 18
click at [121, 195] on link "Attendance" at bounding box center [68, 195] width 128 height 18
click at [69, 209] on link "Entry" at bounding box center [68, 212] width 128 height 18
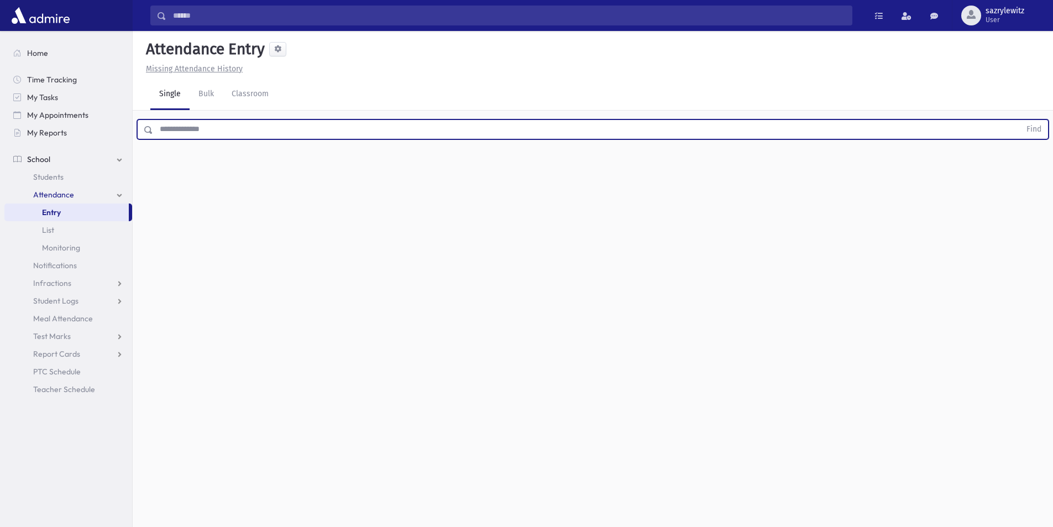
click at [185, 125] on input "text" at bounding box center [586, 129] width 867 height 20
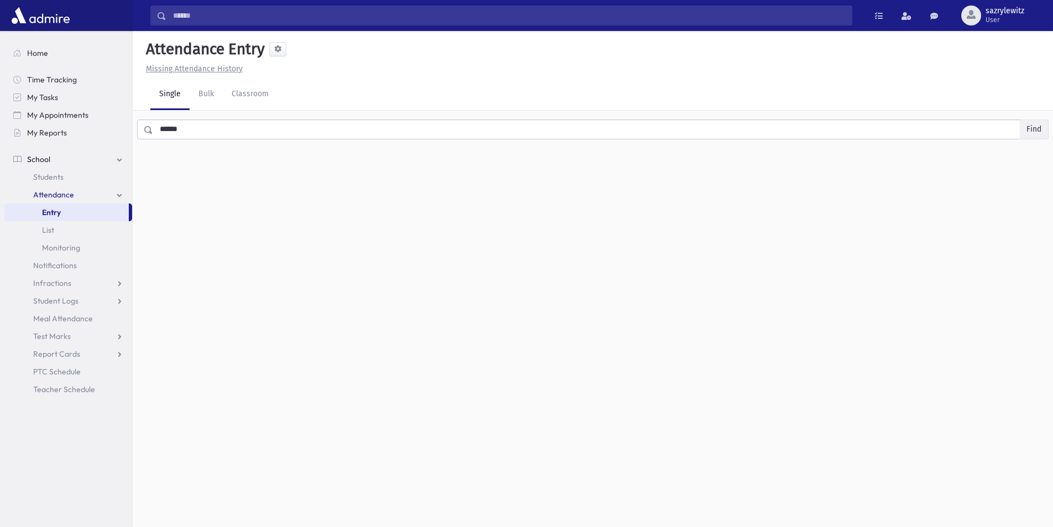
click at [1035, 130] on button "Find" at bounding box center [1033, 129] width 28 height 19
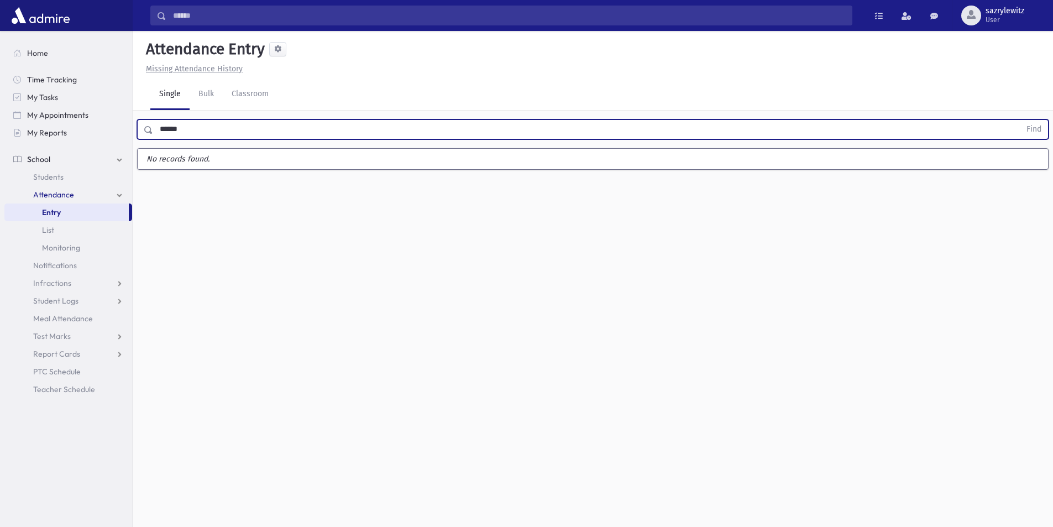
click at [184, 128] on input "******" at bounding box center [586, 129] width 867 height 20
type input "*****"
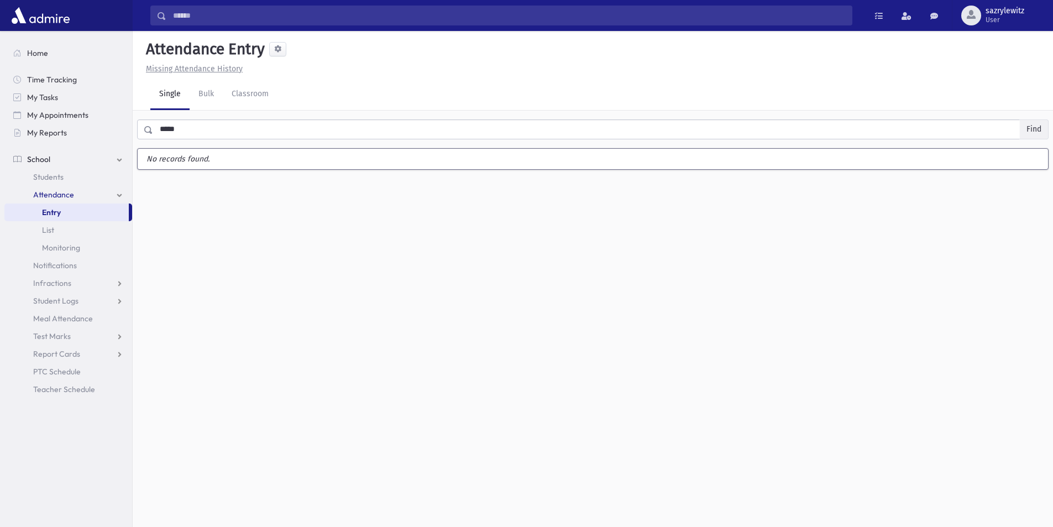
click at [1036, 131] on button "Find" at bounding box center [1033, 129] width 28 height 19
